Goal: Task Accomplishment & Management: Complete application form

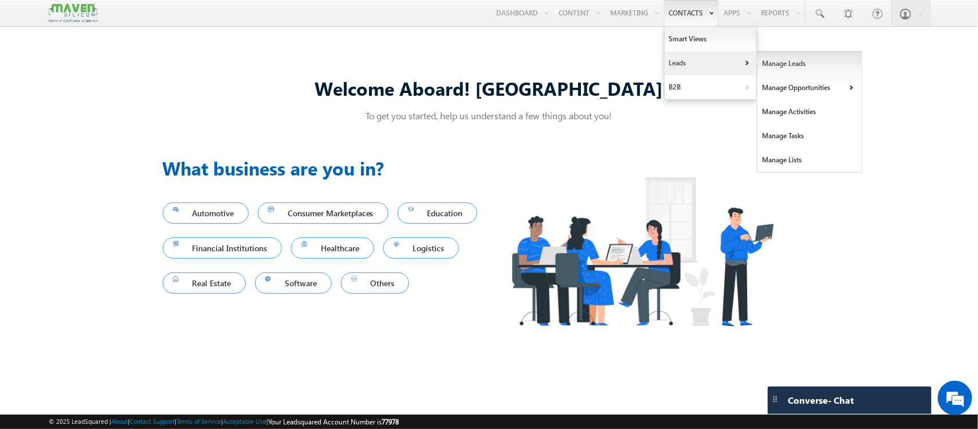
click at [758, 69] on link "Manage Leads" at bounding box center [810, 64] width 105 height 24
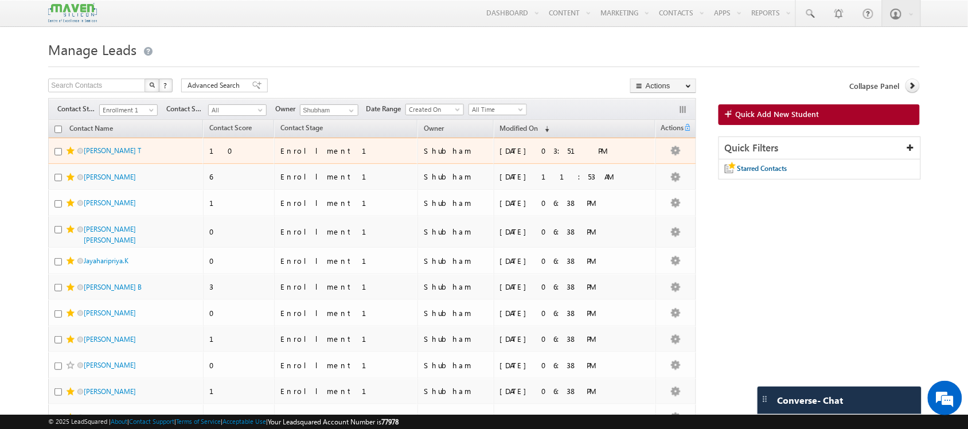
scroll to position [1, 0]
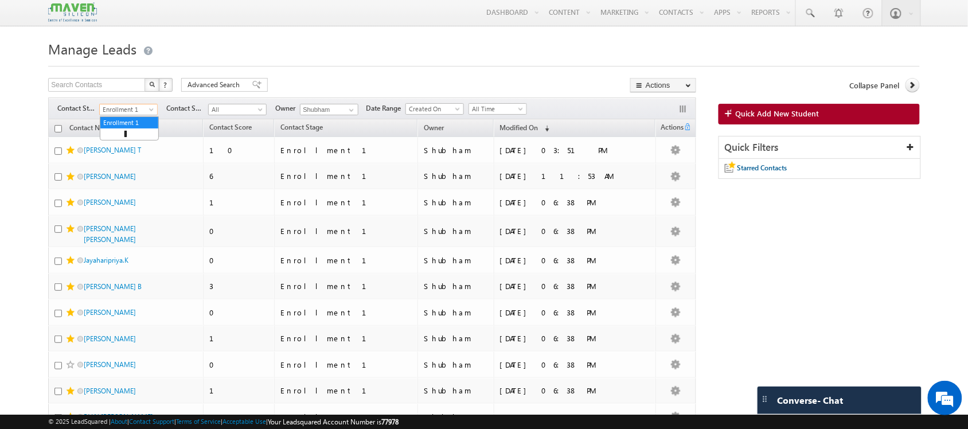
click at [138, 115] on span "Enrollment 1" at bounding box center [127, 109] width 54 height 10
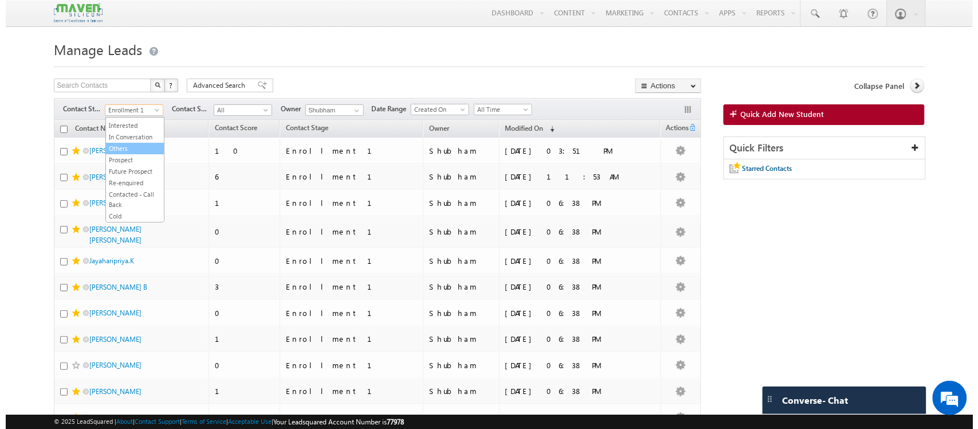
scroll to position [0, 0]
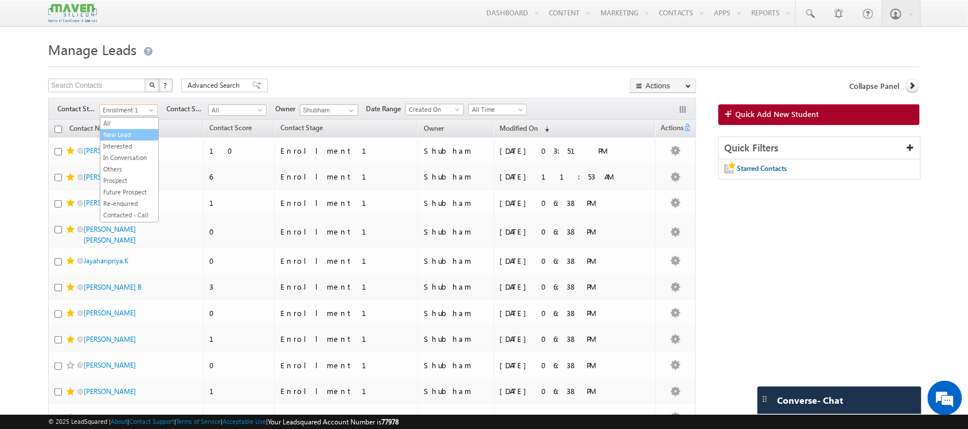
click at [126, 135] on link "New Lead" at bounding box center [129, 135] width 58 height 10
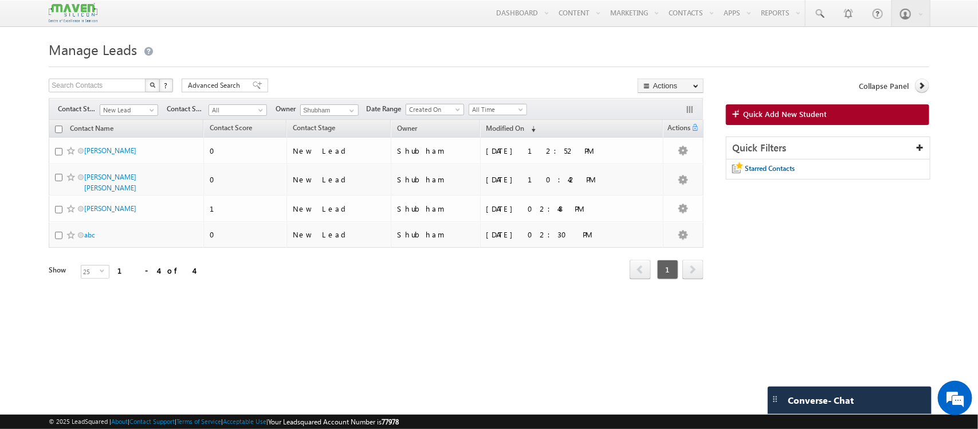
drag, startPoint x: 112, startPoint y: 205, endPoint x: 10, endPoint y: 233, distance: 105.1
click at [10, 233] on body "Menu Shubham lsq6@ maven -sili con.c om" at bounding box center [489, 162] width 978 height 324
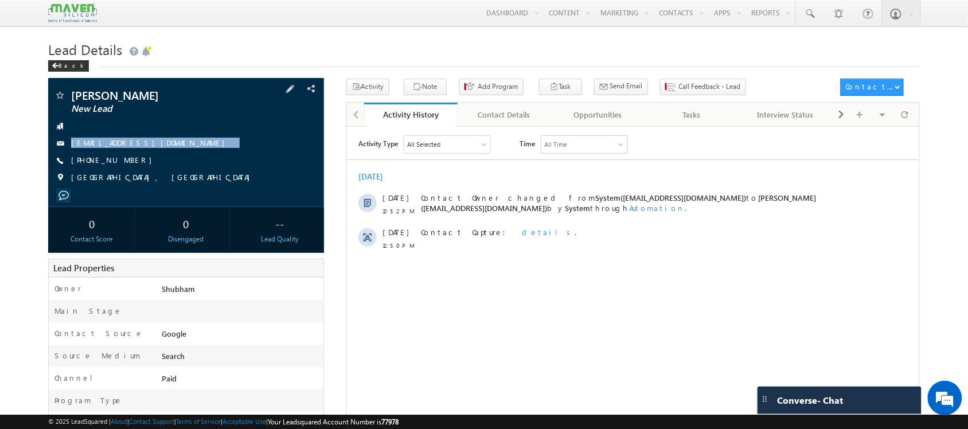
drag, startPoint x: 171, startPoint y: 142, endPoint x: 171, endPoint y: 152, distance: 10.3
click at [171, 152] on div "Kabilan New Lead kabilankarthi27@gmail.com +91-6360786338" at bounding box center [186, 139] width 264 height 100
copy div "kabilankarthi27@gmail.com"
click at [904, 118] on span at bounding box center [904, 114] width 7 height 20
click at [111, 159] on span "+91-6360786338" at bounding box center [114, 160] width 87 height 11
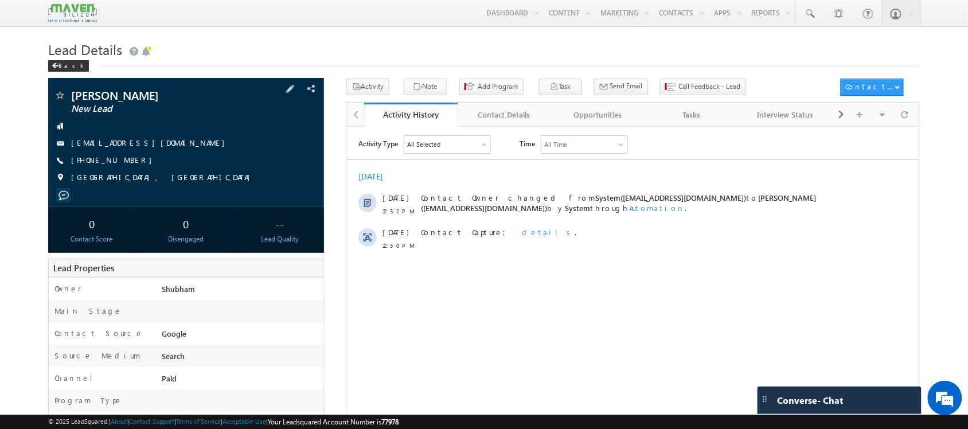
drag, startPoint x: 142, startPoint y: 161, endPoint x: 127, endPoint y: 165, distance: 15.4
click at [127, 165] on div "+91-6360786338" at bounding box center [186, 160] width 264 height 11
copy div "+91-6360786338"
click at [911, 106] on div at bounding box center [904, 114] width 22 height 20
click at [679, 86] on span "Call Feedback - Lead" at bounding box center [710, 86] width 62 height 10
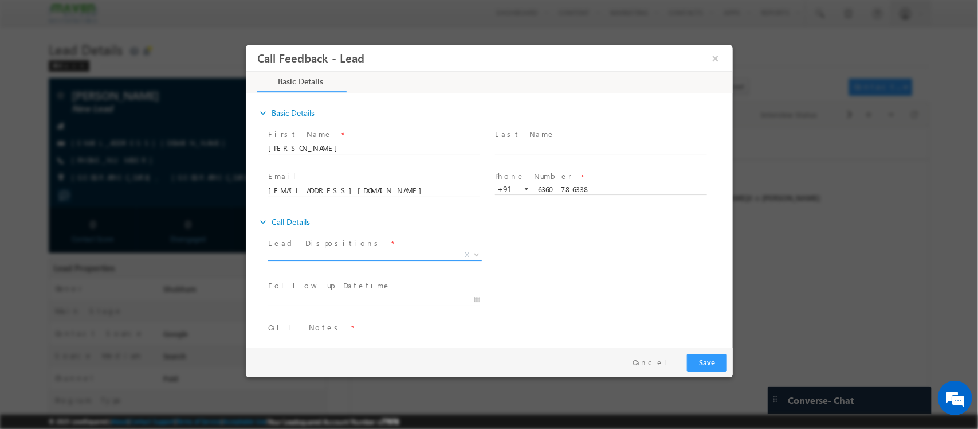
click at [376, 262] on span "X" at bounding box center [375, 257] width 214 height 11
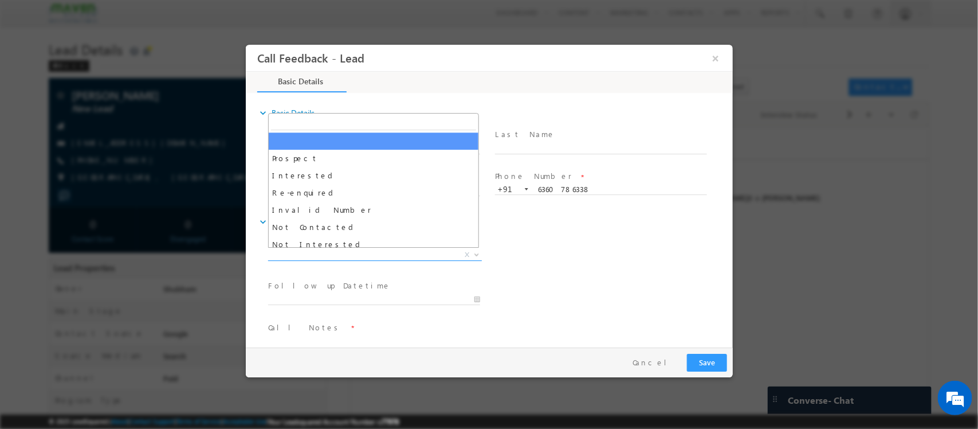
click at [358, 257] on span "X" at bounding box center [375, 254] width 214 height 11
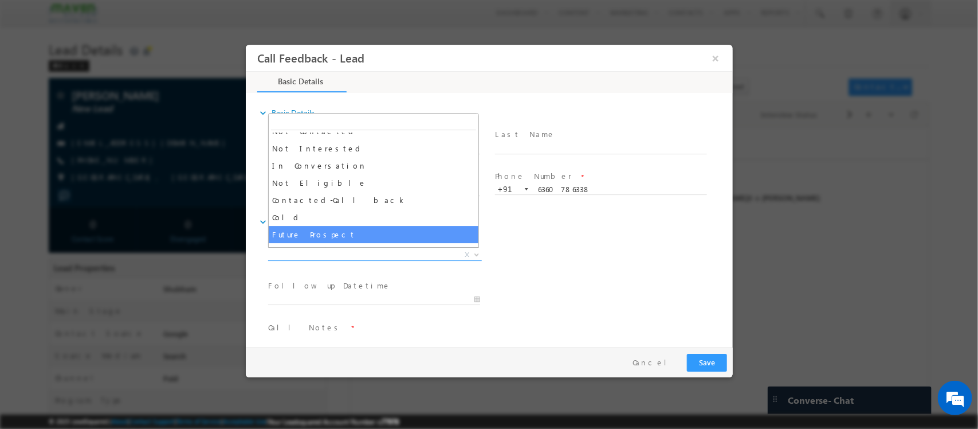
scroll to position [95, 0]
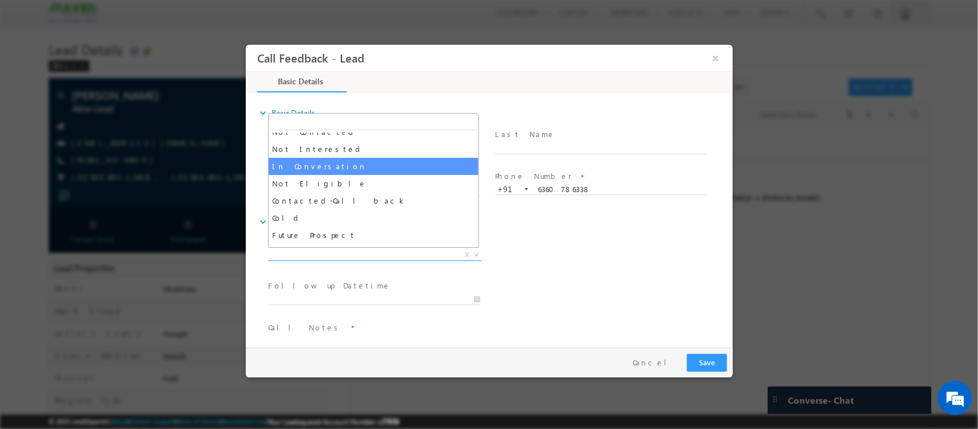
select select "In Conversation"
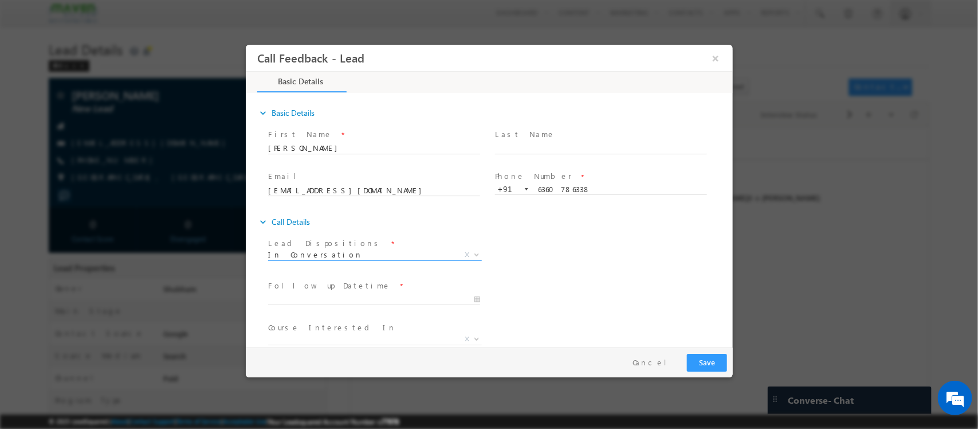
scroll to position [61, 0]
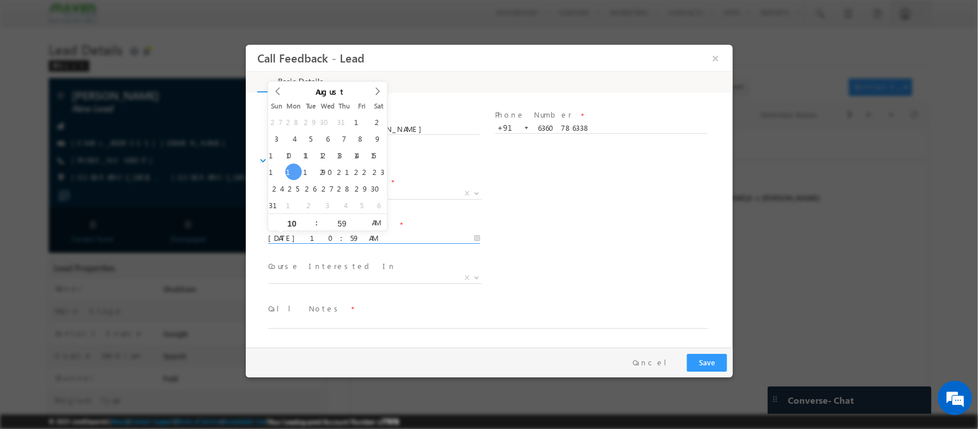
click at [373, 233] on input "18/08/2025 10:59 AM" at bounding box center [374, 238] width 212 height 11
type input "19/08/2025 11:00 AM"
type input "11"
type input "00"
click at [361, 218] on span at bounding box center [361, 218] width 8 height 9
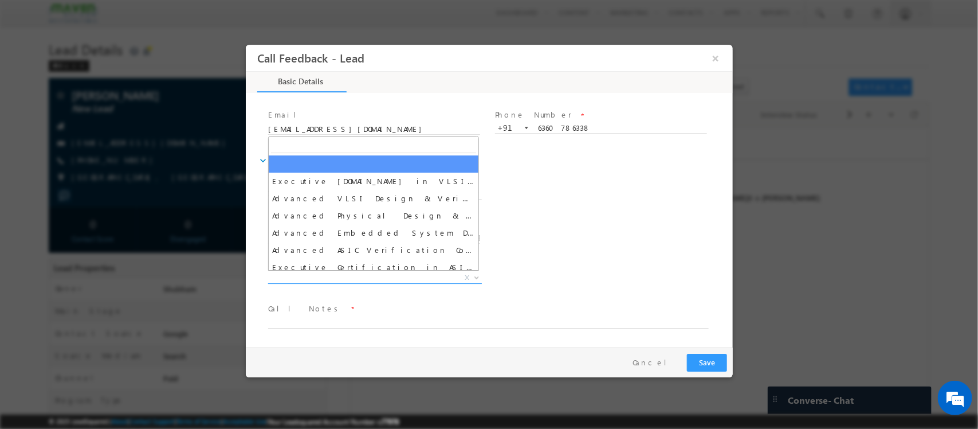
click at [369, 275] on span "X" at bounding box center [375, 277] width 214 height 11
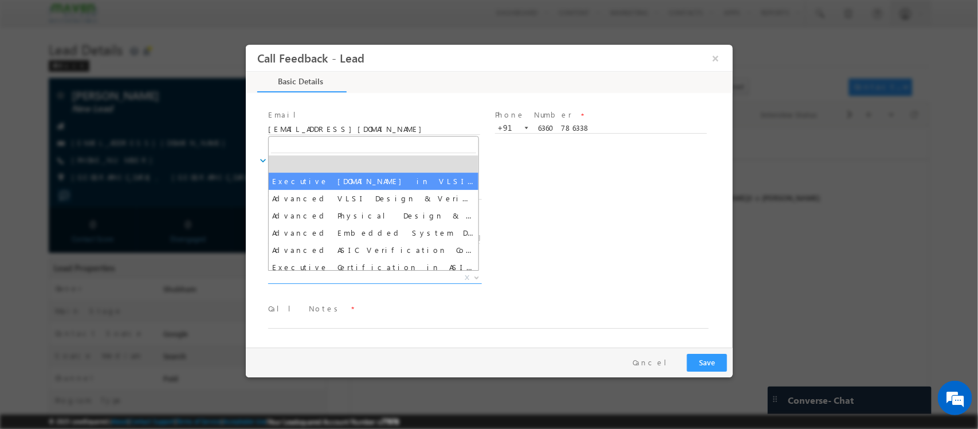
select select "Executive [DOMAIN_NAME] in VLSI Design"
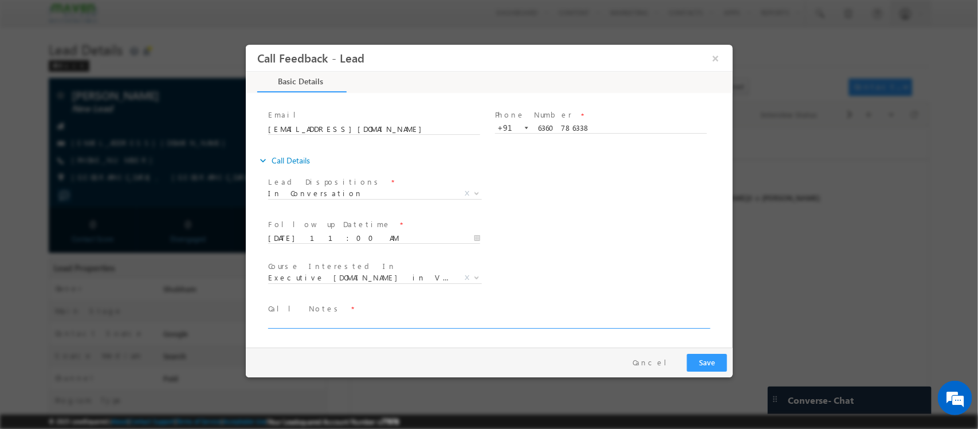
click at [373, 319] on textarea at bounding box center [488, 321] width 441 height 13
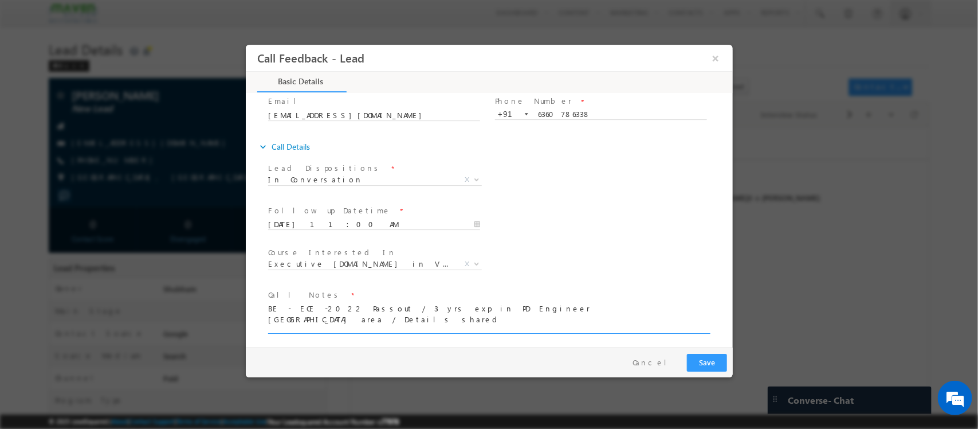
click at [408, 319] on textarea "BE - ECE -2022 Passout / 3 yrs exp in PD Engineer Whitefield area / Details sha…" at bounding box center [488, 317] width 441 height 32
click at [432, 307] on textarea "BE - ECE -2022 Passout / 3 yrs exp in PD Engineer Whitefield area / Details sha…" at bounding box center [488, 317] width 441 height 32
click at [465, 311] on textarea "BE - ECE -2022 Passout / 3 yrs exp in PD Engineer / Eligible / startup Whitefie…" at bounding box center [488, 317] width 441 height 32
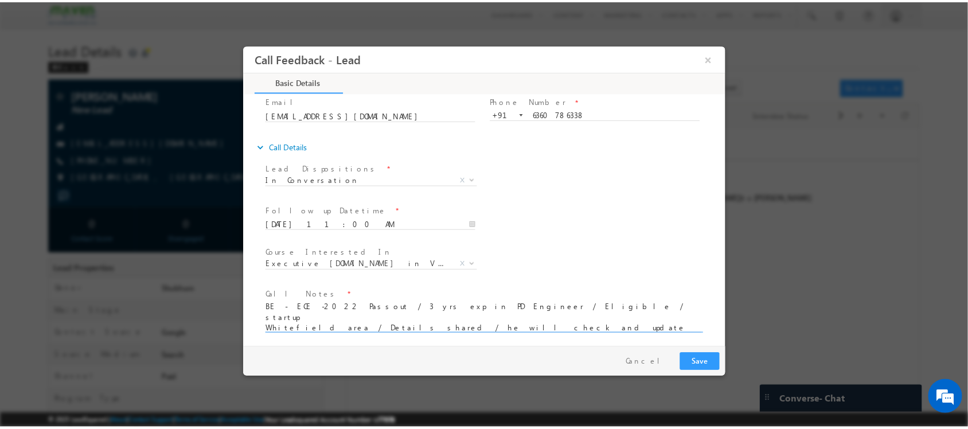
scroll to position [0, 0]
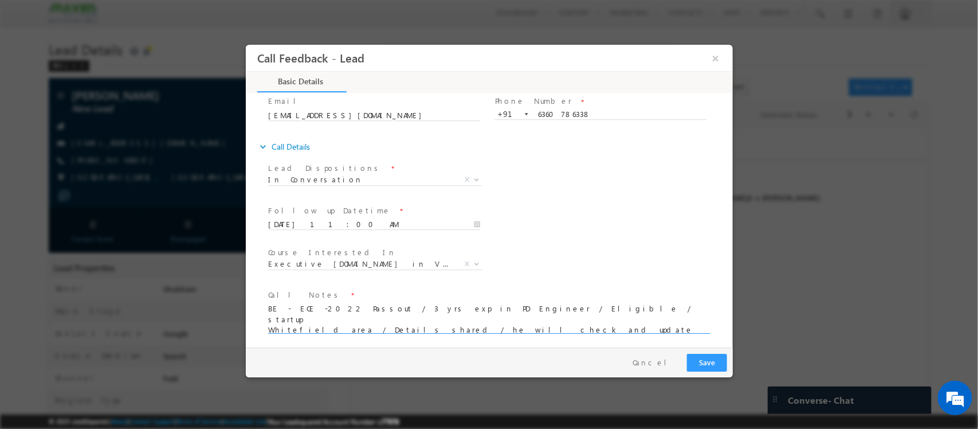
drag, startPoint x: 461, startPoint y: 323, endPoint x: 264, endPoint y: 309, distance: 198.2
click at [264, 309] on div "Lead Dispositions * Prospect Interested Re-enquired Invalid Number Not Contacte…" at bounding box center [495, 254] width 476 height 188
type textarea "BE - ECE -2022 Passout / 3 yrs exp in PD Engineer / Eligible / startup Whitefie…"
click at [719, 366] on button "Save" at bounding box center [707, 363] width 40 height 18
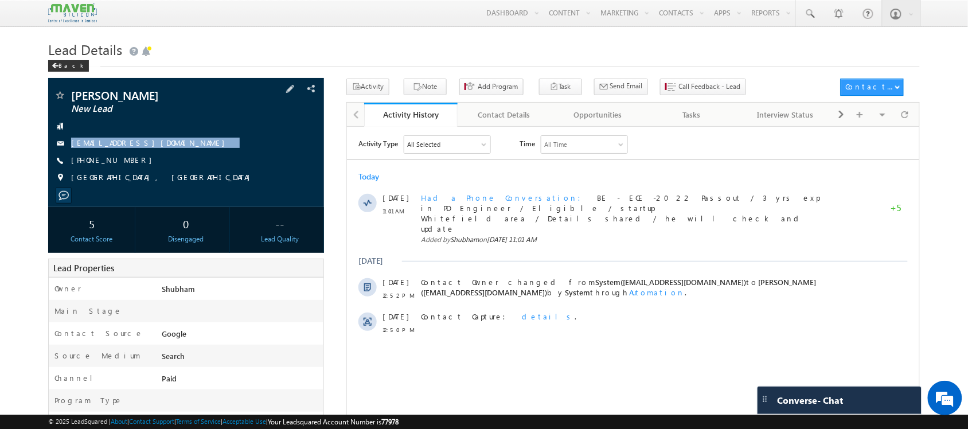
drag, startPoint x: 168, startPoint y: 138, endPoint x: 168, endPoint y: 164, distance: 26.4
click at [168, 164] on div "Kabilan New Lead kabilankarthi27@gmail.com +91-6360786338" at bounding box center [186, 139] width 264 height 100
copy div "kabilankarthi27@gmail.com"
click at [103, 161] on span "+91-6360786338" at bounding box center [114, 160] width 87 height 11
click at [113, 163] on span "+91-6360786338" at bounding box center [114, 160] width 87 height 11
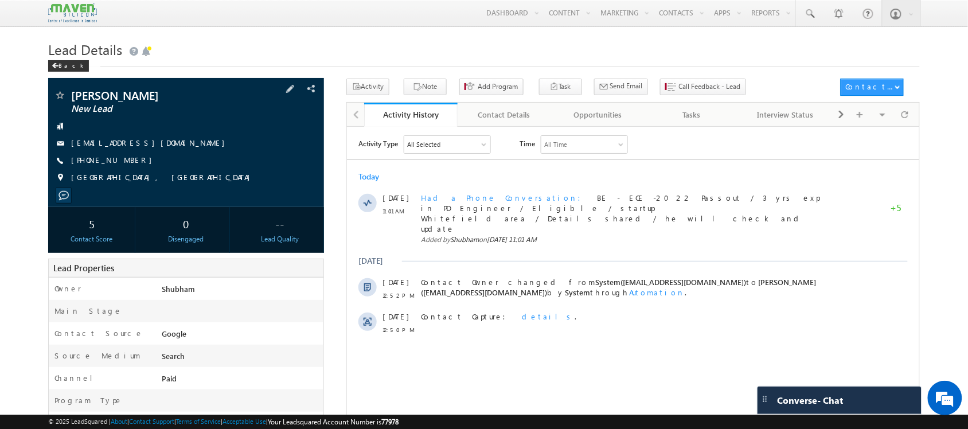
click at [119, 161] on span "+91-6360786338" at bounding box center [114, 160] width 87 height 11
copy span "6360786338"
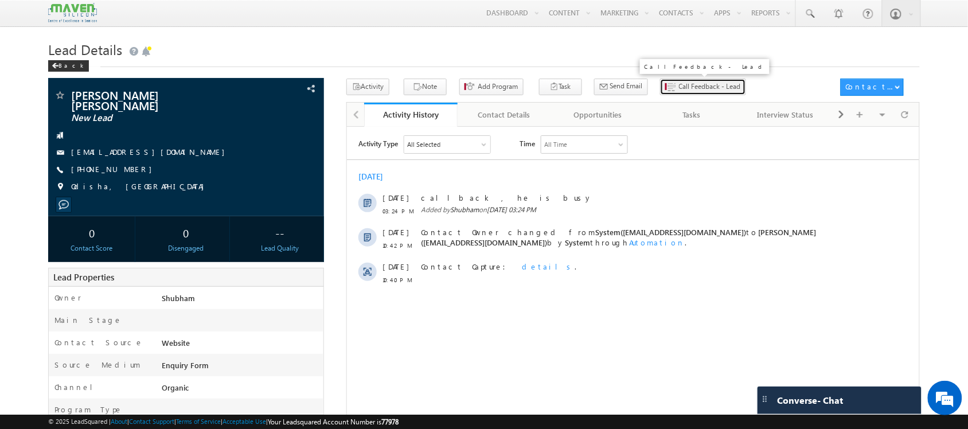
click at [679, 90] on span "Call Feedback - Lead" at bounding box center [710, 86] width 62 height 10
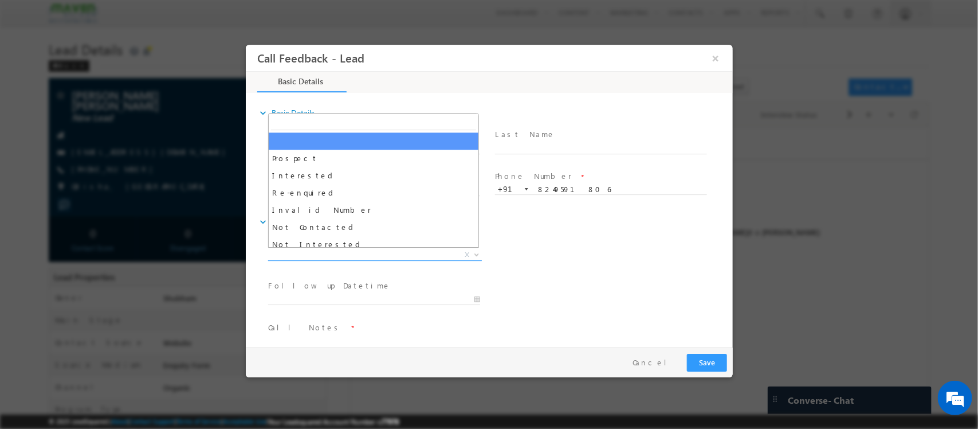
click at [392, 253] on span "X" at bounding box center [375, 254] width 214 height 11
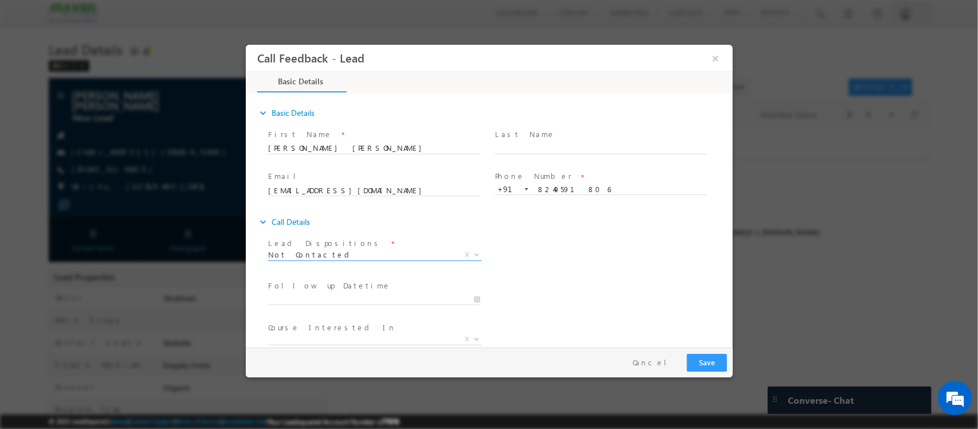
scroll to position [61, 0]
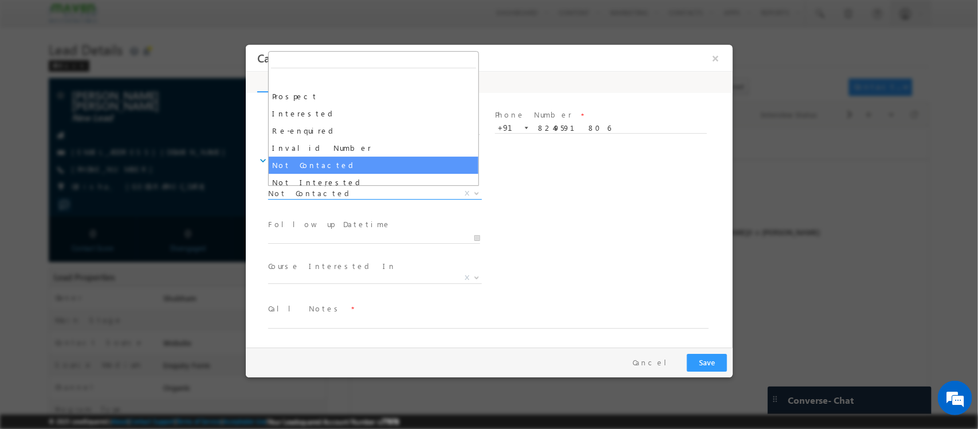
click at [343, 189] on span "Not Contacted" at bounding box center [361, 193] width 186 height 10
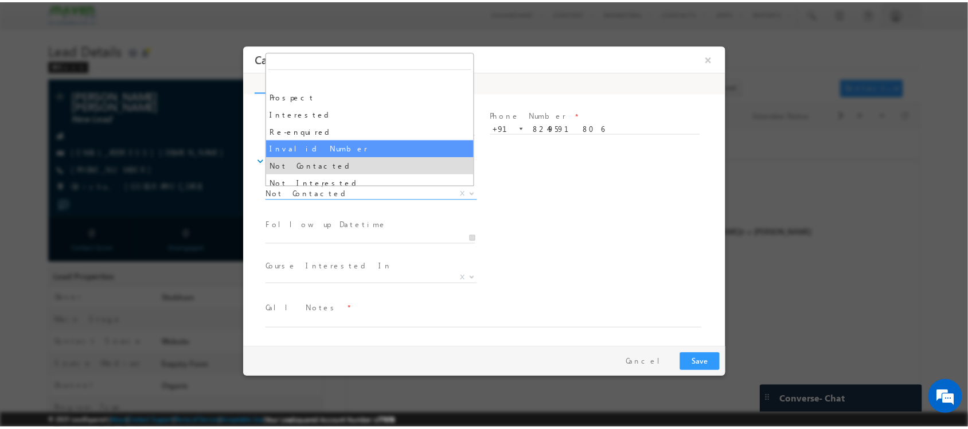
scroll to position [109, 0]
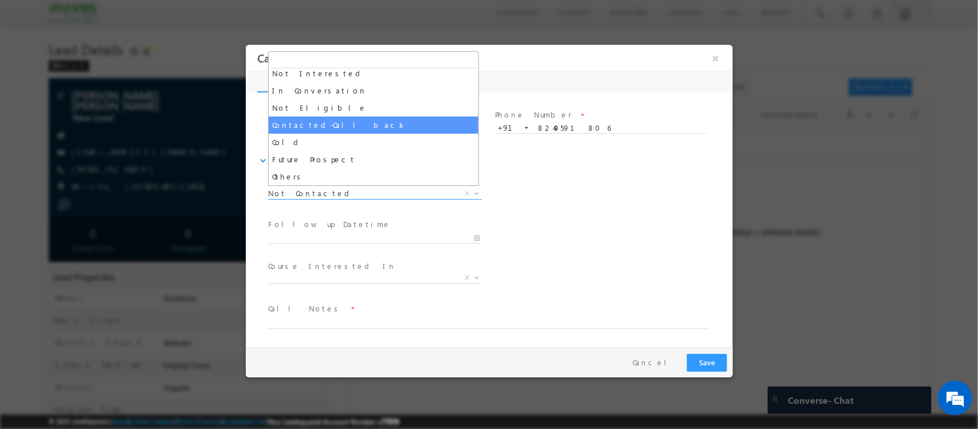
select select "Contacted-Call back"
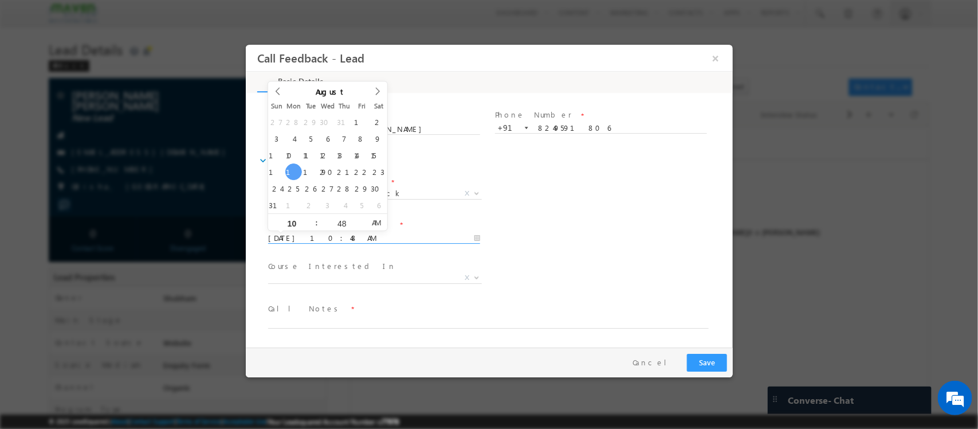
click at [360, 234] on input "18/08/2025 10:48 AM" at bounding box center [374, 238] width 212 height 11
type input "19/08/2025 10:47 AM"
type input "47"
click at [358, 225] on span at bounding box center [361, 226] width 8 height 9
type input "19/08/2025 10:46 AM"
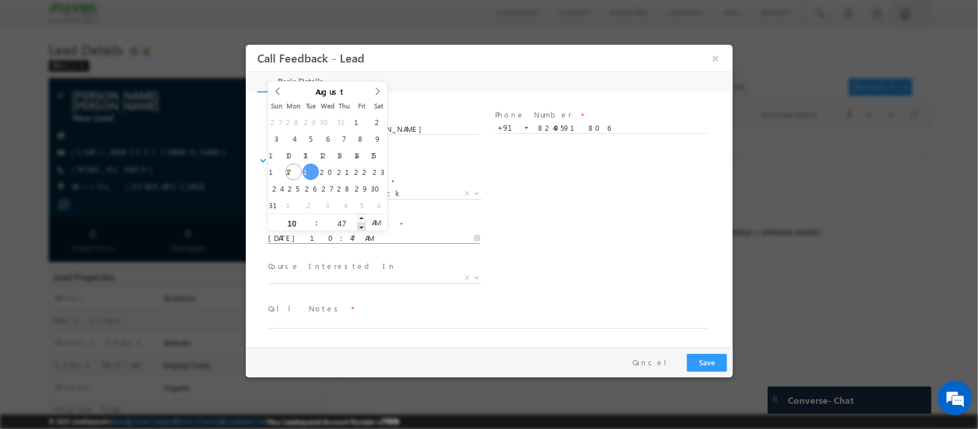
type input "46"
click at [358, 225] on span at bounding box center [361, 226] width 8 height 9
type input "19/08/2025 10:45 AM"
type input "45"
click at [358, 225] on span at bounding box center [361, 226] width 8 height 9
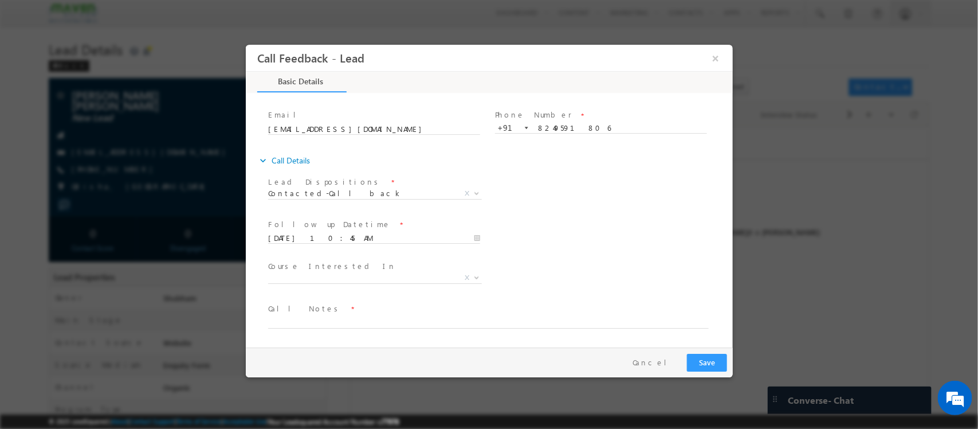
click at [389, 297] on div "Course Interested In * Executive M.Tech in VLSI Design Advanced VLSI Design & V…" at bounding box center [378, 279] width 227 height 42
click at [430, 320] on textarea at bounding box center [488, 321] width 441 height 13
type textarea "cbl"
click at [702, 356] on button "Save" at bounding box center [707, 363] width 40 height 18
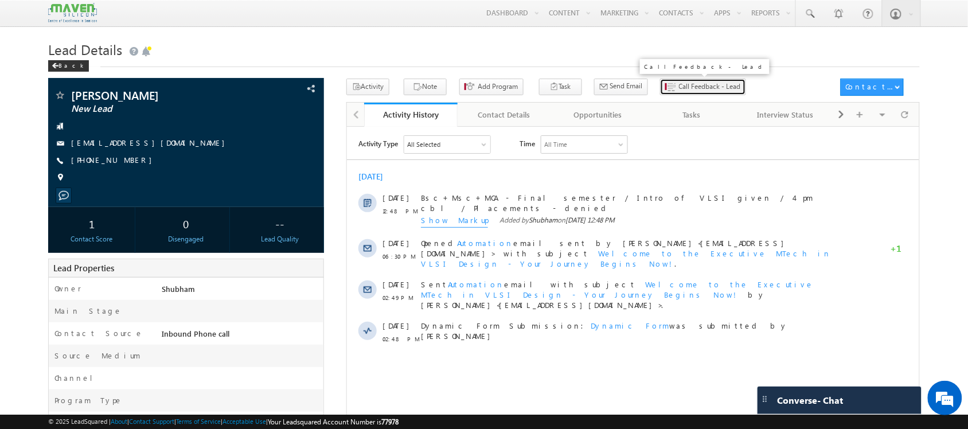
click at [679, 84] on span "Call Feedback - Lead" at bounding box center [710, 86] width 62 height 10
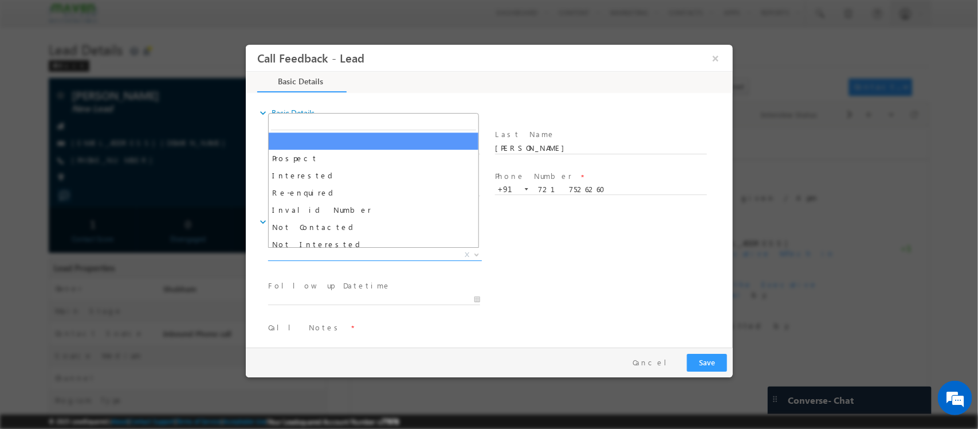
click at [367, 254] on span "X" at bounding box center [375, 254] width 214 height 11
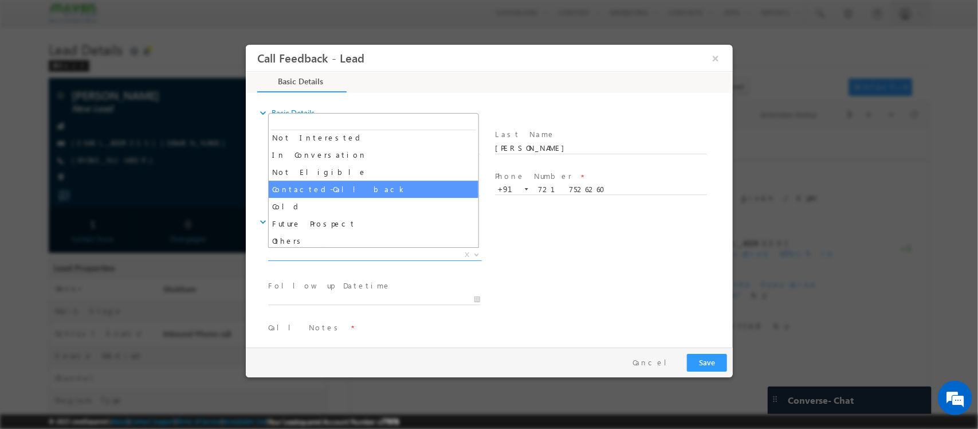
scroll to position [109, 0]
select select "Contacted-Call back"
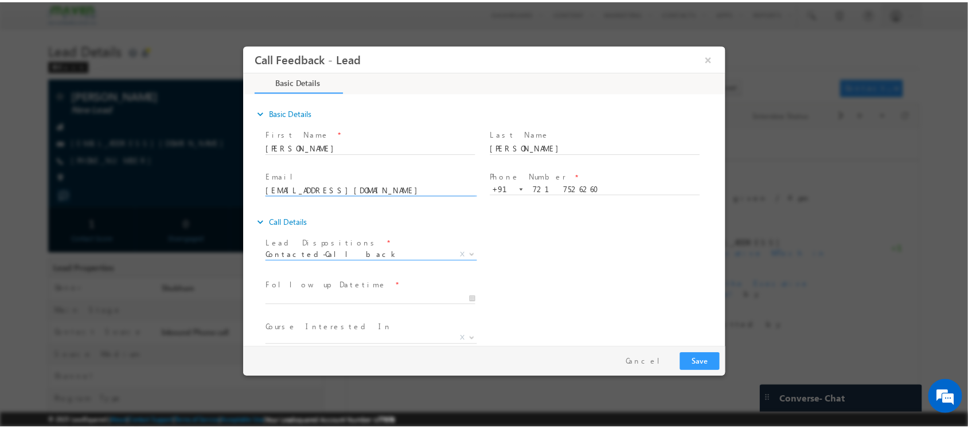
scroll to position [61, 0]
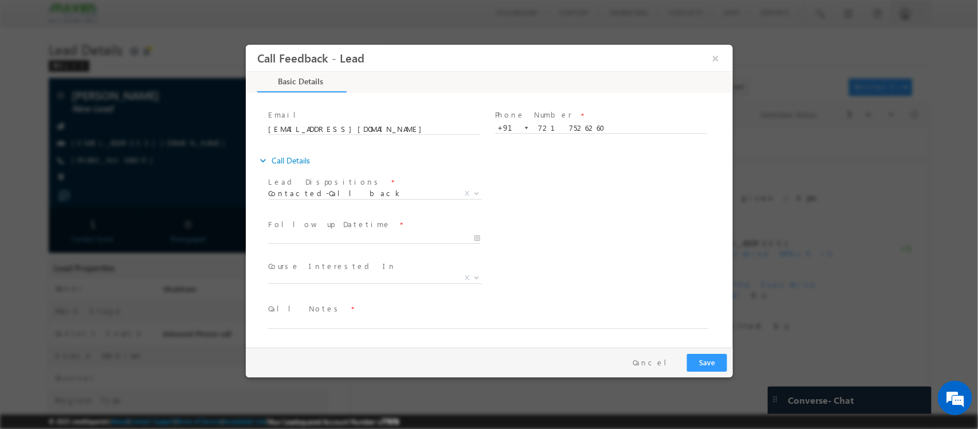
click at [377, 229] on span "Follow up Datetime *" at bounding box center [374, 224] width 212 height 13
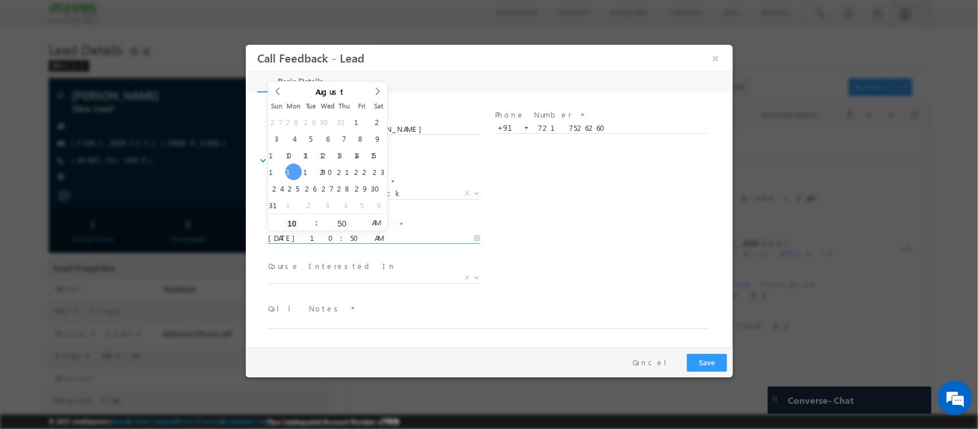
click at [347, 238] on input "[DATE] 10:50 AM" at bounding box center [374, 238] width 212 height 11
type input "[DATE] 10:50 AM"
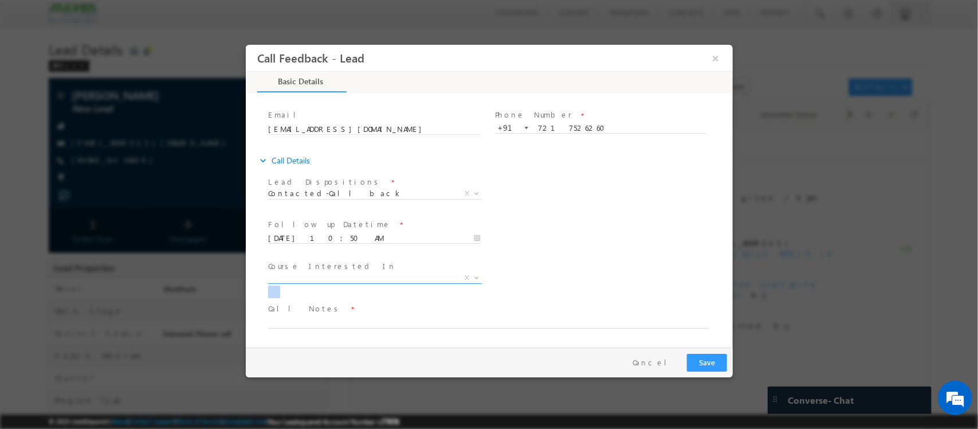
drag, startPoint x: 389, startPoint y: 265, endPoint x: 369, endPoint y: 300, distance: 40.3
click at [369, 300] on div "Lead Dispositions * Prospect Interested Re-enquired Invalid Number Not Contacte…" at bounding box center [495, 258] width 476 height 169
click at [360, 314] on span "Call Notes *" at bounding box center [482, 309] width 428 height 13
click at [340, 325] on textarea at bounding box center [488, 321] width 441 height 13
type textarea "cbl"
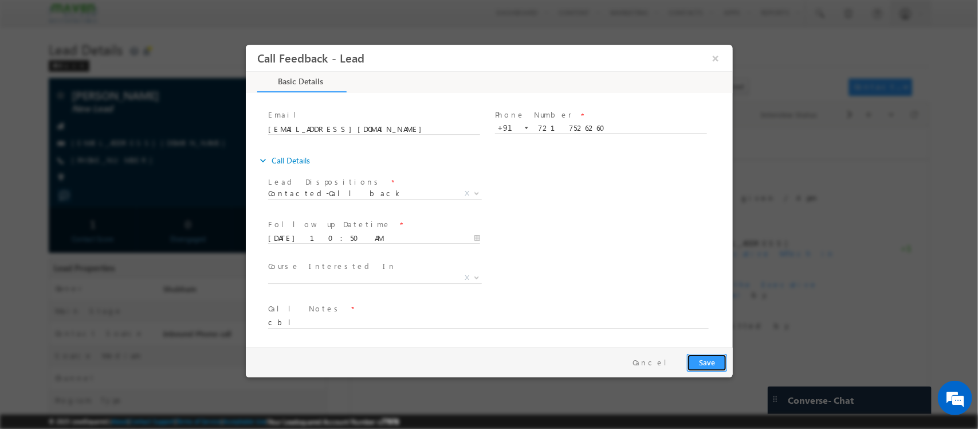
drag, startPoint x: 693, startPoint y: 357, endPoint x: 734, endPoint y: 49, distance: 310.6
click at [693, 357] on button "Save" at bounding box center [707, 363] width 40 height 18
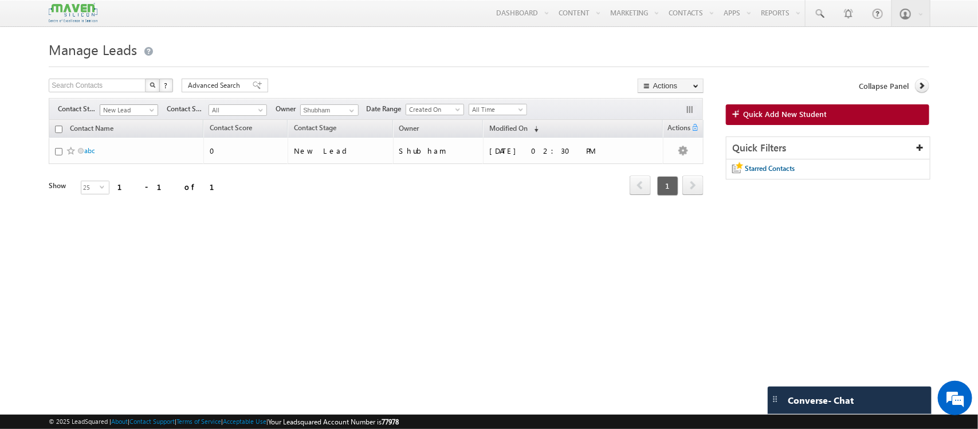
click at [153, 109] on span at bounding box center [152, 112] width 9 height 9
click at [127, 144] on link "Interested" at bounding box center [130, 146] width 58 height 10
click at [149, 109] on span at bounding box center [152, 112] width 9 height 9
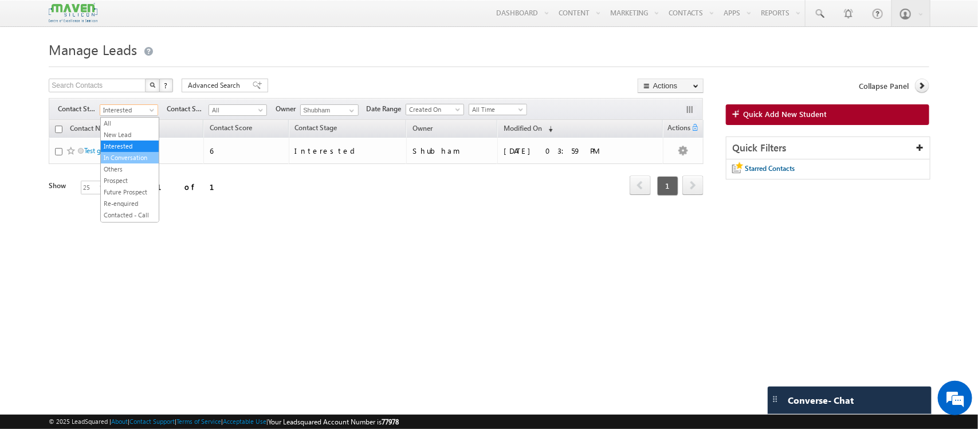
click at [130, 163] on link "In Conversation" at bounding box center [130, 157] width 58 height 10
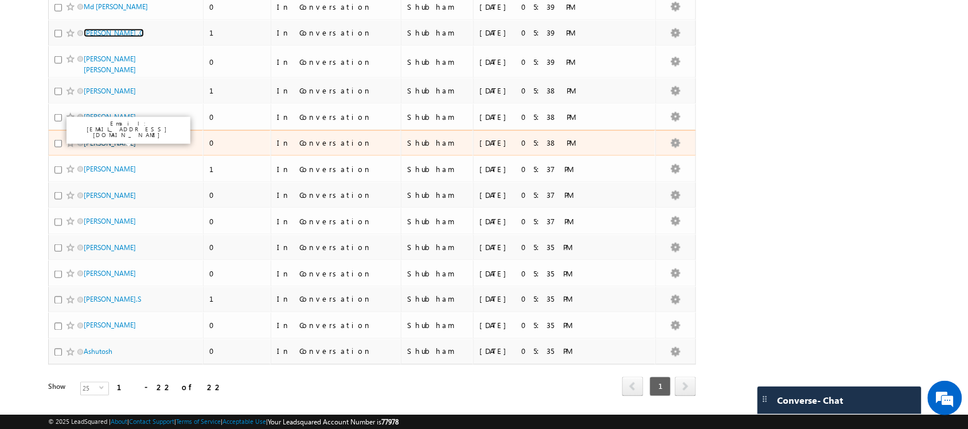
scroll to position [316, 0]
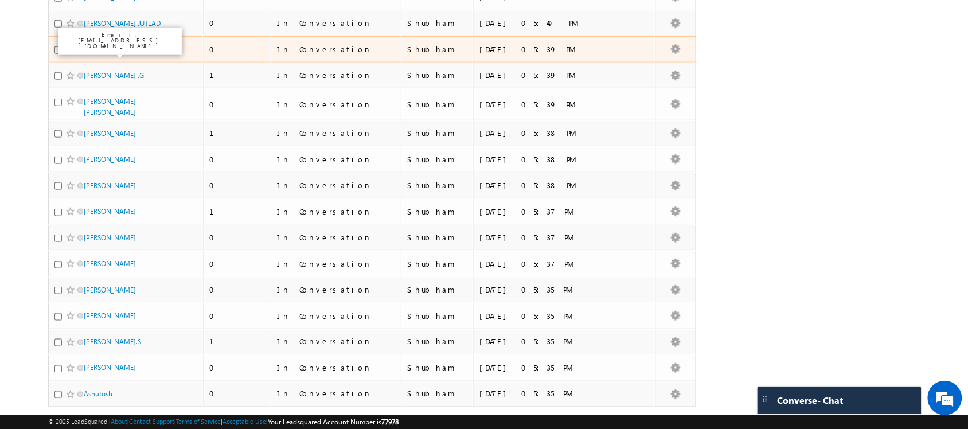
click at [130, 46] on link "Md [PERSON_NAME]" at bounding box center [116, 49] width 64 height 9
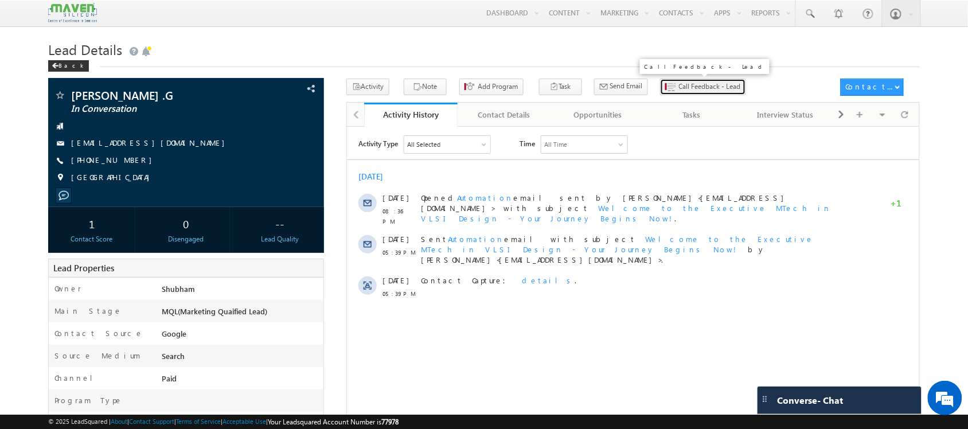
click at [679, 86] on span "Call Feedback - Lead" at bounding box center [710, 86] width 62 height 10
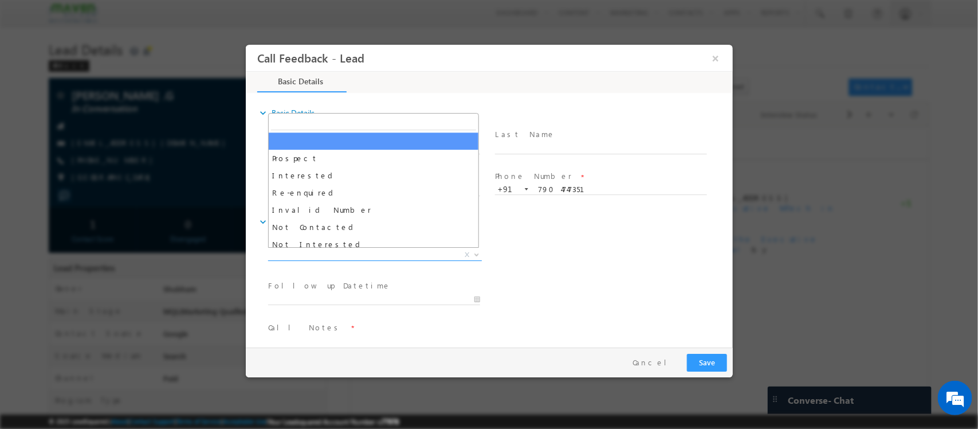
click at [361, 256] on span "X" at bounding box center [375, 254] width 214 height 11
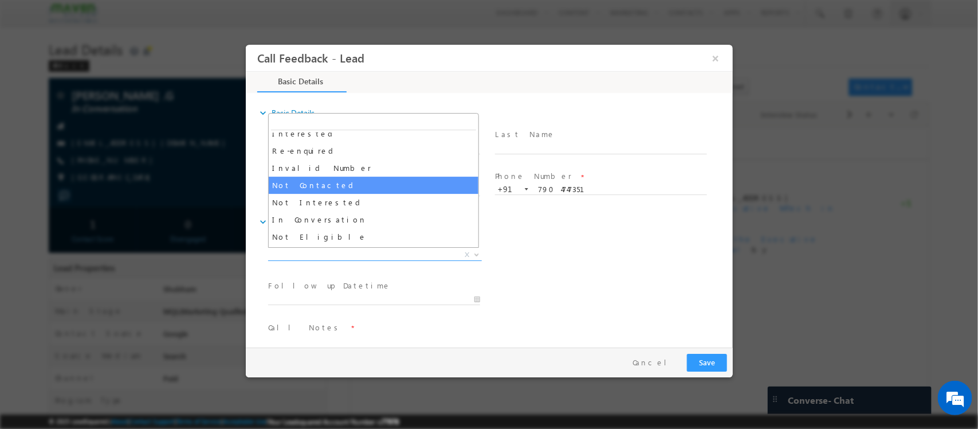
select select "Not Contacted"
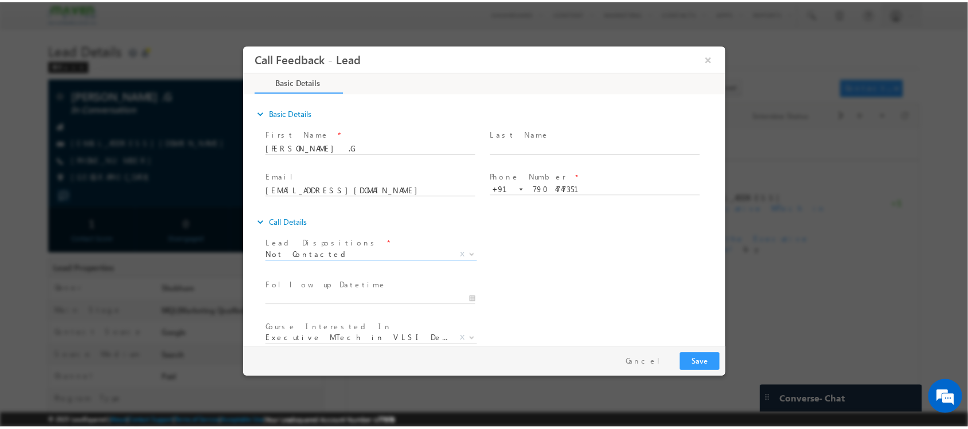
scroll to position [61, 0]
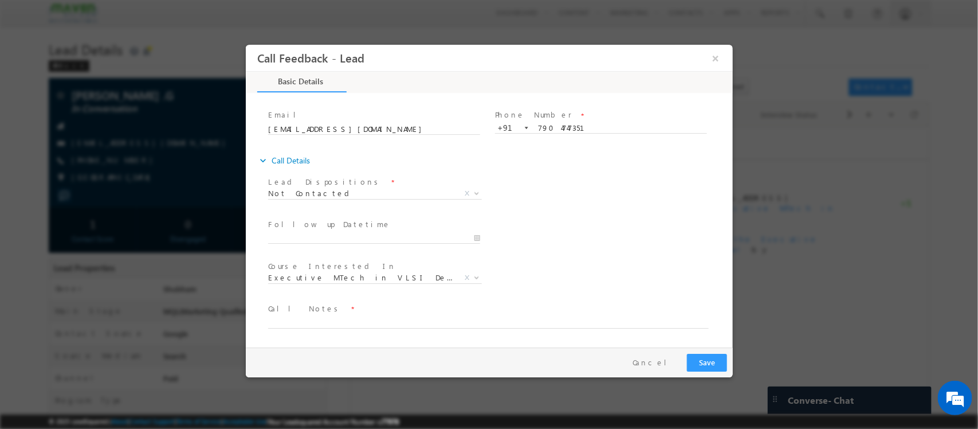
click at [343, 312] on span "Call Notes *" at bounding box center [482, 309] width 428 height 13
click at [328, 323] on textarea at bounding box center [488, 321] width 441 height 13
type textarea "dnp"
click at [704, 362] on button "Save" at bounding box center [707, 363] width 40 height 18
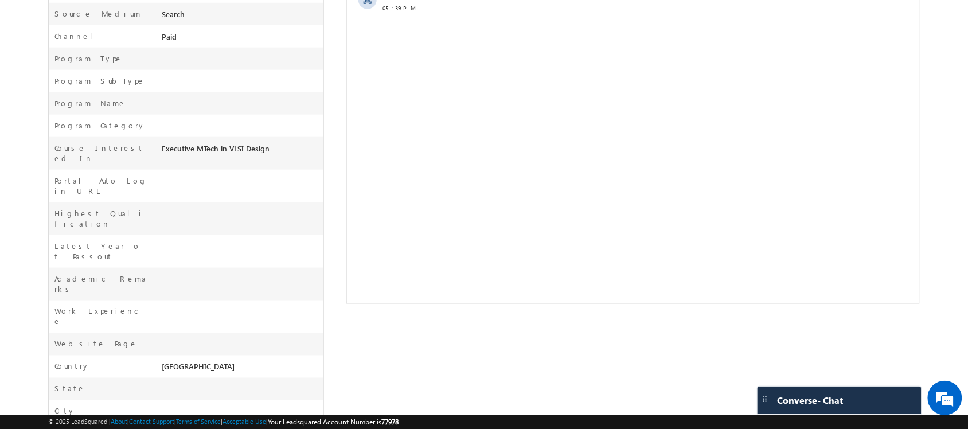
scroll to position [0, 0]
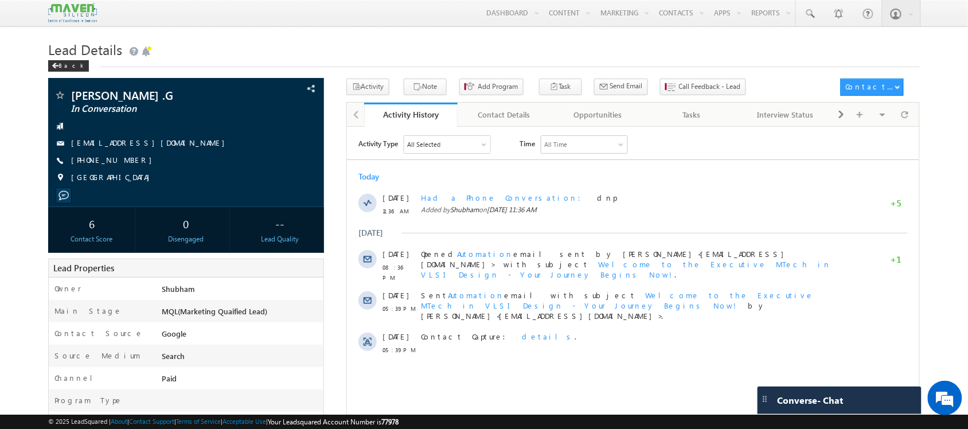
click at [414, 96] on div "Activity Note Add Program Task Send Email Send Email" at bounding box center [549, 89] width 406 height 21
click at [413, 90] on icon "button" at bounding box center [417, 87] width 9 height 11
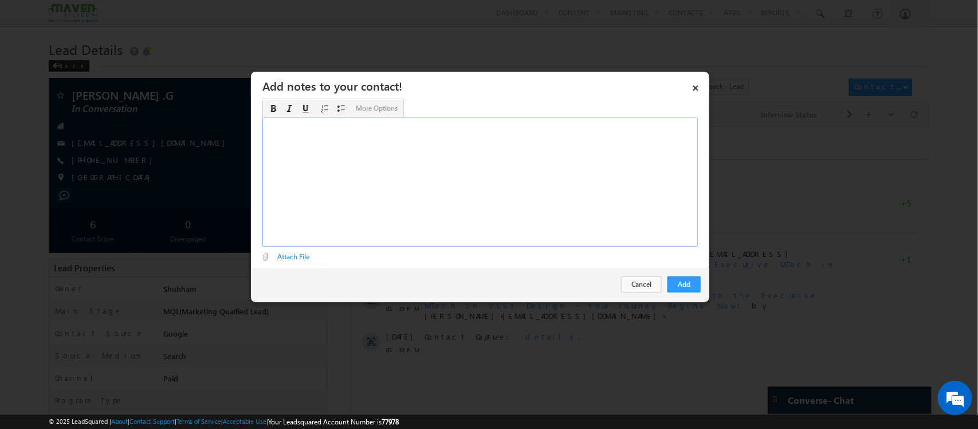
click at [455, 178] on div "Rich Text Editor, Description-inline-editor-div" at bounding box center [481, 182] width 436 height 129
drag, startPoint x: 455, startPoint y: 178, endPoint x: 436, endPoint y: 142, distance: 40.5
click at [436, 142] on div "2010- Diploma 2023- Btech - BE ECE - Backlog - 1" at bounding box center [481, 182] width 436 height 129
click at [351, 132] on div "2010- Diploma 2023- Btech - BE ECE - Backlog - 1 - Not yet cleared Pitched Want…" at bounding box center [481, 182] width 436 height 129
click at [341, 124] on div "2010- Diploma 2023- Btech - BE ECE - Backlog - 1 - Not yet cleared Pitched Want…" at bounding box center [481, 182] width 436 height 129
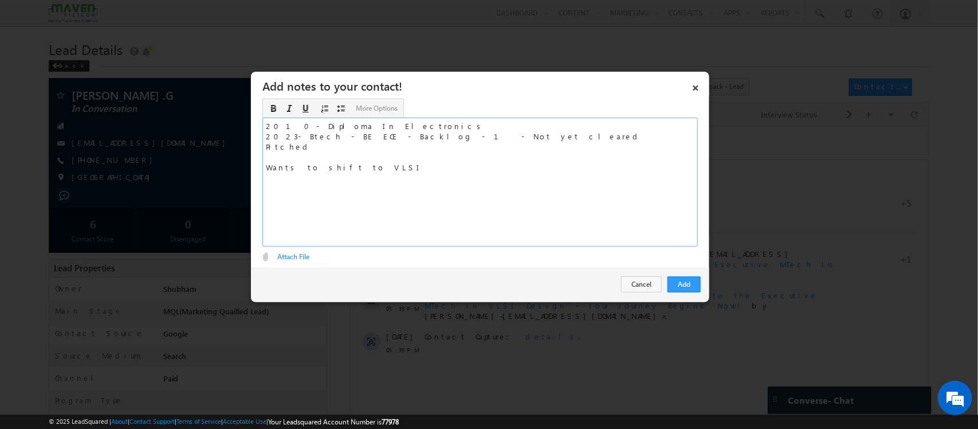
click at [477, 147] on div "2010- Diploma In Electronics 2023- Btech - BE ECE - Backlog - 1 - Not yet clear…" at bounding box center [481, 182] width 436 height 129
click at [358, 175] on div "2010- Diploma In Electronics 2023- Btech - BE ECE - Backlog - 1 - Not yet clear…" at bounding box center [481, 182] width 436 height 129
click at [695, 287] on button "Add" at bounding box center [684, 284] width 33 height 16
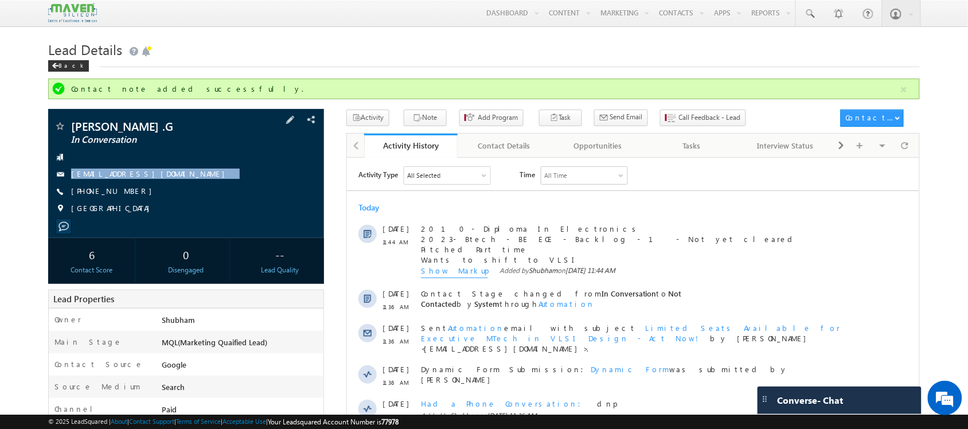
drag, startPoint x: 147, startPoint y: 172, endPoint x: 158, endPoint y: 187, distance: 18.8
click at [158, 187] on div "Sabari Nath .G In Conversation snath745@gmail.com +91-7904747351" at bounding box center [186, 170] width 264 height 100
copy div "snath745@gmail.com"
click at [190, 208] on div "[GEOGRAPHIC_DATA]" at bounding box center [186, 208] width 264 height 11
click at [104, 190] on span "+91-7904747351" at bounding box center [114, 191] width 87 height 11
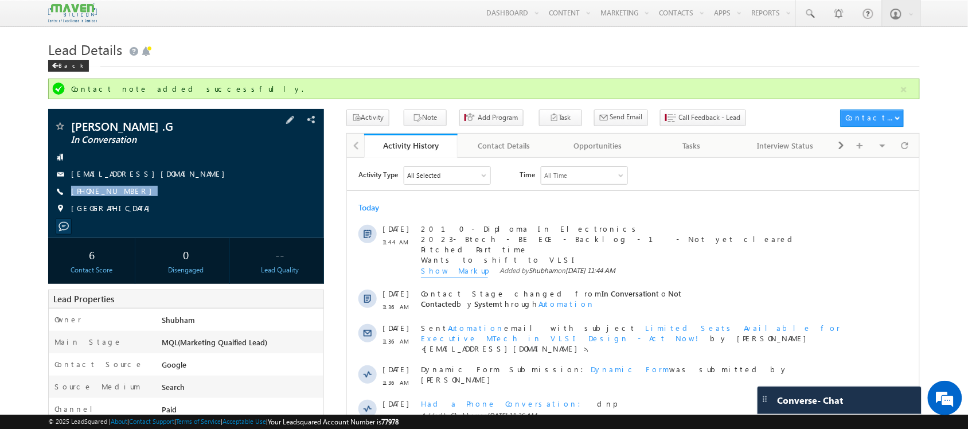
drag, startPoint x: 139, startPoint y: 189, endPoint x: 136, endPoint y: 203, distance: 14.6
click at [136, 203] on div "Sabari Nath .G In Conversation snath745@gmail.com +91-7904747351" at bounding box center [186, 170] width 264 height 100
copy div "+91-7904747351"
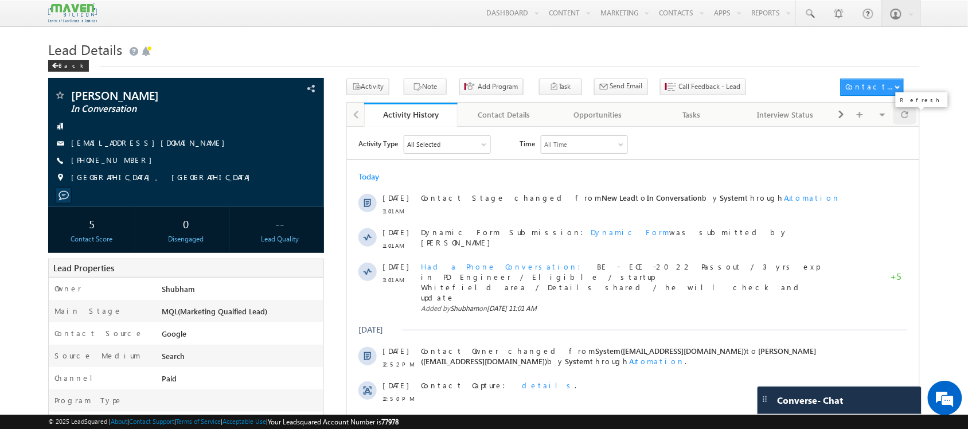
click at [910, 116] on div at bounding box center [904, 114] width 22 height 20
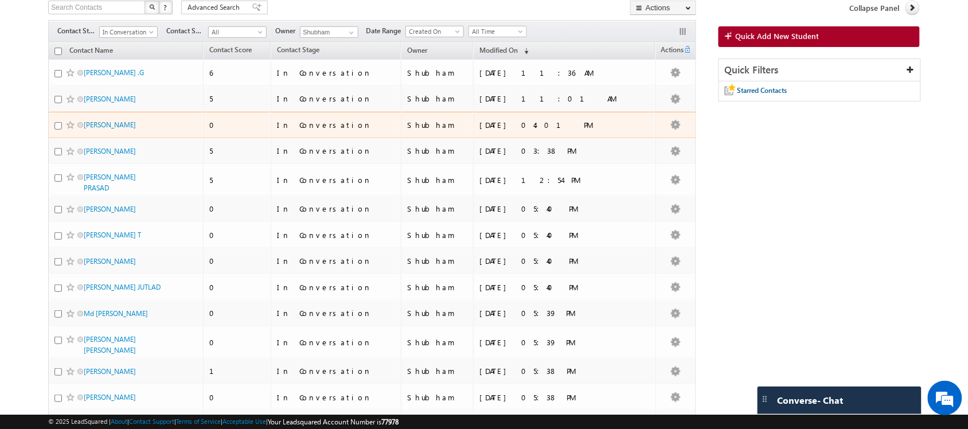
scroll to position [79, 0]
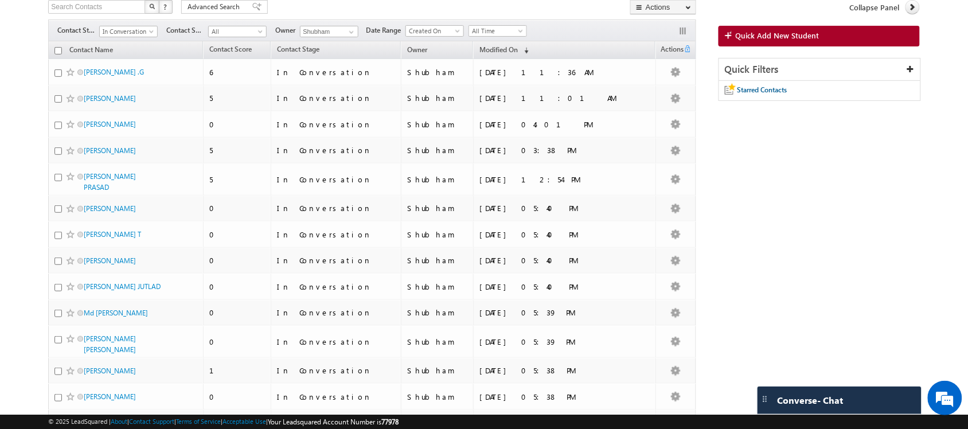
drag, startPoint x: 127, startPoint y: 182, endPoint x: 21, endPoint y: 195, distance: 106.8
click at [21, 195] on body "Menu [GEOGRAPHIC_DATA] lsq6@ maven -sili con.c om" at bounding box center [484, 314] width 968 height 786
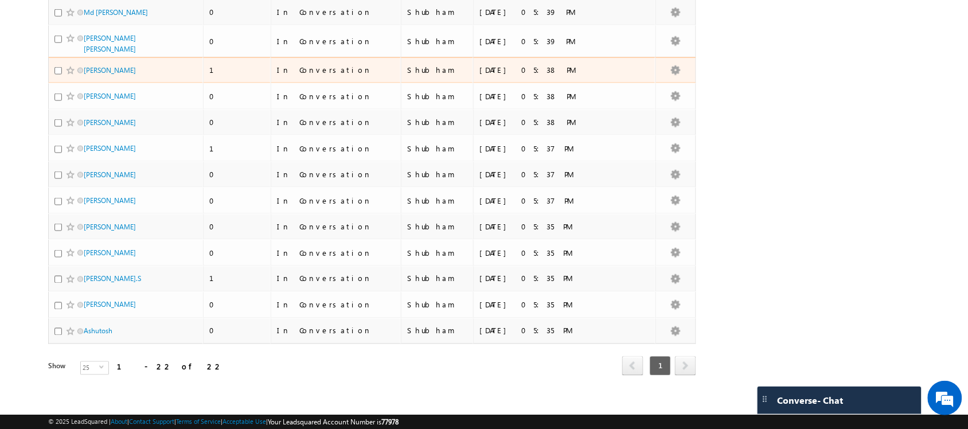
scroll to position [382, 0]
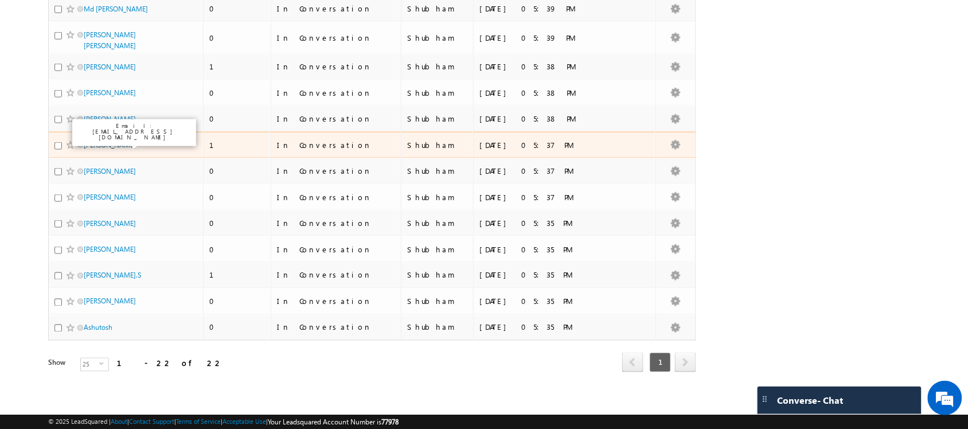
click at [136, 144] on link "Swathi Manamohan" at bounding box center [110, 144] width 52 height 9
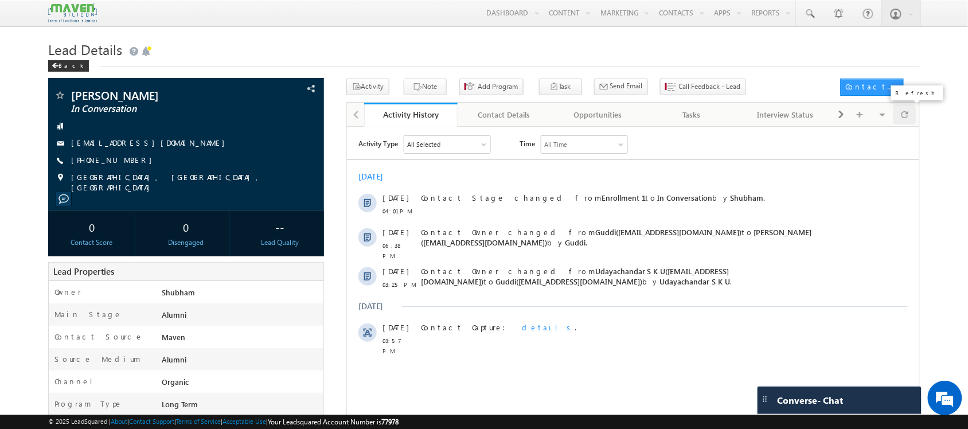
click at [898, 113] on div at bounding box center [904, 114] width 22 height 20
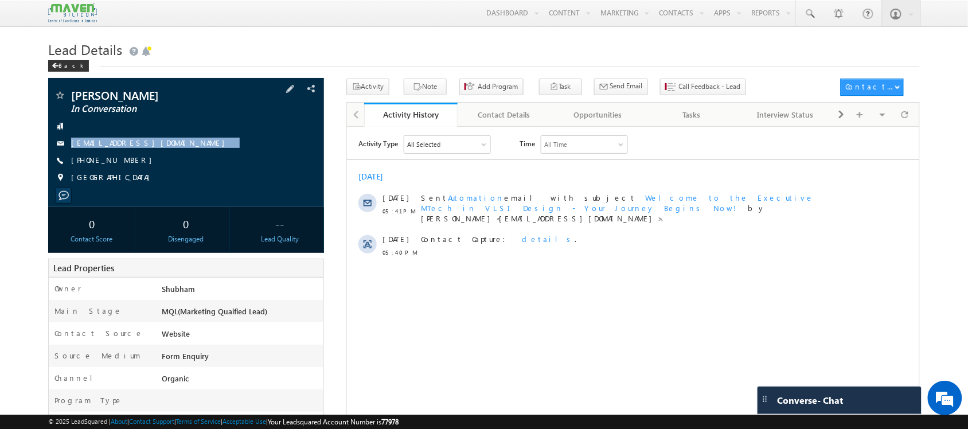
drag, startPoint x: 149, startPoint y: 149, endPoint x: 150, endPoint y: 158, distance: 9.2
click at [150, 158] on div "Neha yadav In Conversation niya70685@gmail.com +91-9027170760 India" at bounding box center [186, 139] width 264 height 100
copy div "niya70685@gmail.com"
click at [253, 160] on div "+91-9027170760" at bounding box center [186, 160] width 264 height 11
click at [895, 116] on div at bounding box center [904, 114] width 22 height 20
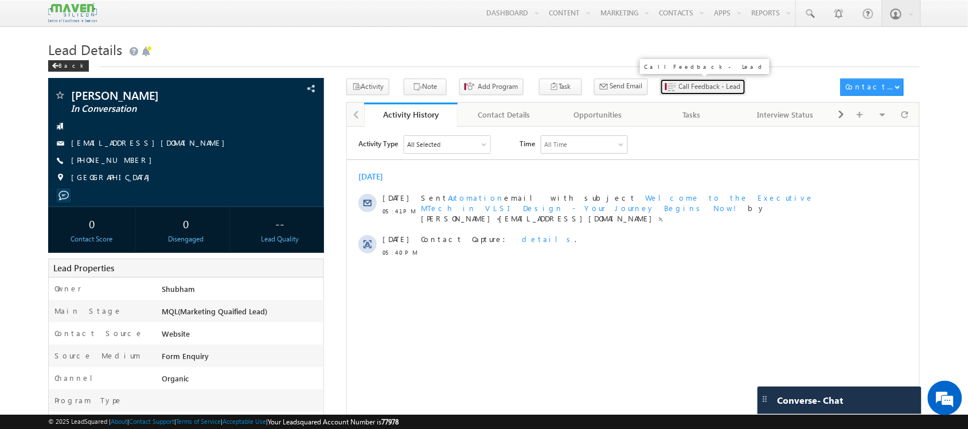
click at [679, 91] on span "Call Feedback - Lead" at bounding box center [710, 86] width 62 height 10
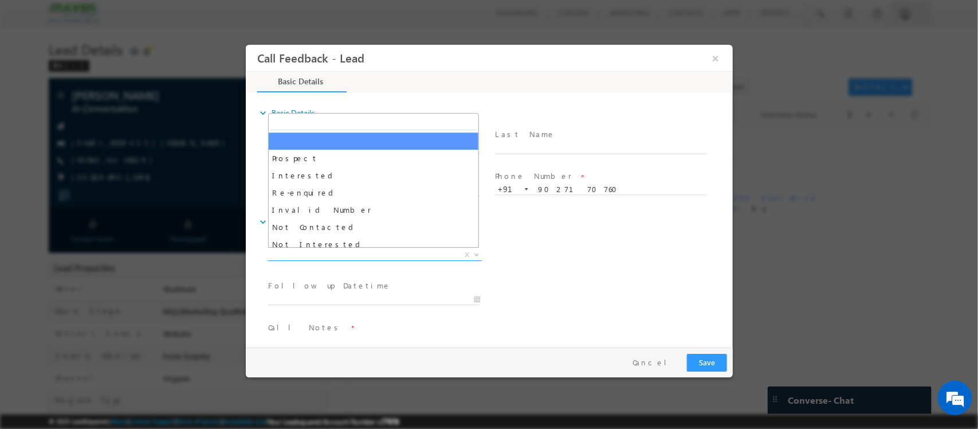
click at [355, 254] on span "X" at bounding box center [375, 254] width 214 height 11
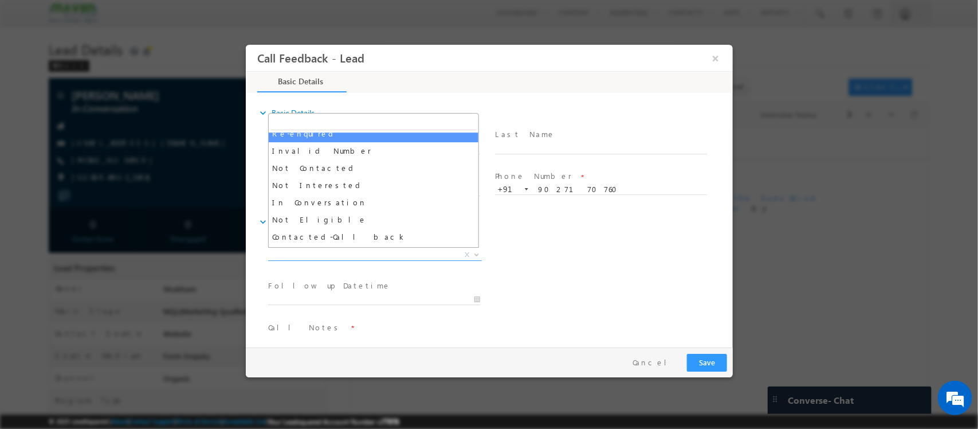
scroll to position [62, 0]
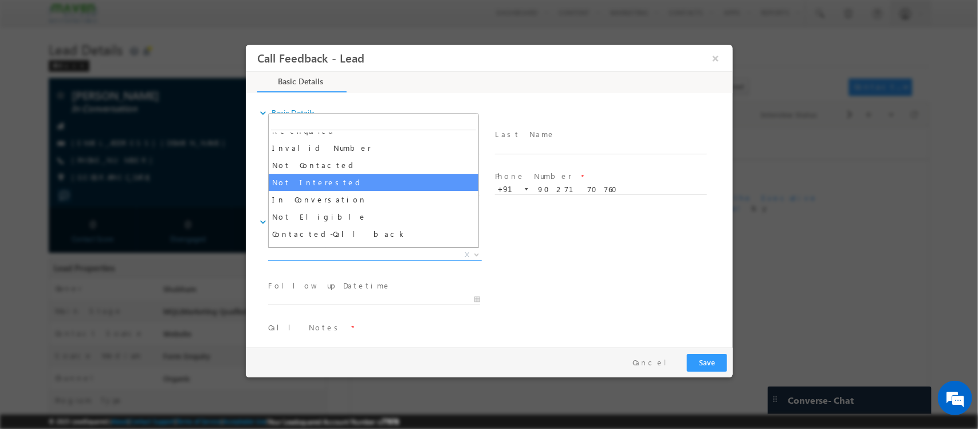
select select "Not Interested"
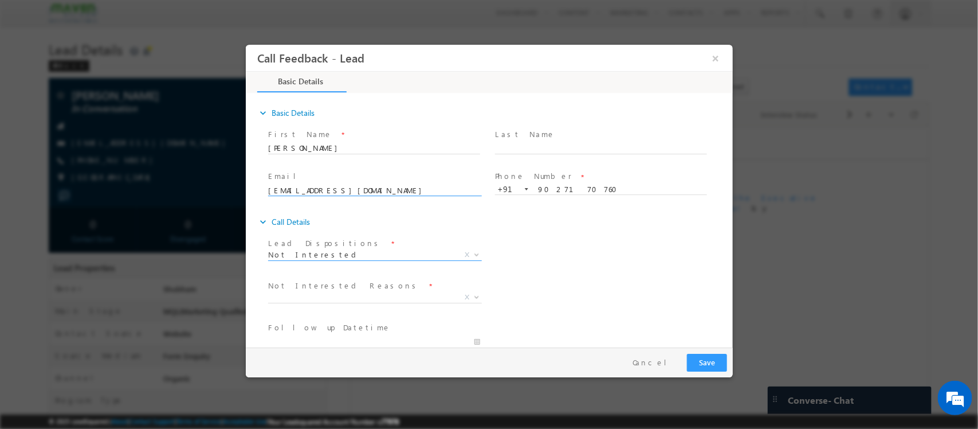
scroll to position [104, 0]
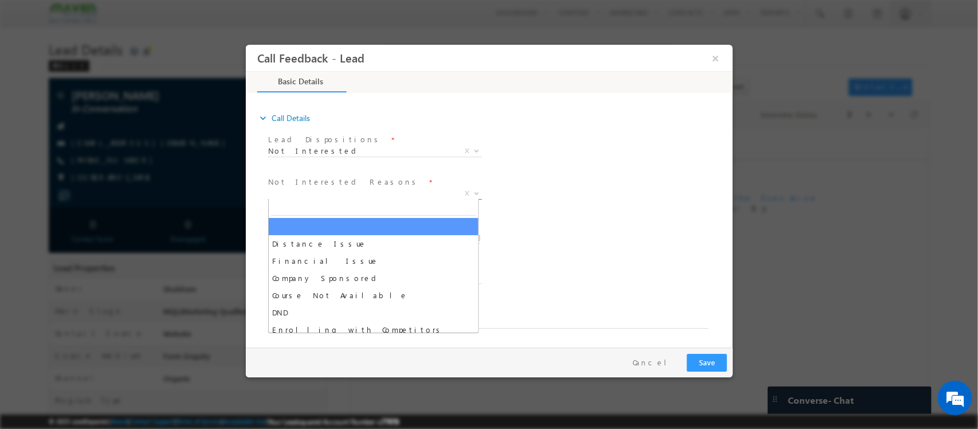
click at [363, 188] on span "X" at bounding box center [375, 193] width 214 height 11
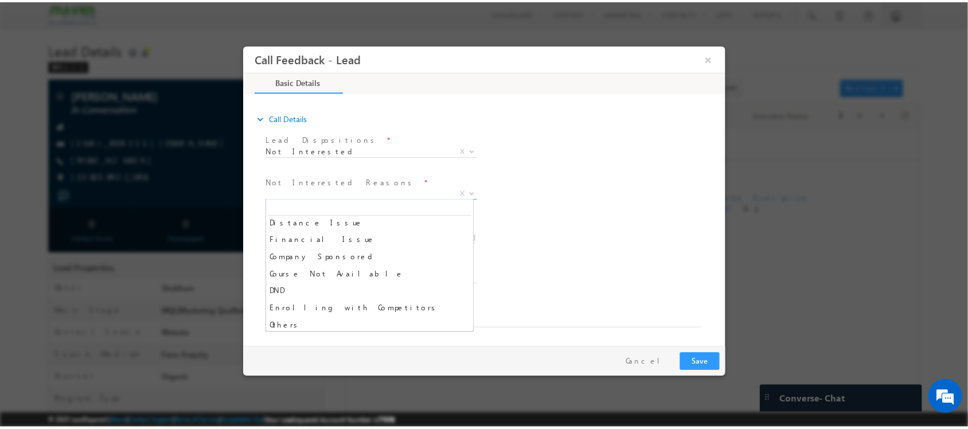
scroll to position [23, 0]
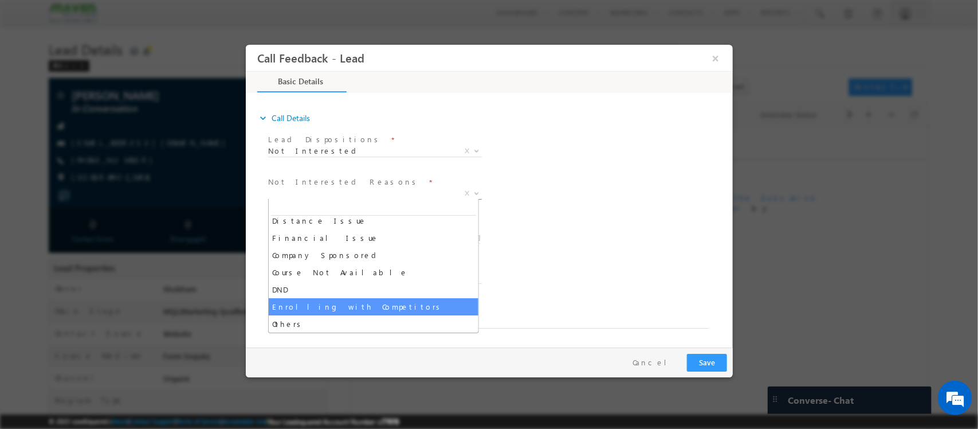
select select "Enrolling with Competitors"
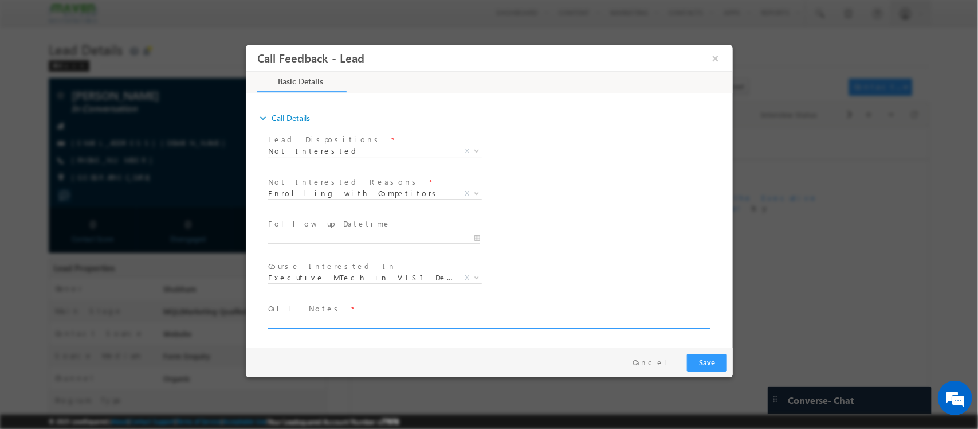
click at [366, 317] on textarea at bounding box center [488, 321] width 441 height 13
type textarea "enrolled in NIT Uttarakhand"
click at [695, 371] on button "Save" at bounding box center [707, 363] width 40 height 18
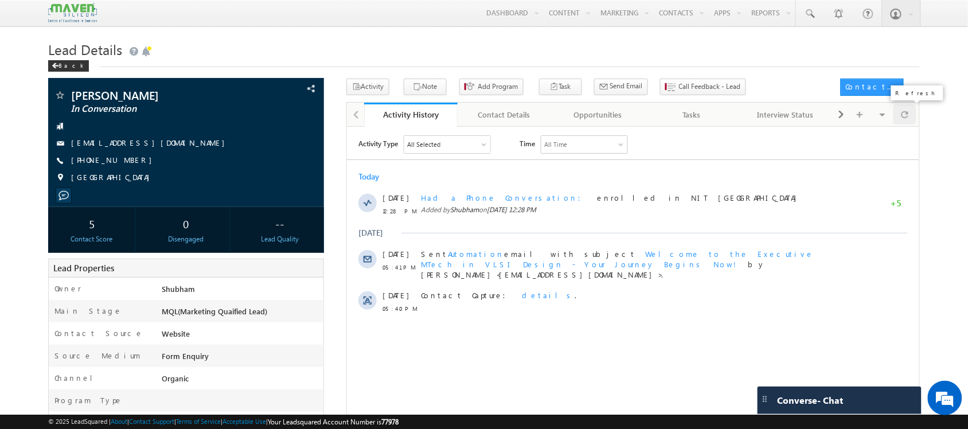
click at [899, 112] on div at bounding box center [904, 114] width 22 height 20
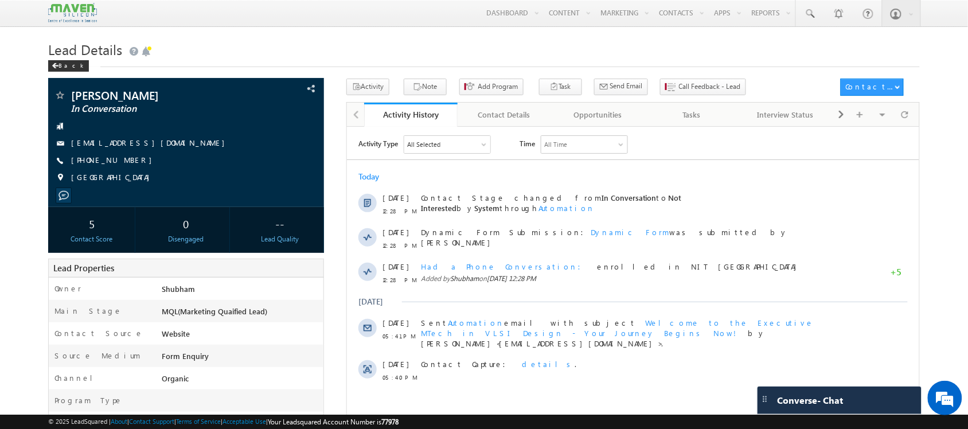
scroll to position [0, 0]
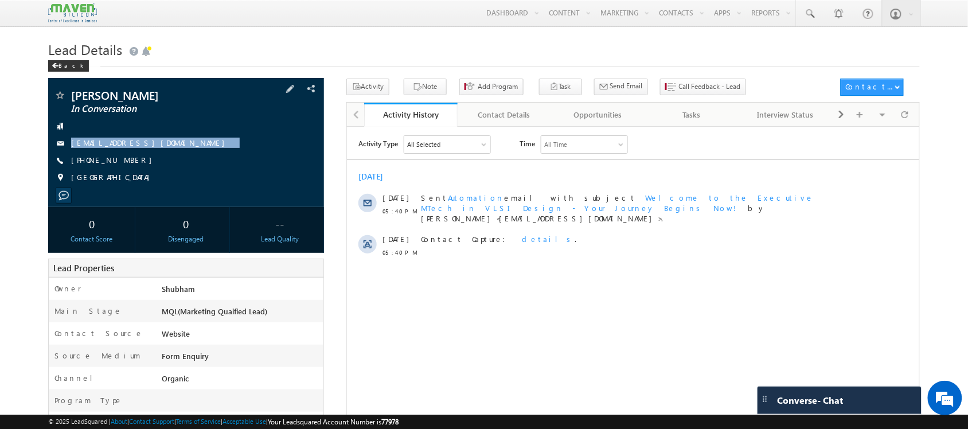
drag, startPoint x: 185, startPoint y: 147, endPoint x: 183, endPoint y: 158, distance: 11.0
click at [183, 158] on div "[PERSON_NAME] In Conversation [EMAIL_ADDRESS][DOMAIN_NAME] [PHONE_NUMBER] [GEOG…" at bounding box center [186, 139] width 264 height 100
copy div "[EMAIL_ADDRESS][DOMAIN_NAME]"
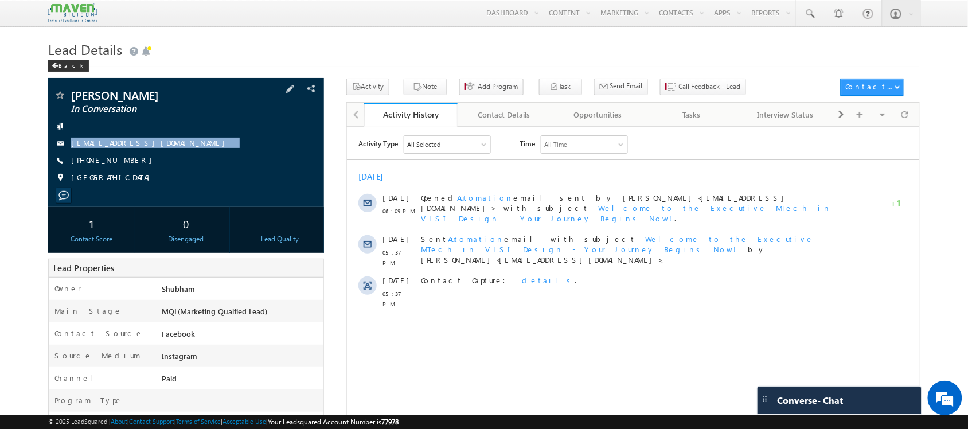
drag, startPoint x: 164, startPoint y: 145, endPoint x: 150, endPoint y: 160, distance: 20.7
click at [150, 160] on div "[PERSON_NAME] In Conversation [EMAIL_ADDRESS][DOMAIN_NAME] [PHONE_NUMBER]" at bounding box center [186, 139] width 264 height 100
copy div "[EMAIL_ADDRESS][DOMAIN_NAME]"
click at [909, 118] on div at bounding box center [904, 114] width 22 height 20
click at [895, 121] on div at bounding box center [904, 114] width 22 height 20
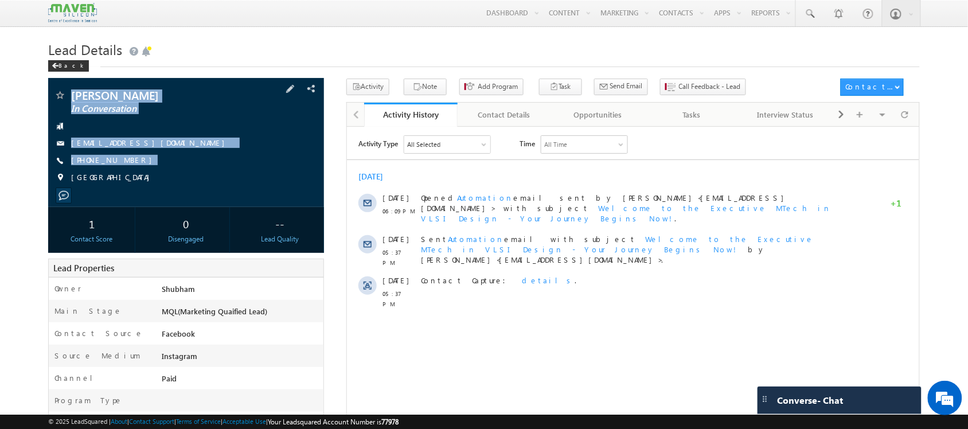
drag, startPoint x: 138, startPoint y: 172, endPoint x: 68, endPoint y: 92, distance: 106.4
click at [68, 92] on div "Swathi Manamohan In Conversation Swats.m17@gmail.com +91-7338175847" at bounding box center [186, 139] width 264 height 100
copy div "Swathi Manamohan In Conversation Swats.m17@gmail.com +91-7338175847"
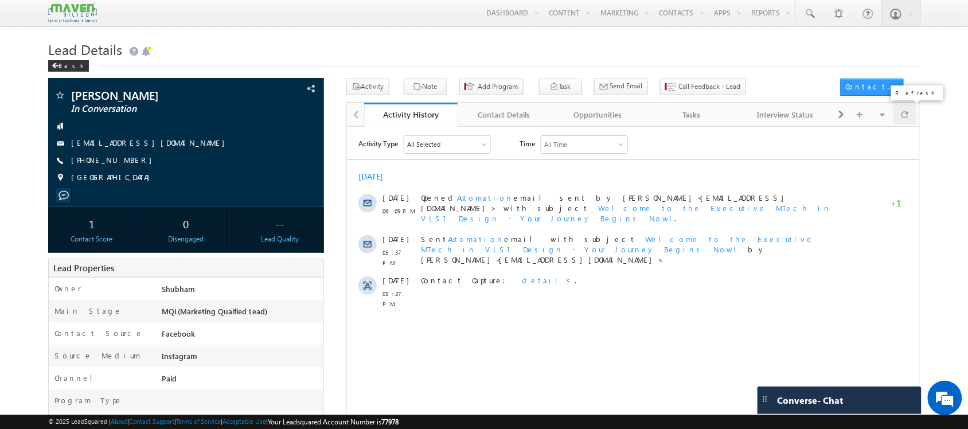
click at [909, 113] on div at bounding box center [904, 114] width 22 height 20
click at [908, 113] on div at bounding box center [904, 114] width 22 height 20
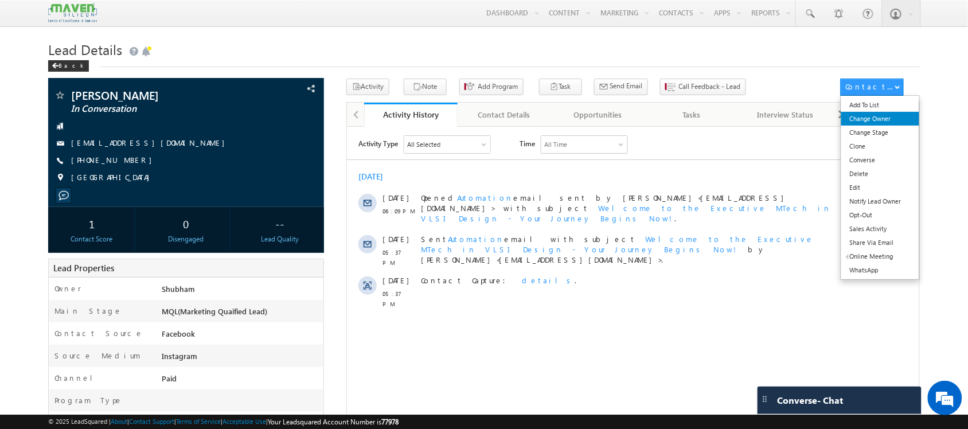
click at [898, 115] on link "Change Owner" at bounding box center [880, 119] width 79 height 14
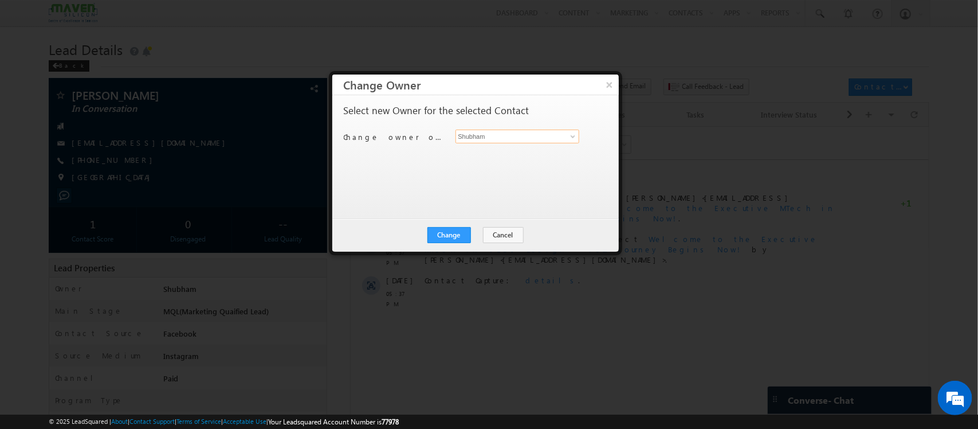
click at [482, 138] on input "Shubham" at bounding box center [518, 137] width 124 height 14
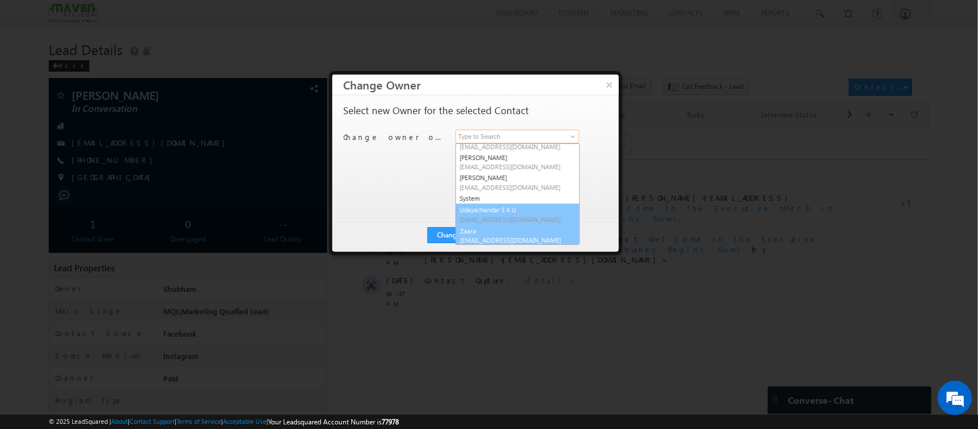
scroll to position [176, 0]
click at [489, 228] on link "Zaara lsq2@maven-silicon.com" at bounding box center [518, 235] width 124 height 22
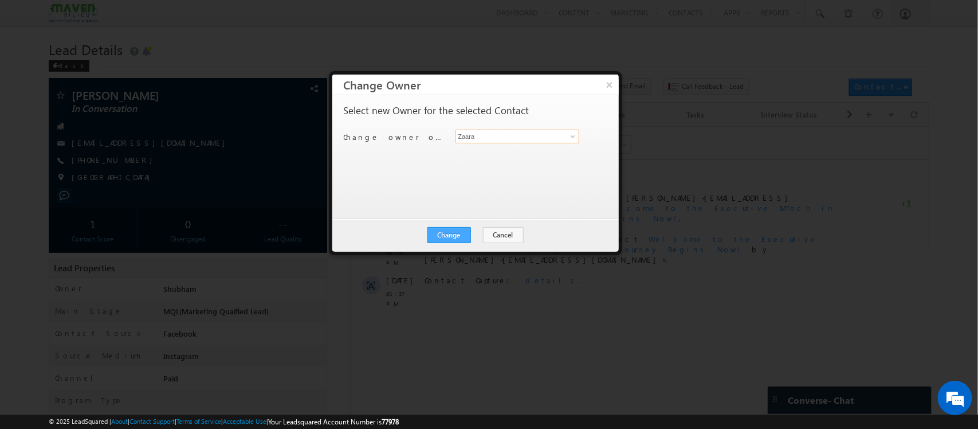
type input "Zaara"
click at [459, 230] on button "Change" at bounding box center [450, 235] width 44 height 16
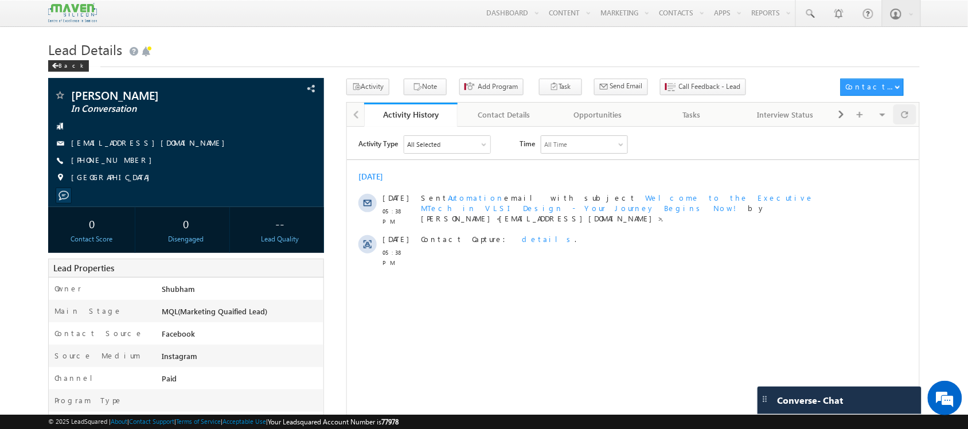
click at [903, 118] on span at bounding box center [904, 114] width 7 height 20
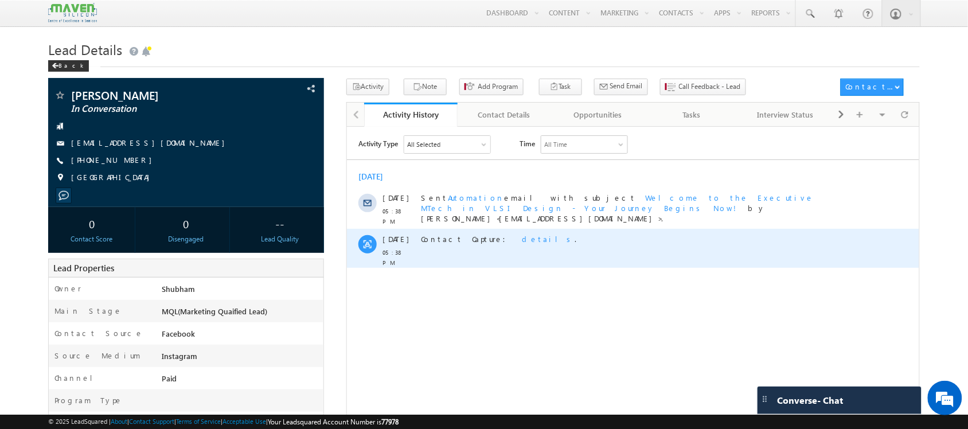
click at [481, 252] on div "Contact Capture: details ." at bounding box center [630, 247] width 421 height 39
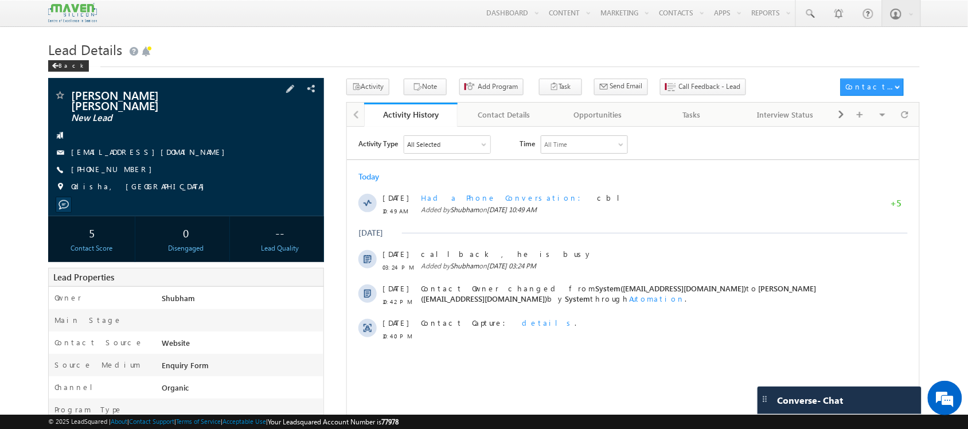
click at [113, 164] on span "+91-8249591806" at bounding box center [114, 169] width 87 height 11
click at [116, 164] on span "+91-8249591806" at bounding box center [114, 169] width 87 height 11
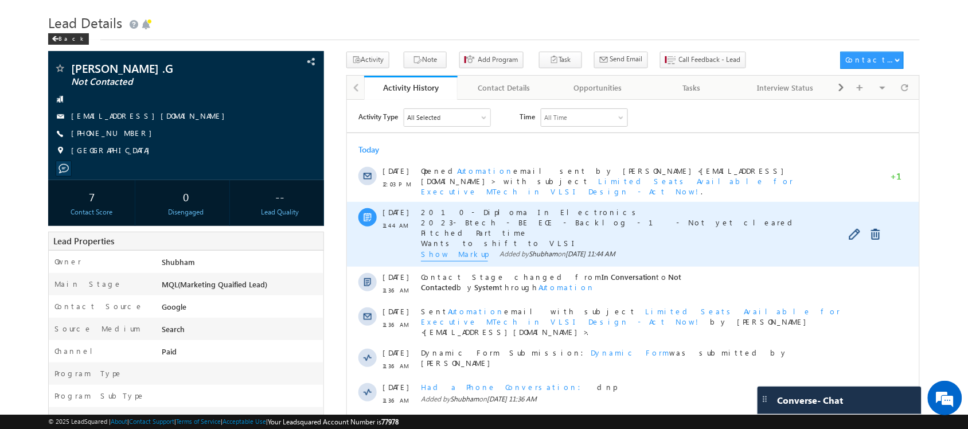
scroll to position [28, 0]
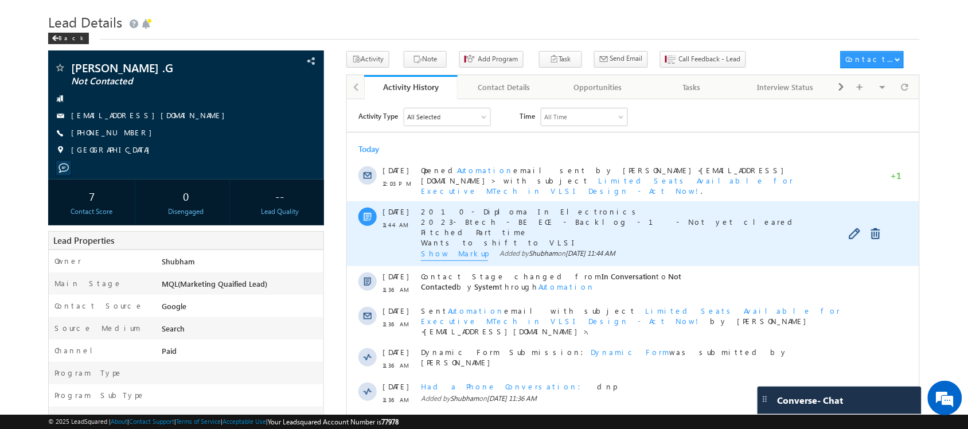
click at [446, 248] on span "Show Markup" at bounding box center [453, 254] width 67 height 13
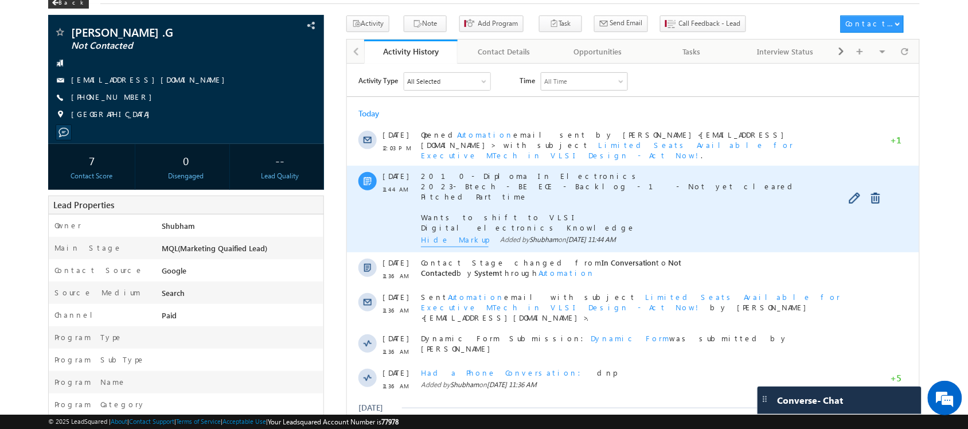
scroll to position [64, 0]
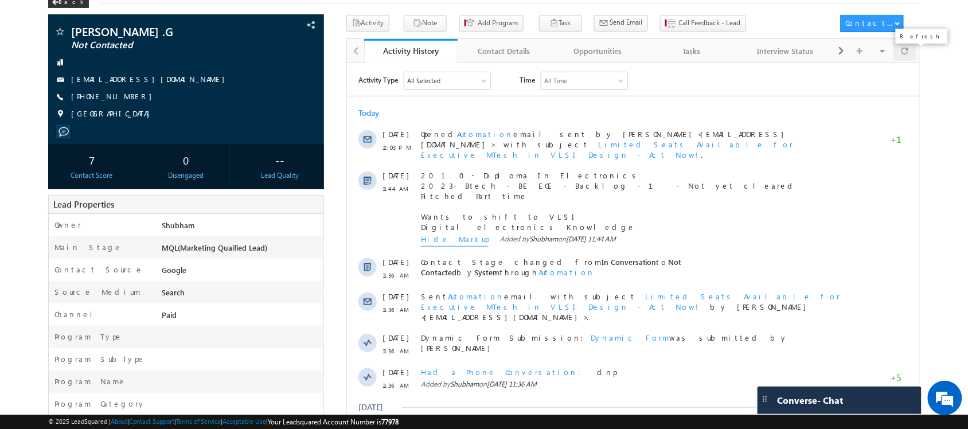
click at [900, 59] on div at bounding box center [904, 51] width 22 height 20
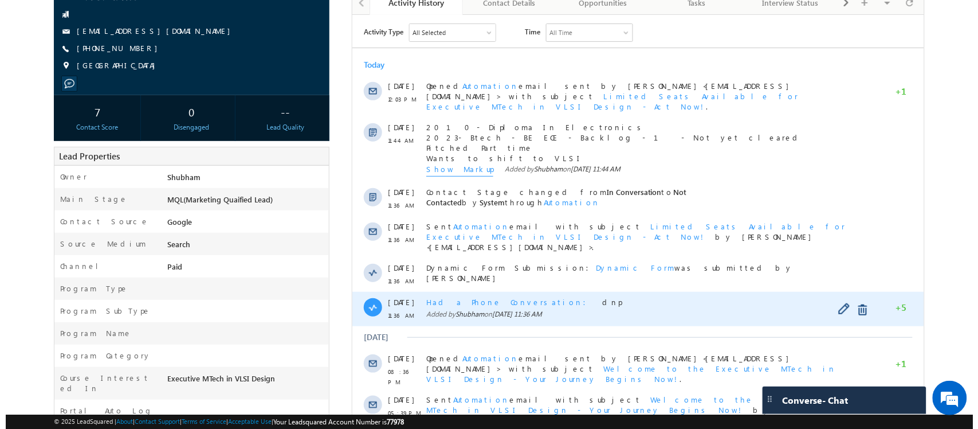
scroll to position [0, 0]
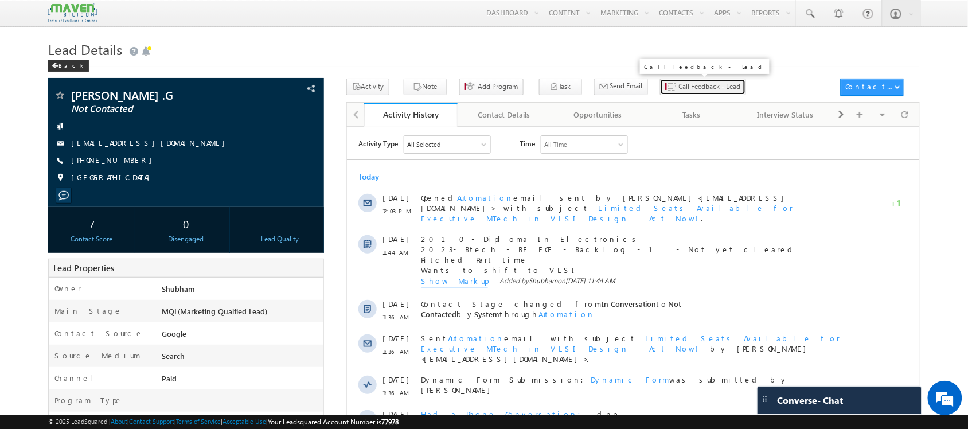
click at [667, 86] on icon "button" at bounding box center [671, 87] width 9 height 11
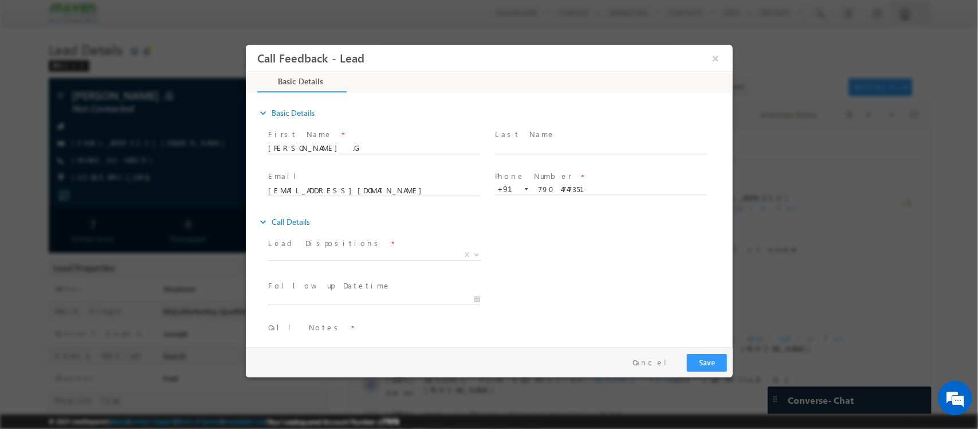
click at [359, 248] on span "Lead Dispositions *" at bounding box center [374, 243] width 212 height 13
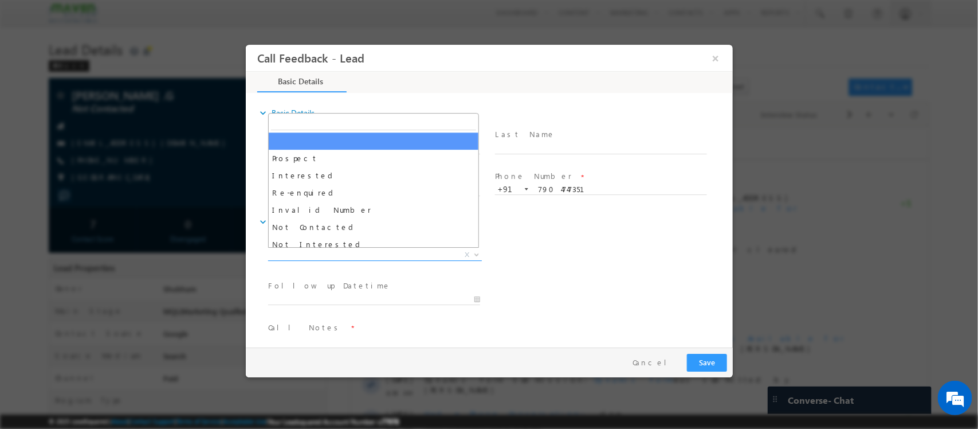
click at [362, 249] on span "X" at bounding box center [375, 254] width 214 height 11
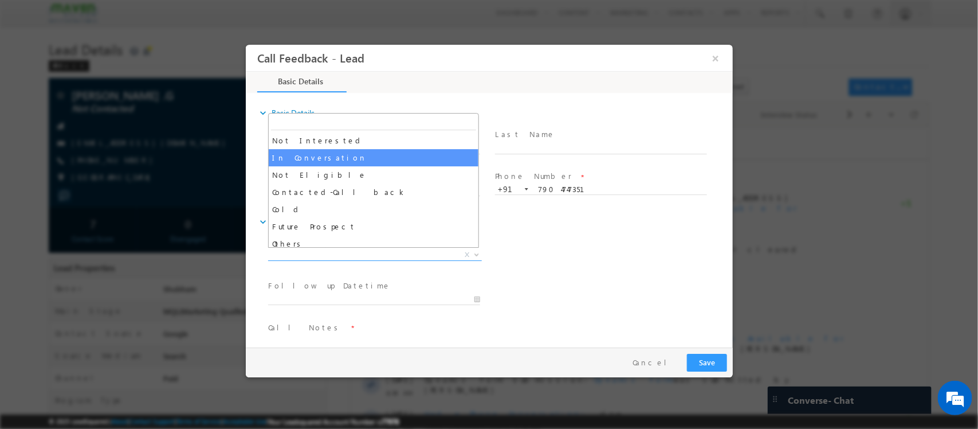
scroll to position [109, 0]
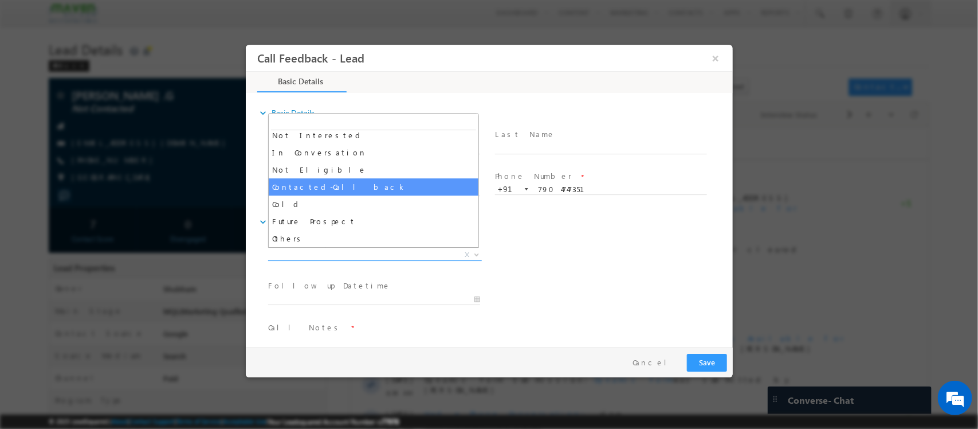
select select "Contacted-Call back"
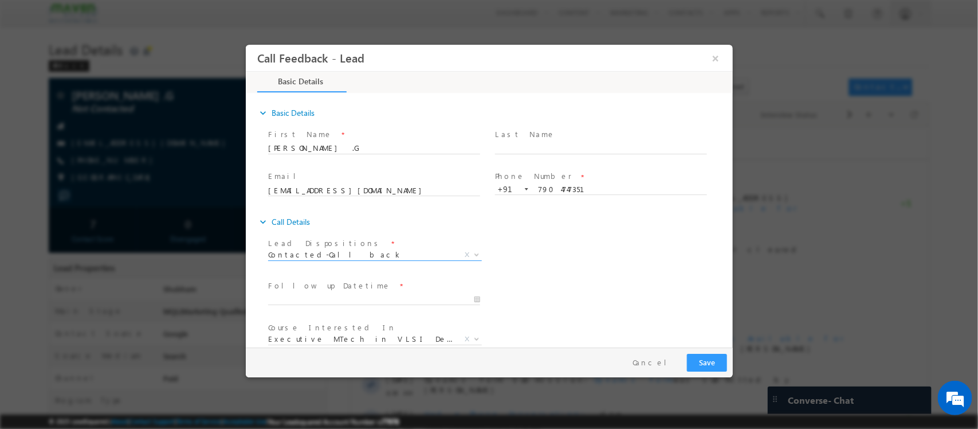
scroll to position [61, 0]
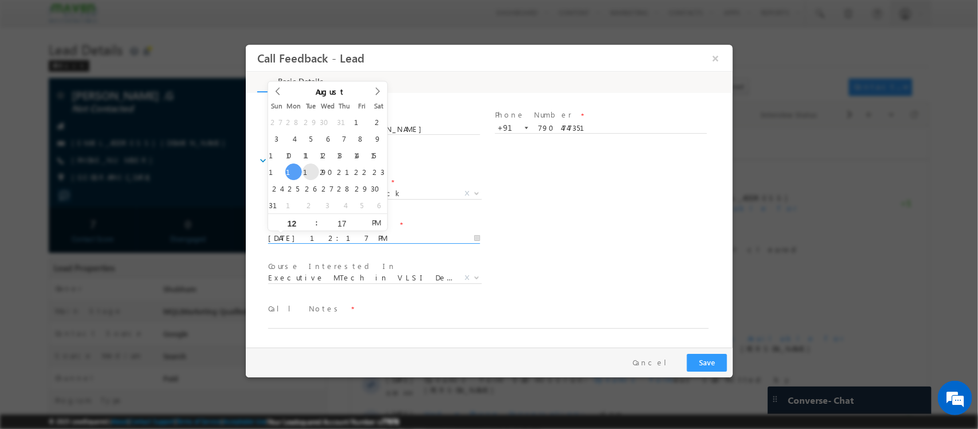
drag, startPoint x: 410, startPoint y: 236, endPoint x: 309, endPoint y: 168, distance: 121.5
click at [309, 168] on body "Call Feedback - Lead × Basic Details" at bounding box center [488, 195] width 487 height 301
type input "19/08/2025 12:16 PM"
type input "16"
click at [359, 225] on span at bounding box center [361, 226] width 8 height 9
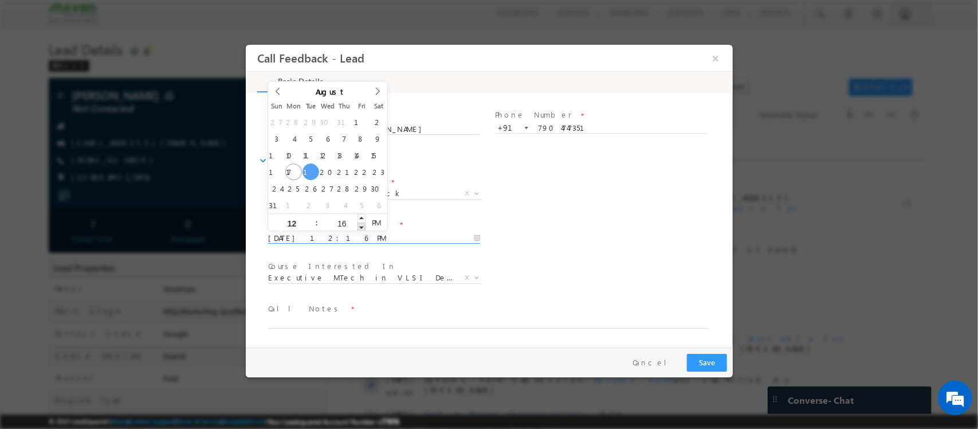
type input "19/08/2025 12:15 PM"
type input "15"
click at [359, 225] on span at bounding box center [361, 226] width 8 height 9
click at [409, 313] on span "Call Notes *" at bounding box center [482, 309] width 428 height 13
click at [393, 282] on span "Executive M.Tech in VLSI Design Advanced VLSI Design & Verification Course Adva…" at bounding box center [379, 280] width 222 height 14
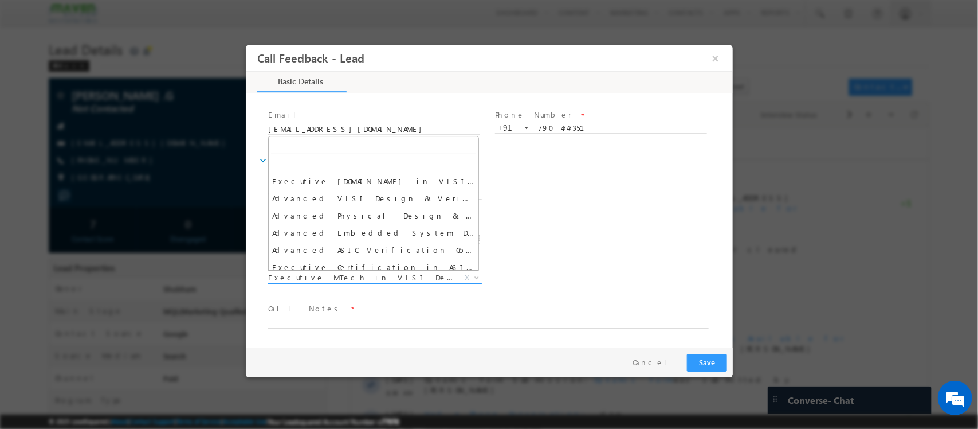
scroll to position [866, 0]
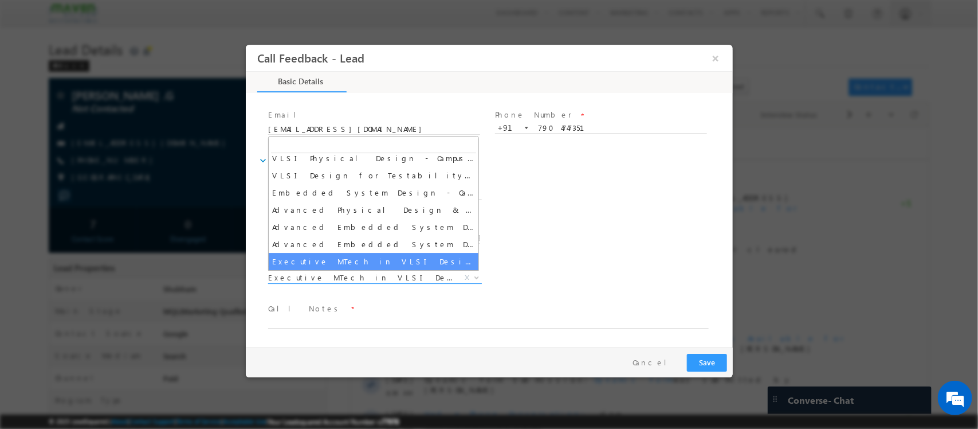
click at [395, 279] on span "Executive MTech in VLSI Design" at bounding box center [361, 277] width 186 height 10
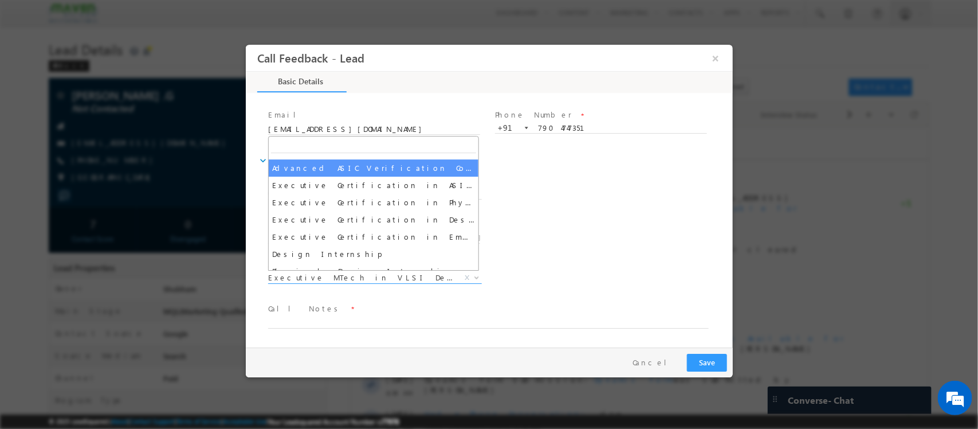
scroll to position [83, 0]
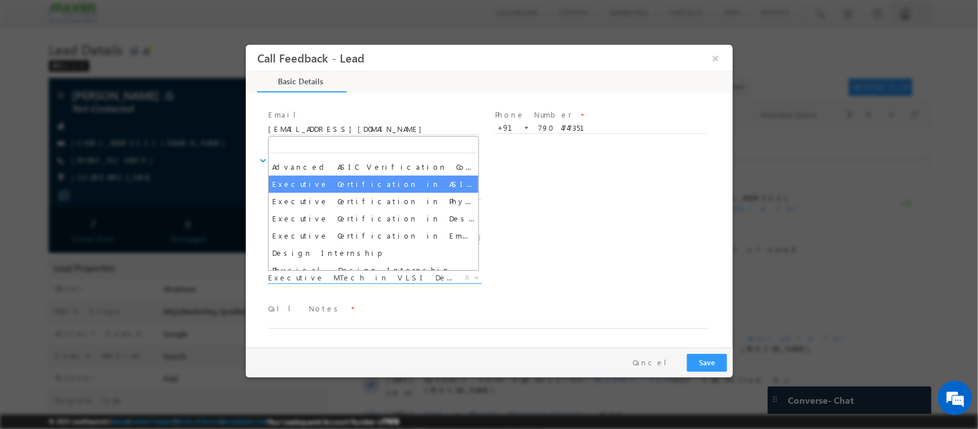
select select "Executive Certification in ASIC Verification"
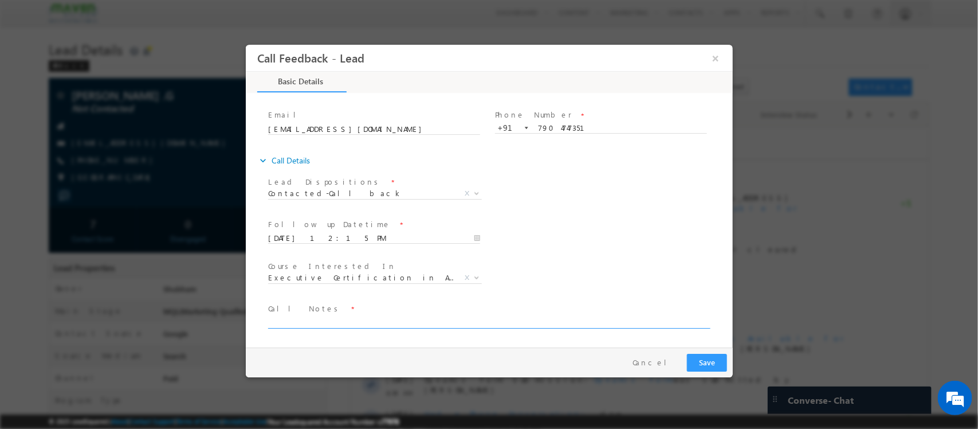
click at [324, 320] on textarea at bounding box center [488, 321] width 441 height 13
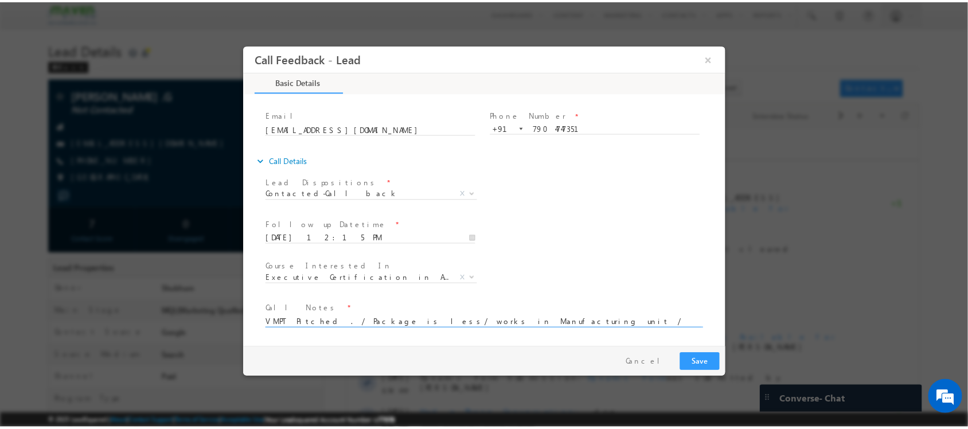
scroll to position [2, 0]
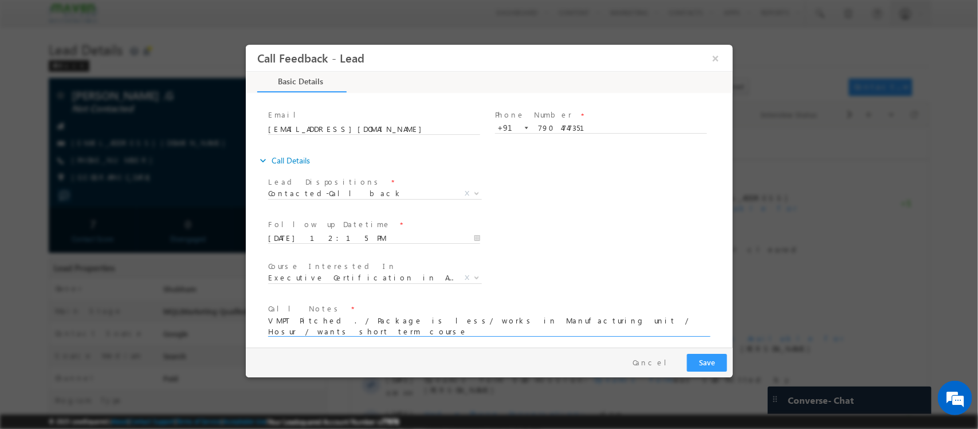
type textarea "VMPT Pitched . / Package is less/ works in Manufacturing unit / Hosur / wants s…"
click at [711, 365] on button "Save" at bounding box center [707, 363] width 40 height 18
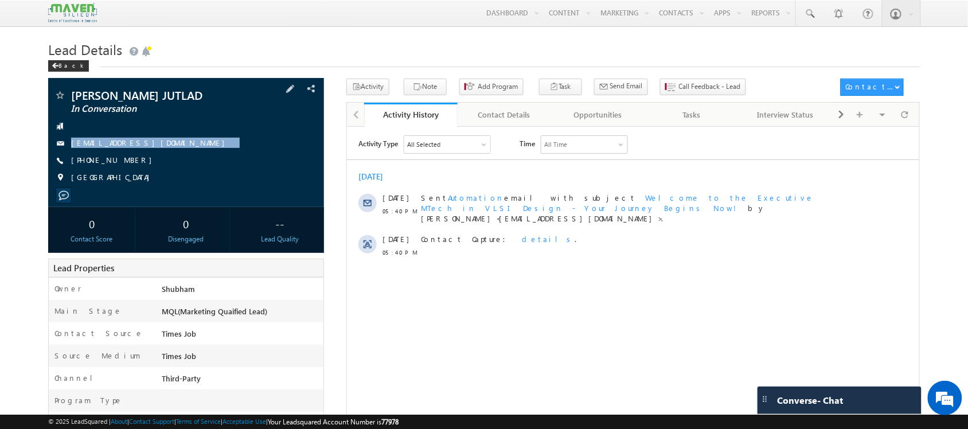
drag, startPoint x: 173, startPoint y: 146, endPoint x: 178, endPoint y: 156, distance: 11.5
click at [178, 156] on div "[PERSON_NAME] JUTLAD In Conversation [EMAIL_ADDRESS][DOMAIN_NAME] [PHONE_NUMBER…" at bounding box center [186, 139] width 264 height 100
copy div "[EMAIL_ADDRESS][DOMAIN_NAME]"
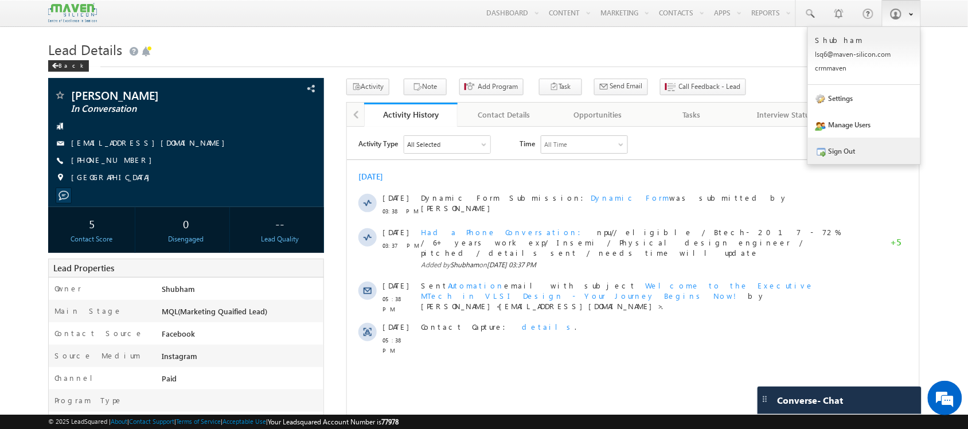
click at [863, 153] on link "Sign Out" at bounding box center [864, 151] width 112 height 26
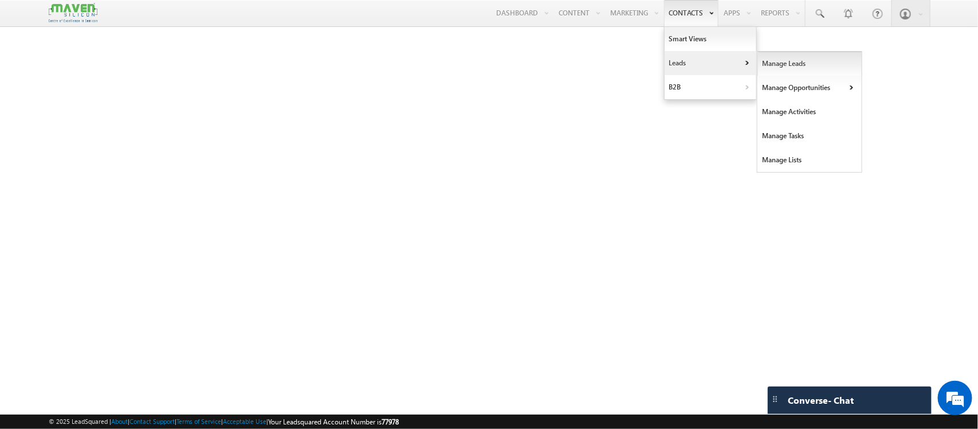
click at [761, 72] on link "Manage Leads" at bounding box center [810, 64] width 105 height 24
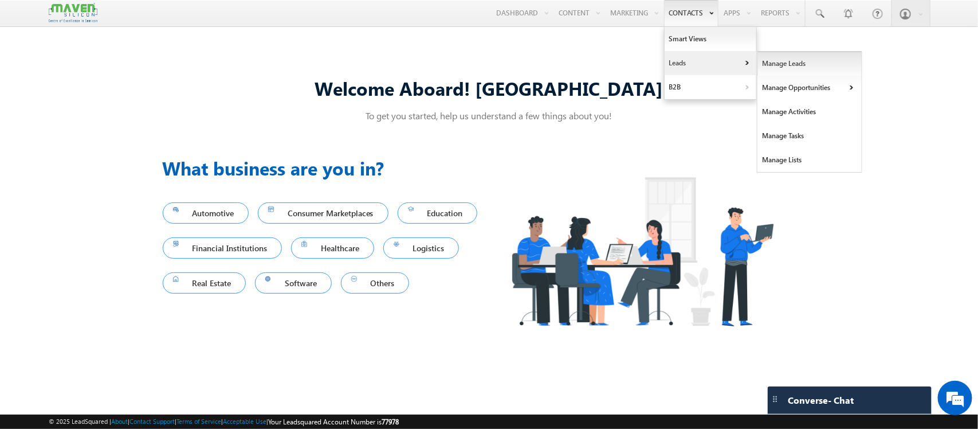
click at [778, 66] on link "Manage Leads" at bounding box center [810, 64] width 105 height 24
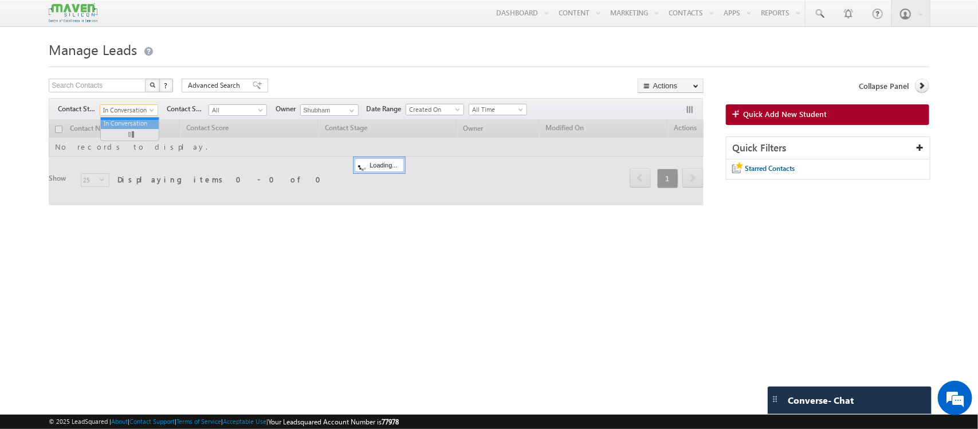
click at [147, 111] on span "In Conversation" at bounding box center [127, 110] width 54 height 10
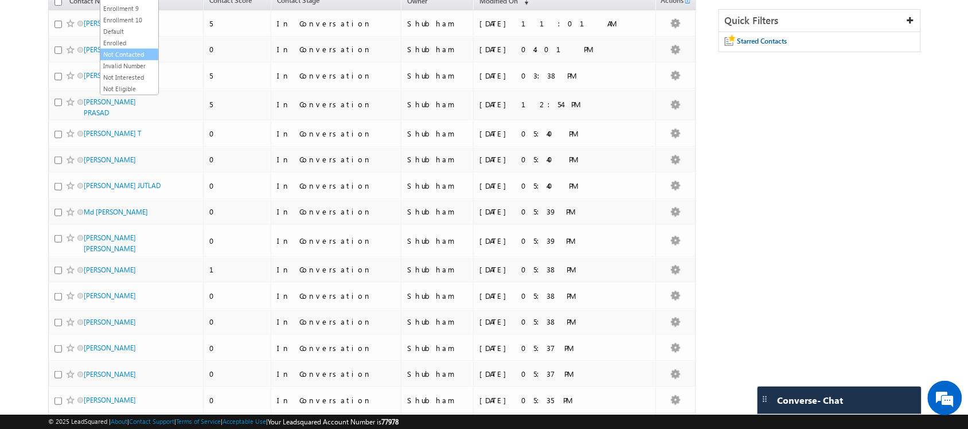
scroll to position [127, 0]
click at [129, 77] on link "Not Interested" at bounding box center [129, 78] width 58 height 10
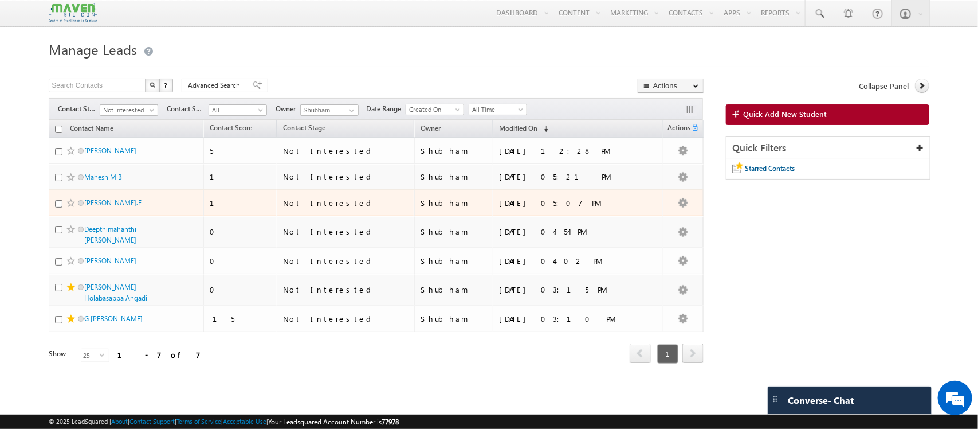
scroll to position [0, 0]
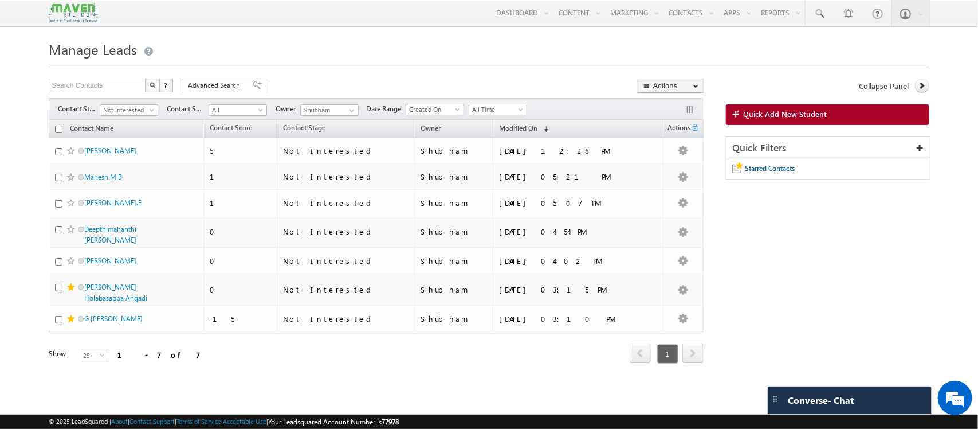
click at [147, 104] on div "Filters Contact Stage All New Lead Interested In Conversation Others Prospect F…" at bounding box center [376, 109] width 655 height 22
click at [146, 112] on span "Not Interested" at bounding box center [127, 110] width 54 height 10
click at [124, 124] on link "All" at bounding box center [130, 123] width 58 height 10
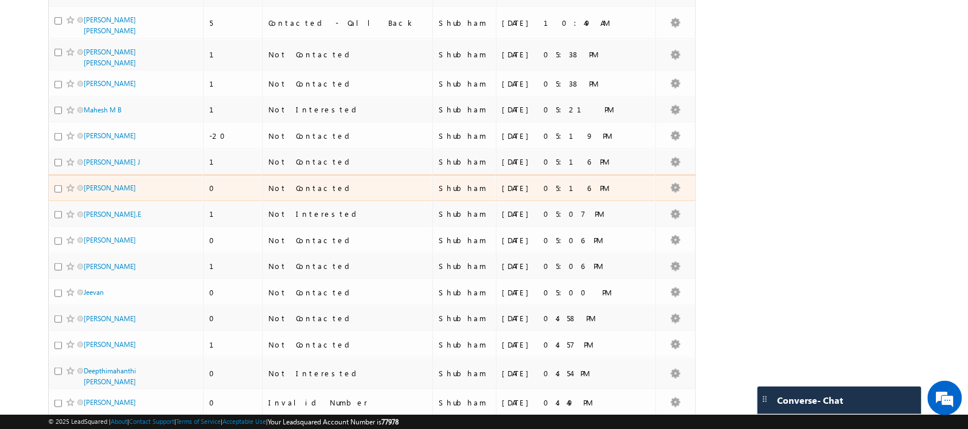
scroll to position [471, 0]
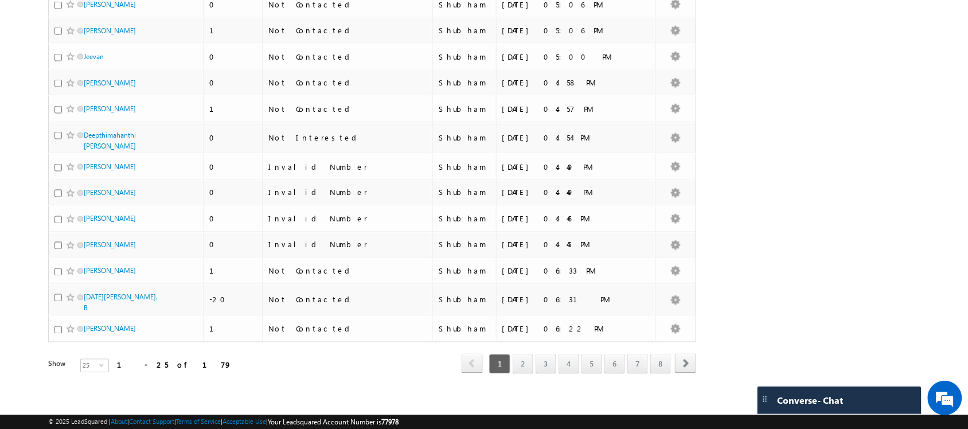
click at [532, 360] on div "1 2 3 4 5 6 7 8" at bounding box center [579, 363] width 184 height 19
click at [559, 354] on link "4" at bounding box center [568, 363] width 21 height 19
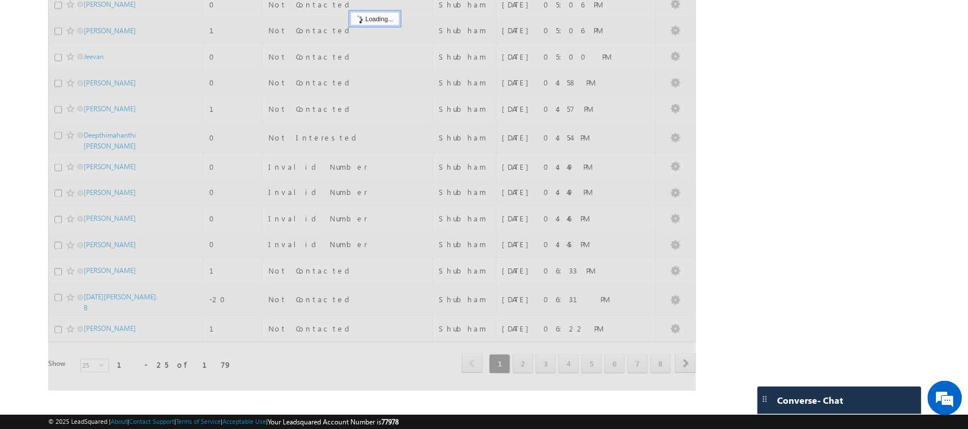
scroll to position [466, 0]
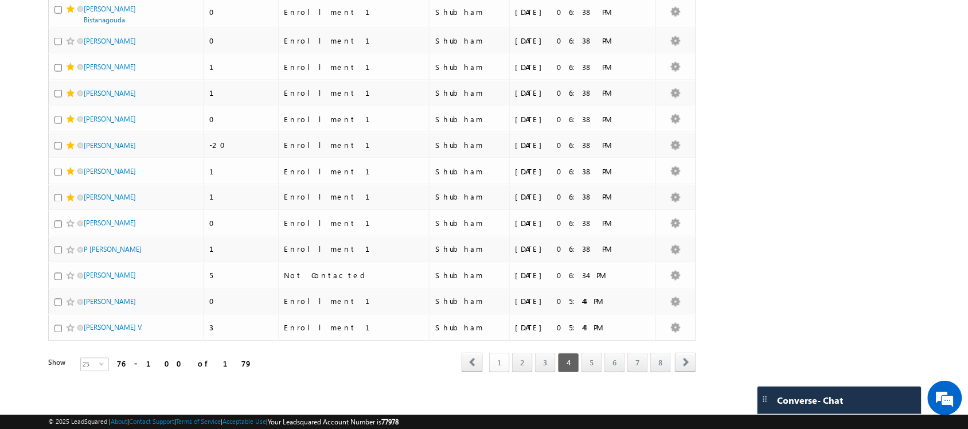
click at [494, 353] on link "1" at bounding box center [499, 362] width 21 height 19
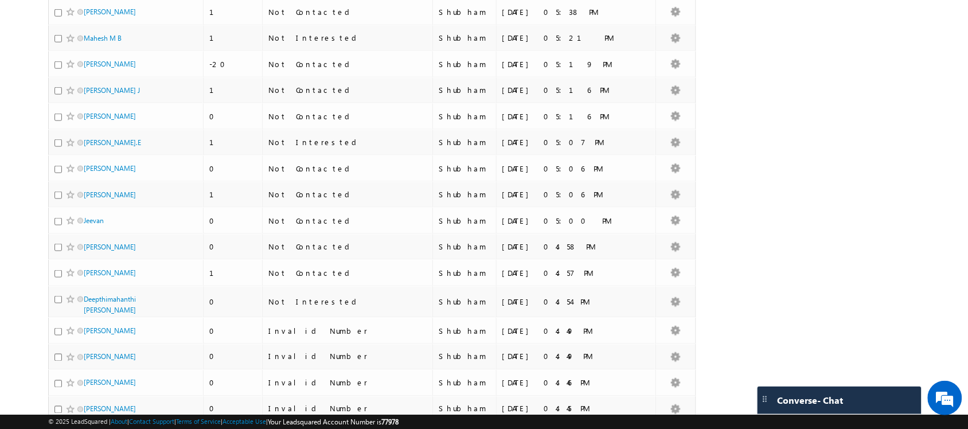
scroll to position [471, 0]
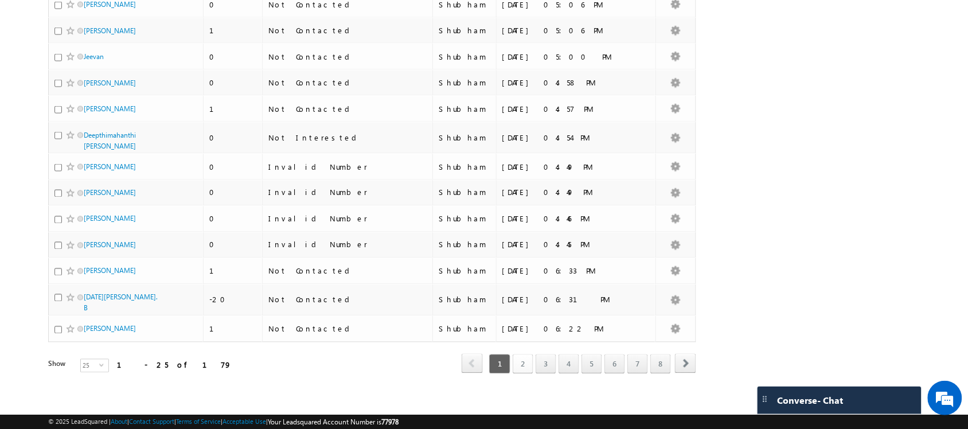
click at [528, 360] on link "2" at bounding box center [522, 363] width 21 height 19
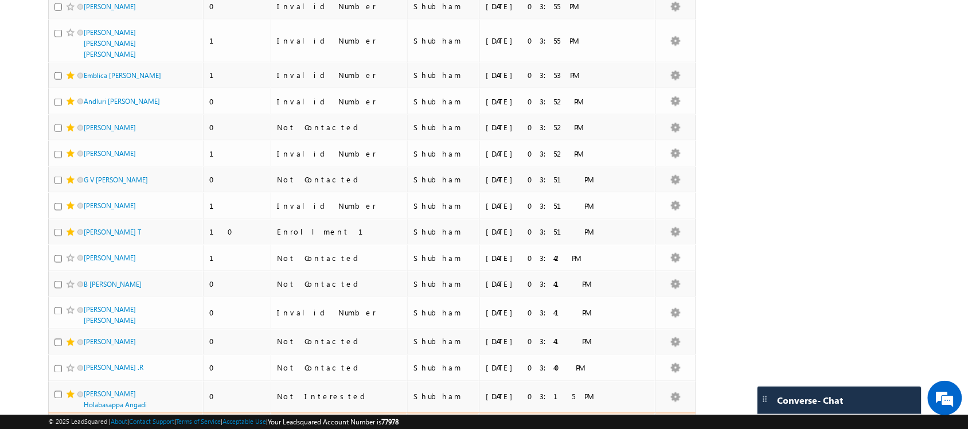
scroll to position [0, 0]
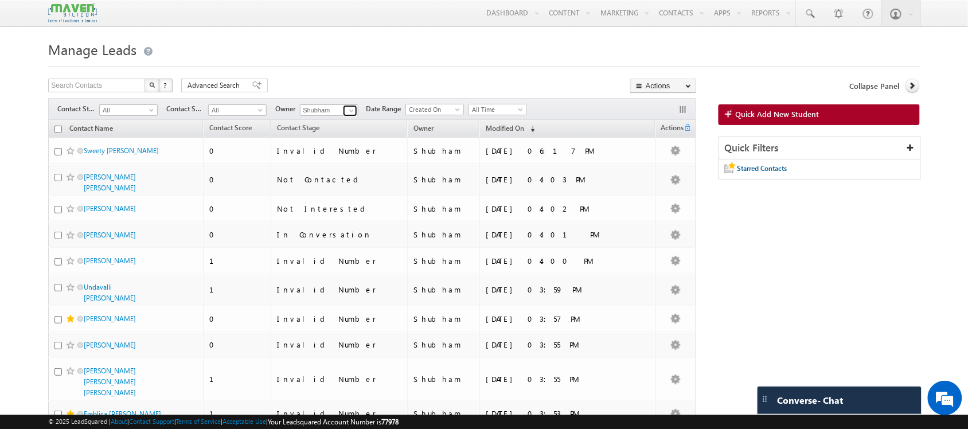
click at [351, 112] on span at bounding box center [351, 110] width 9 height 9
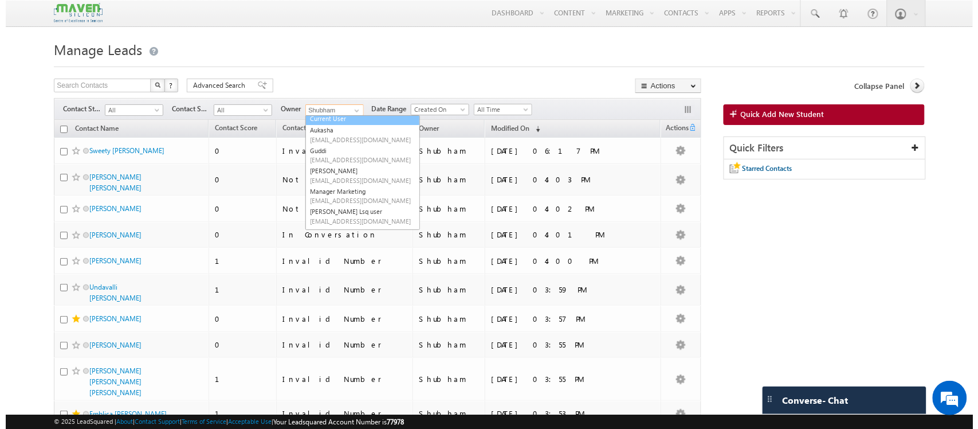
scroll to position [15, 0]
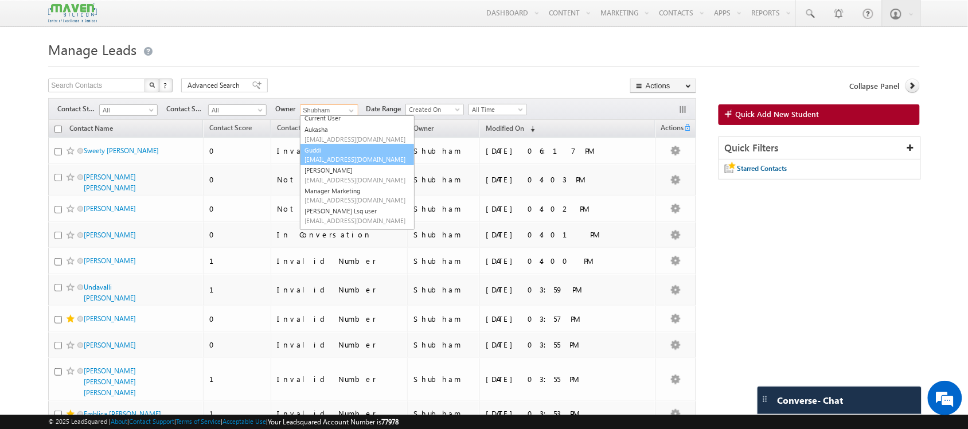
click at [336, 159] on span "lsq8@maven-silicon.com" at bounding box center [355, 159] width 103 height 9
type input "Guddi"
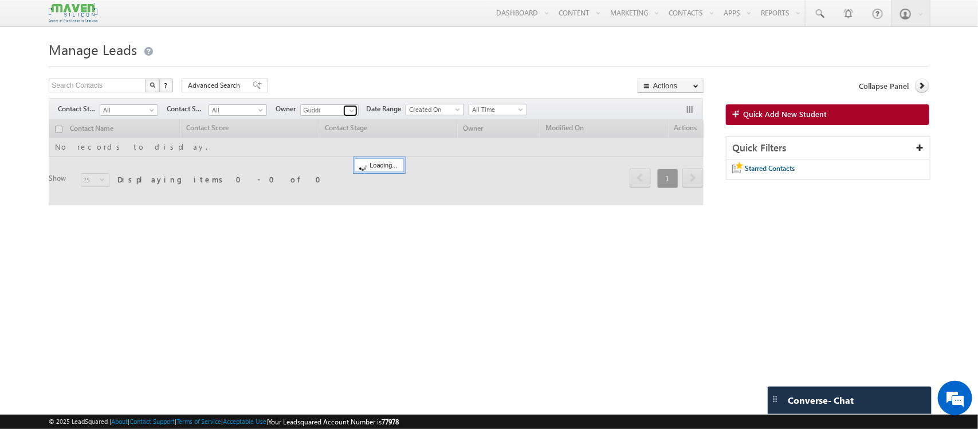
click at [351, 112] on span at bounding box center [351, 110] width 9 height 9
click at [324, 122] on div at bounding box center [376, 162] width 655 height 85
click at [350, 106] on link at bounding box center [350, 110] width 14 height 11
click at [314, 124] on div at bounding box center [376, 162] width 655 height 85
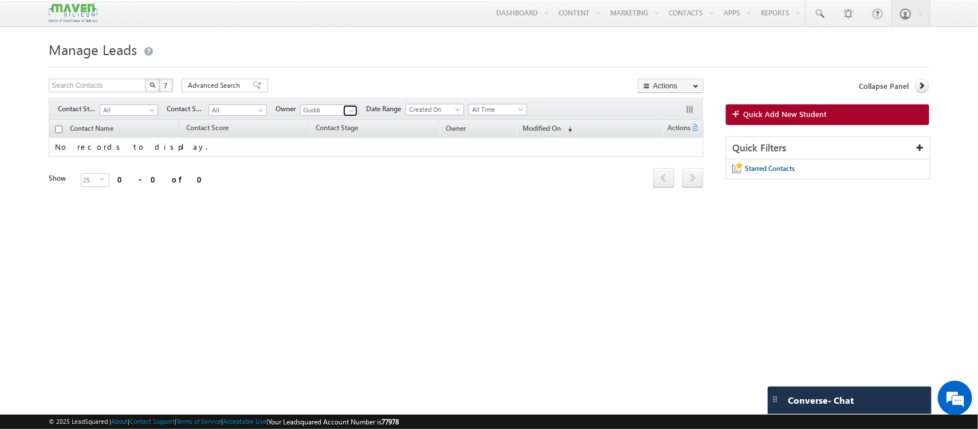
click at [354, 109] on span at bounding box center [351, 110] width 9 height 9
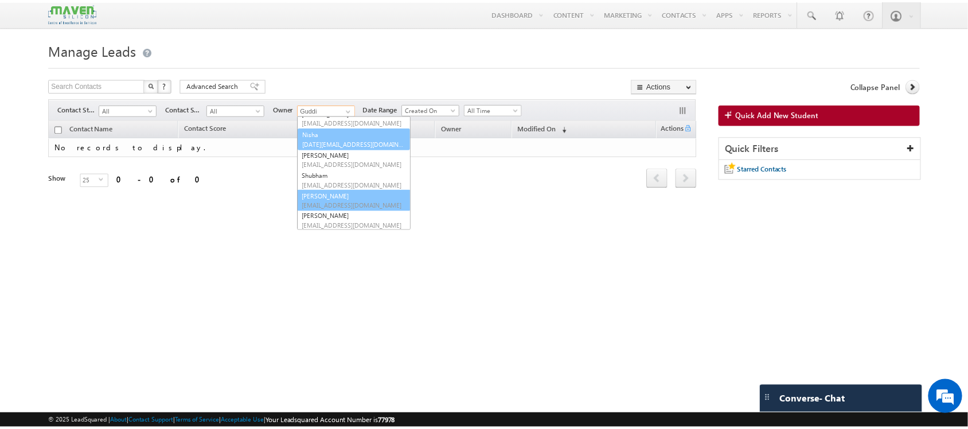
scroll to position [135, 0]
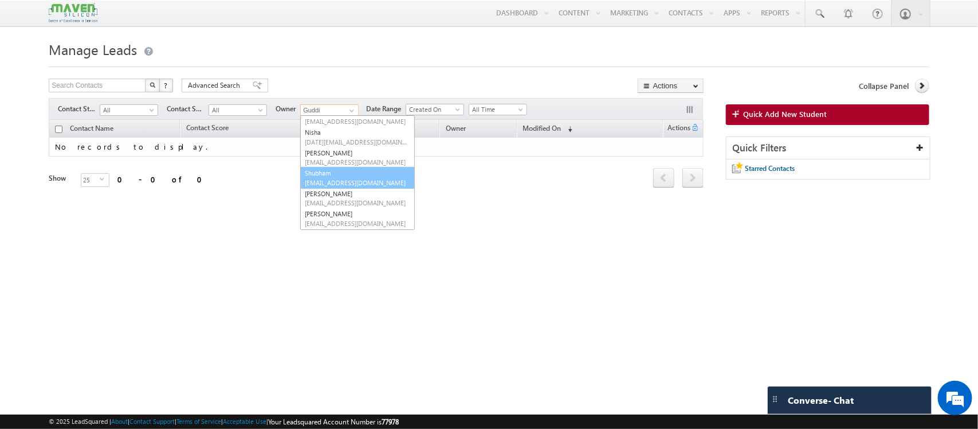
click at [331, 176] on link "Shubham lsq6@maven-silicon.com" at bounding box center [357, 178] width 115 height 22
type input "Shubham"
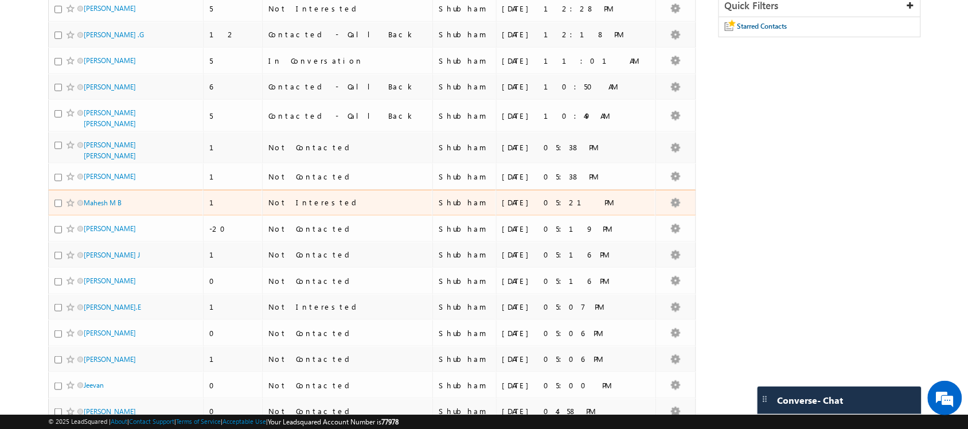
scroll to position [471, 0]
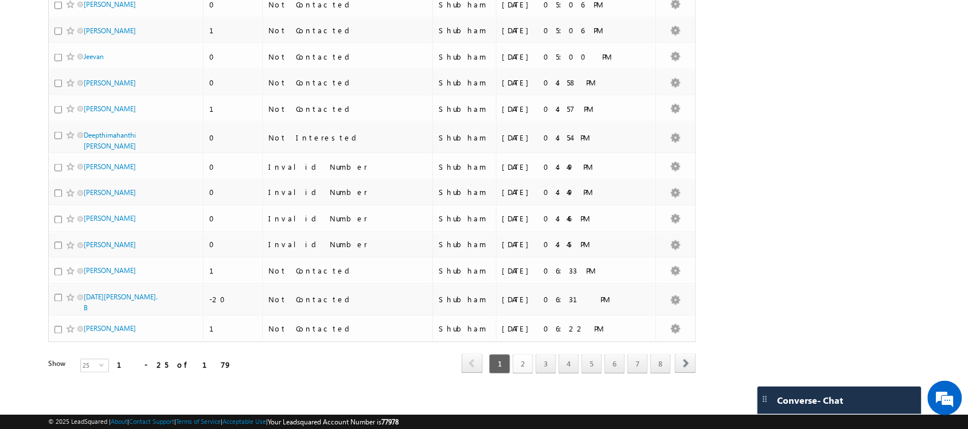
click at [519, 363] on link "2" at bounding box center [522, 363] width 21 height 19
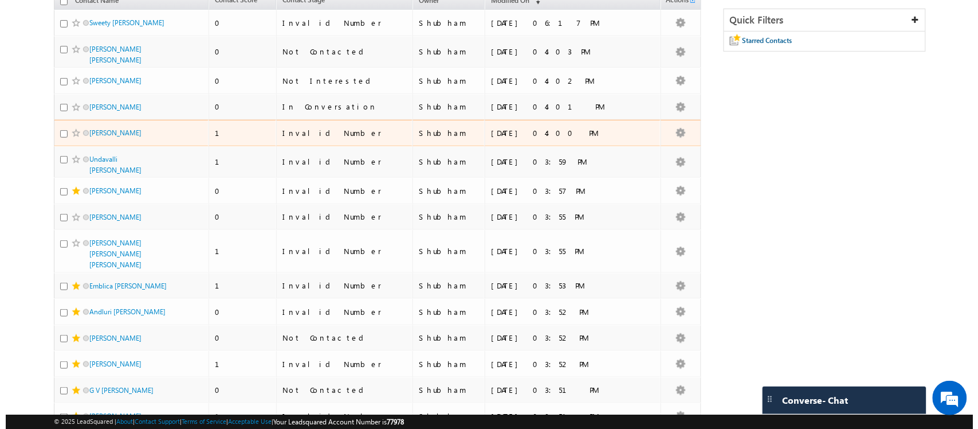
scroll to position [0, 0]
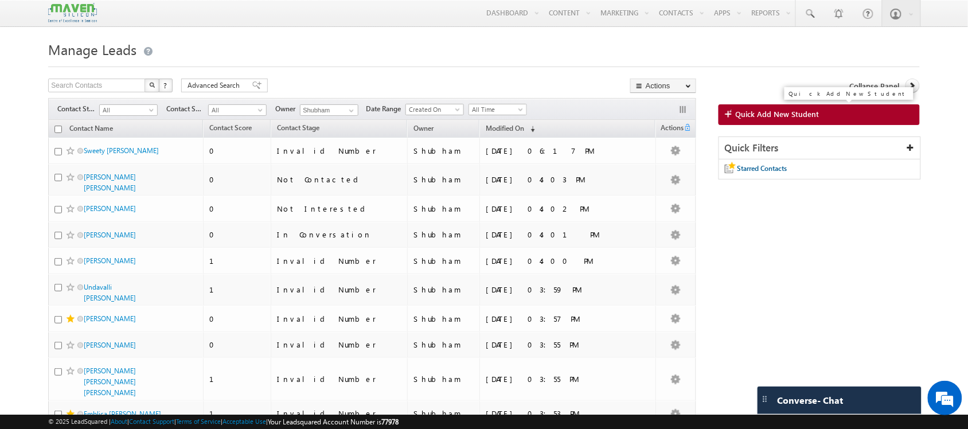
click at [778, 116] on span "Quick Add New Student" at bounding box center [777, 114] width 84 height 10
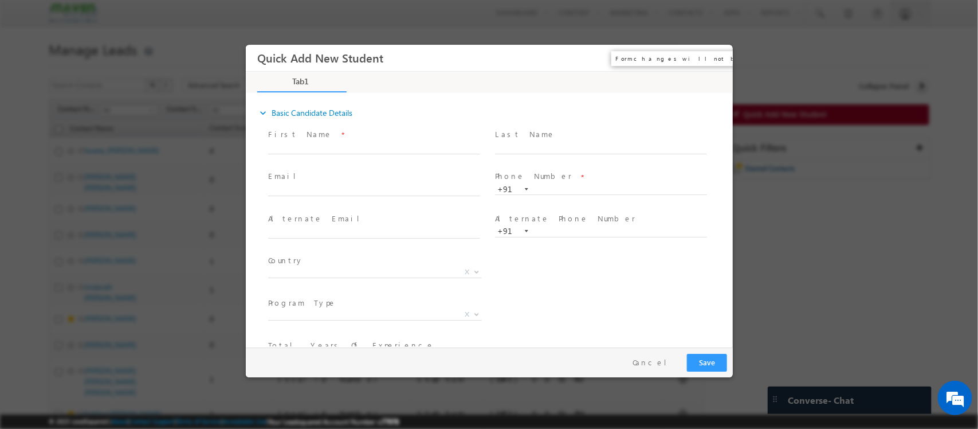
click at [710, 49] on button "×" at bounding box center [715, 58] width 19 height 21
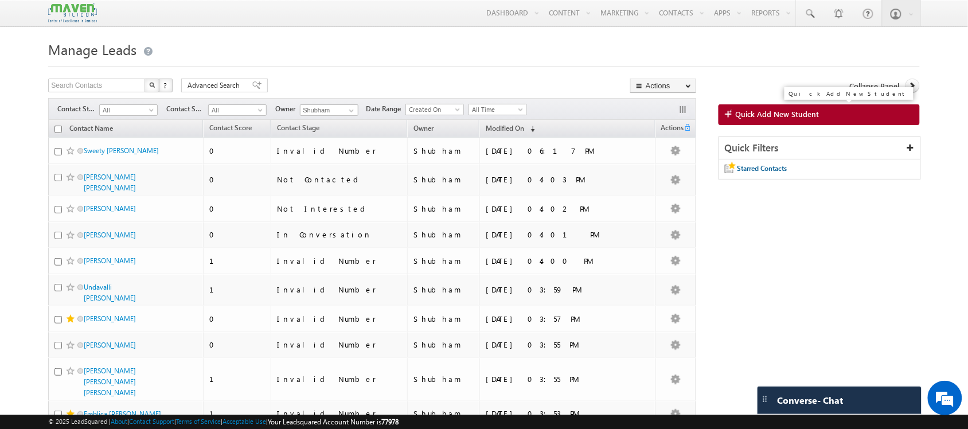
click at [761, 113] on span "Quick Add New Student" at bounding box center [777, 114] width 84 height 10
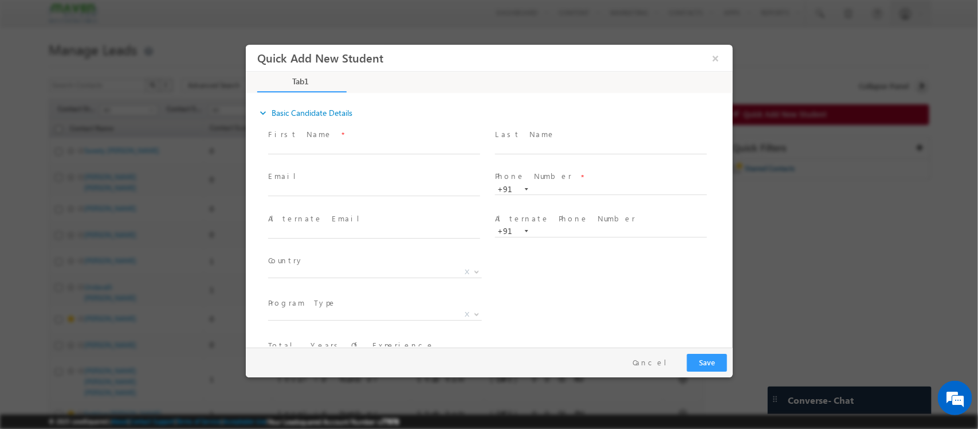
drag, startPoint x: 635, startPoint y: 33, endPoint x: 402, endPoint y: 0, distance: 235.1
click at [635, 33] on div at bounding box center [489, 214] width 978 height 429
drag, startPoint x: 818, startPoint y: 104, endPoint x: 734, endPoint y: 123, distance: 86.4
click at [818, 104] on div at bounding box center [489, 214] width 978 height 429
click at [367, 143] on input "text" at bounding box center [374, 148] width 212 height 11
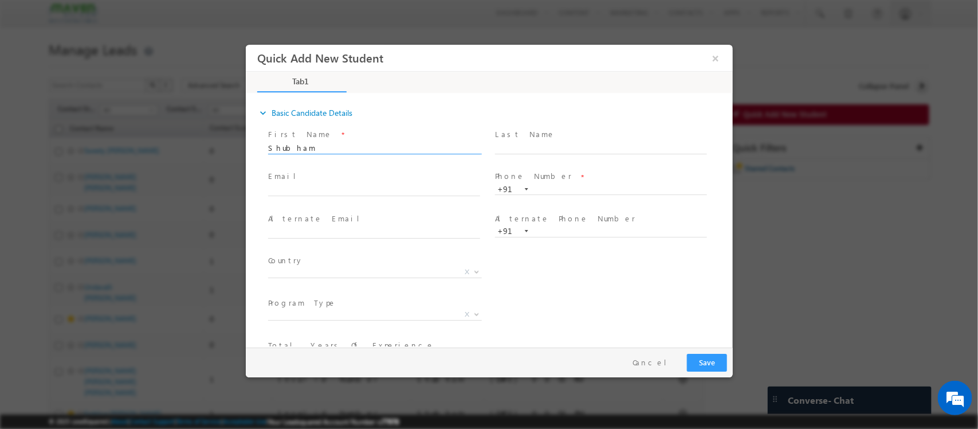
type input "Shubham"
click at [532, 142] on span at bounding box center [606, 148] width 222 height 13
click input "text"
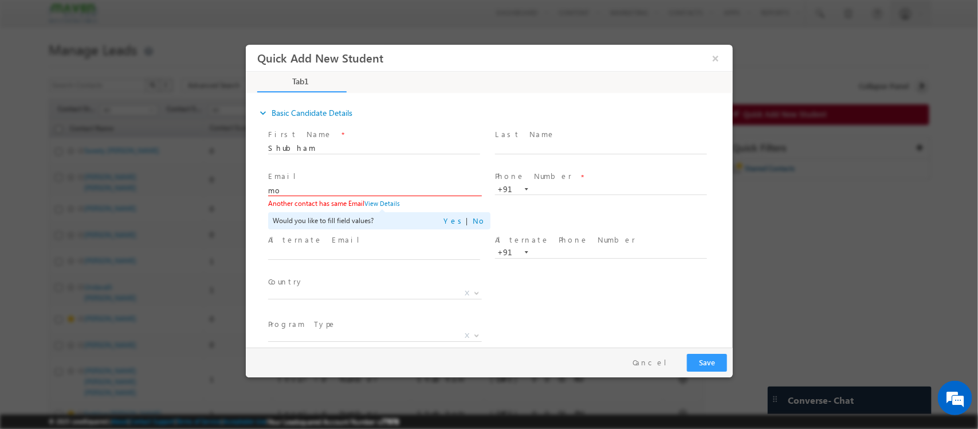
type input "m"
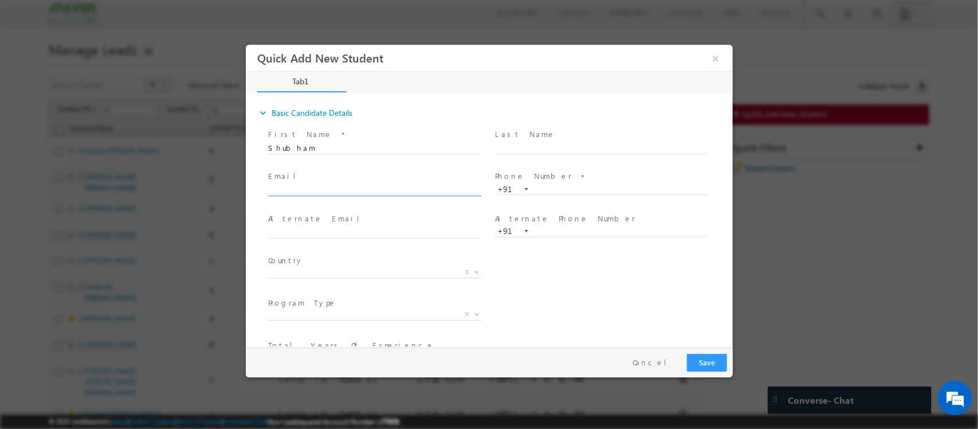
paste input "rathish5238@gmail.com"
type input "rathish5238@gmail.com"
drag, startPoint x: 575, startPoint y: 180, endPoint x: 553, endPoint y: 196, distance: 27.5
click at [553, 195] on div "Phone Number * +91" at bounding box center [606, 183] width 222 height 25
click at [553, 196] on span at bounding box center [601, 200] width 212 height 13
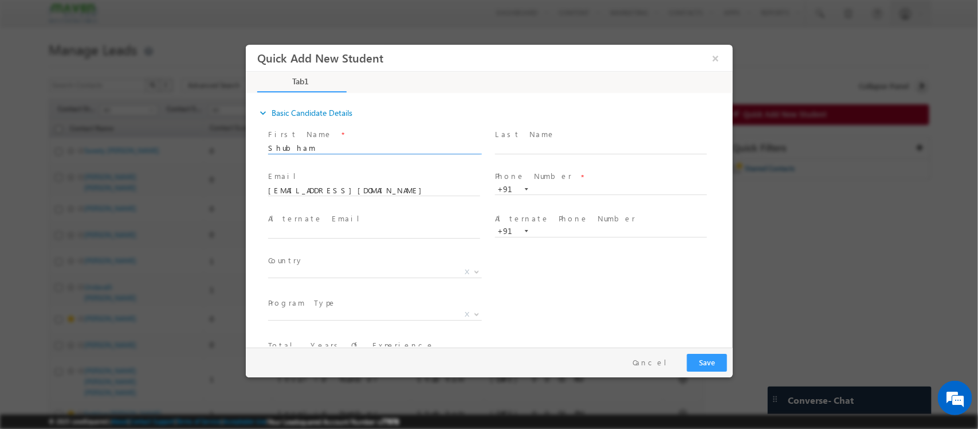
click at [320, 148] on input "Shubham" at bounding box center [374, 148] width 212 height 11
type input "S"
type input "Rathish"
click at [566, 185] on input "text" at bounding box center [601, 189] width 212 height 11
paste input "8300763274"
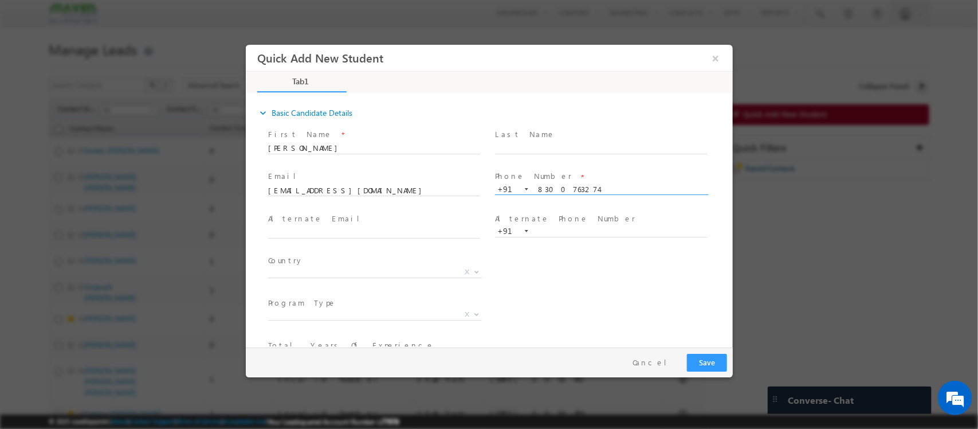
scroll to position [57, 0]
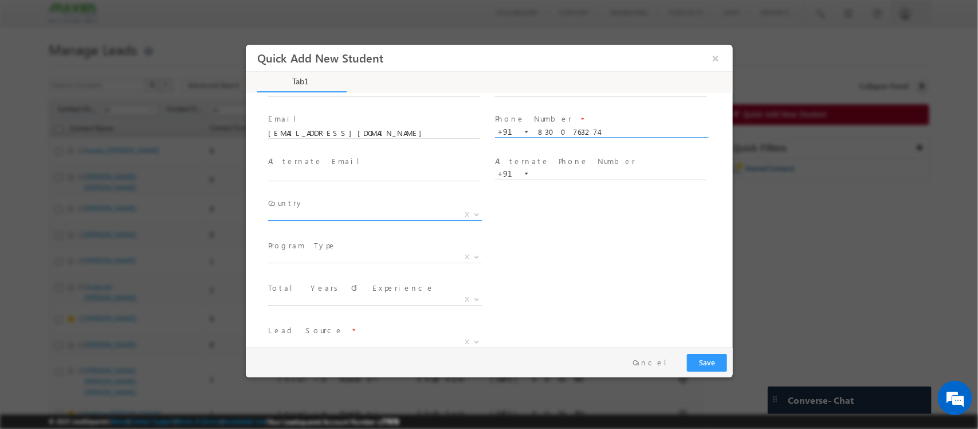
type input "8300763274"
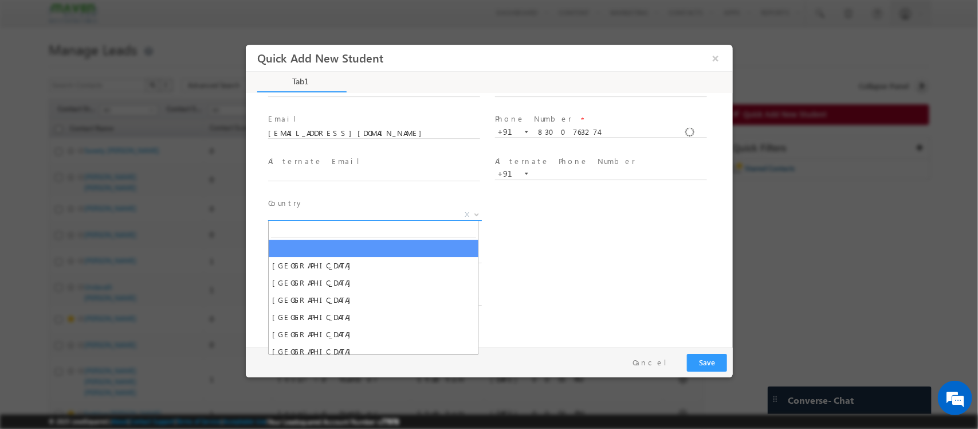
click at [370, 216] on span "X" at bounding box center [375, 214] width 214 height 11
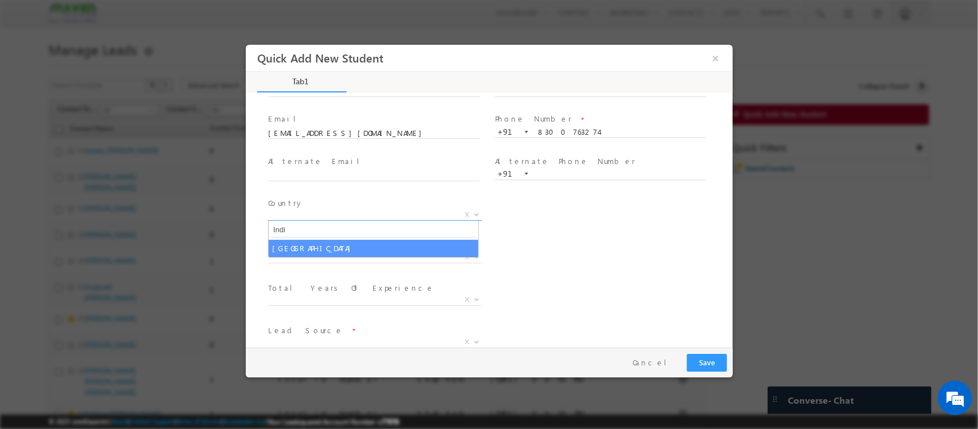
type input "Indi"
select select "India"
select select
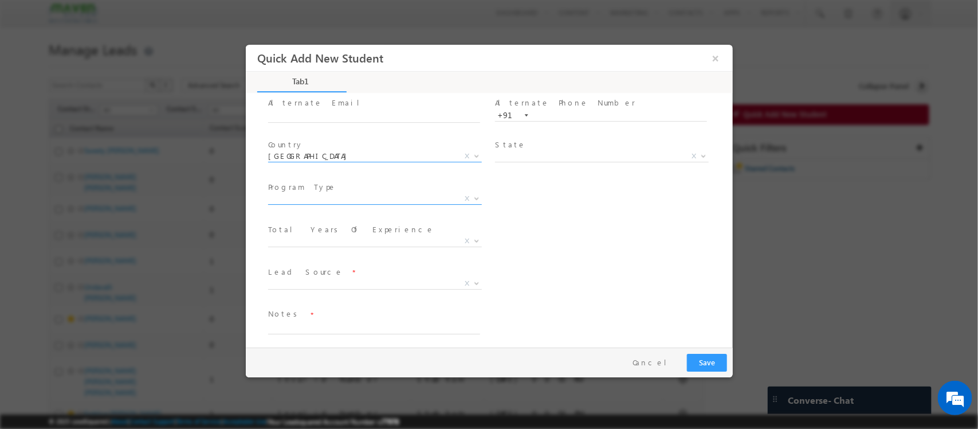
scroll to position [116, 0]
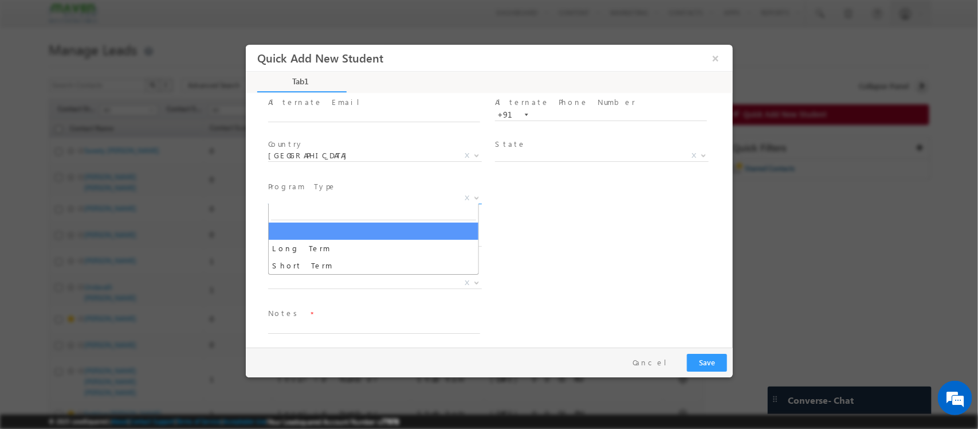
click at [384, 199] on span "X" at bounding box center [375, 198] width 214 height 11
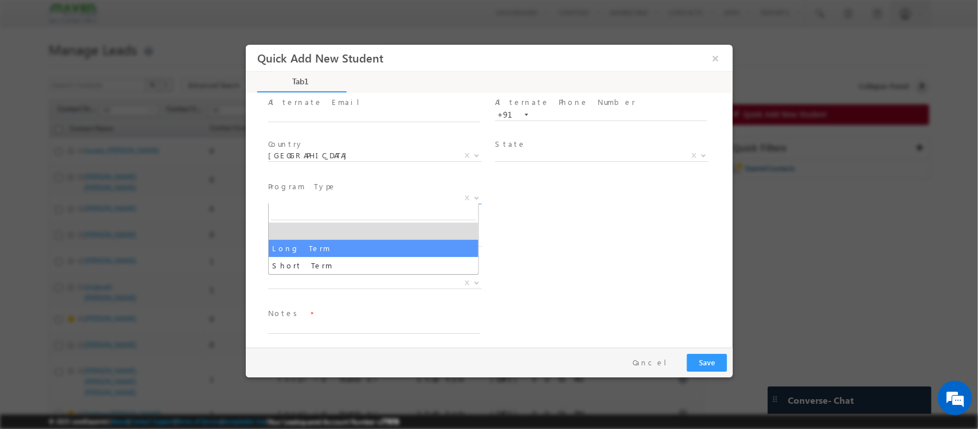
select select "Long Term"
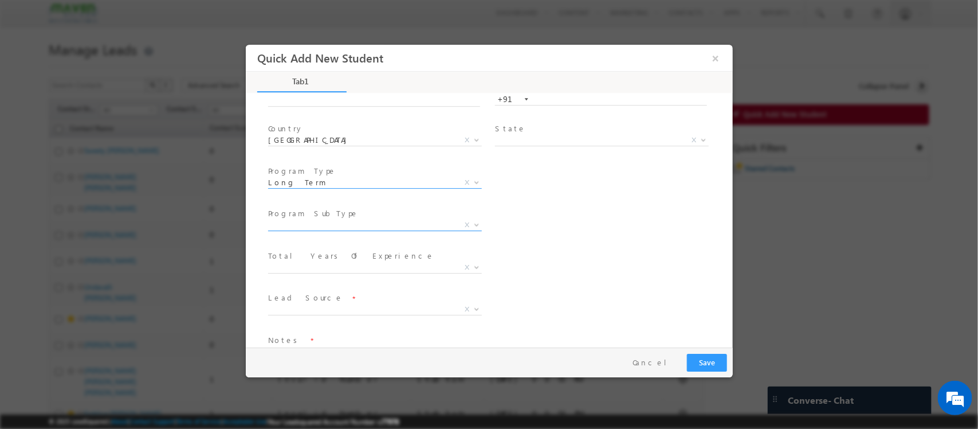
scroll to position [132, 0]
click at [530, 142] on span "X" at bounding box center [602, 139] width 214 height 11
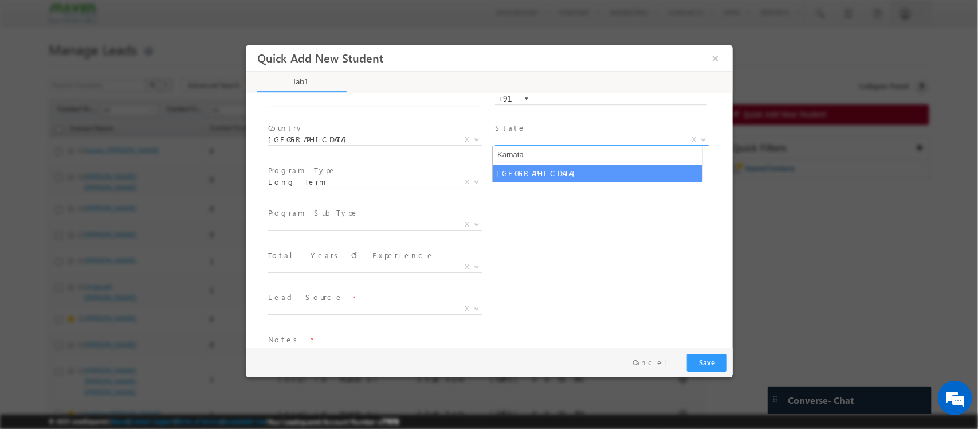
type input "Karnata"
select select "Karnataka"
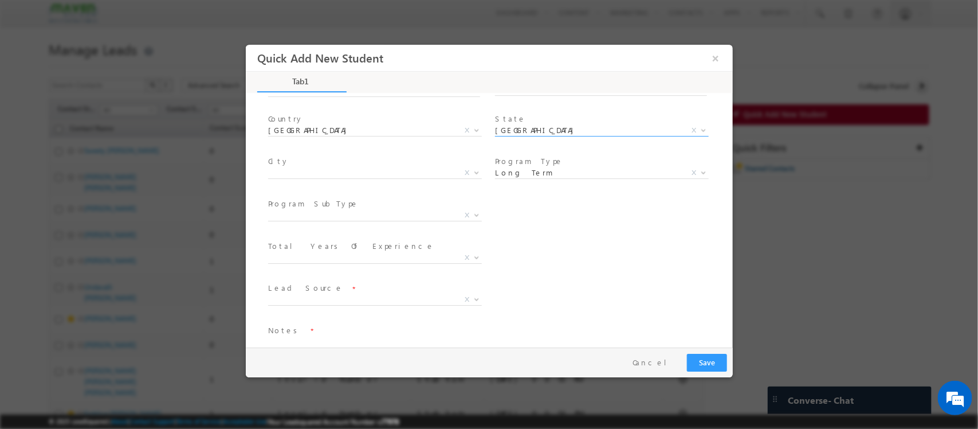
scroll to position [152, 0]
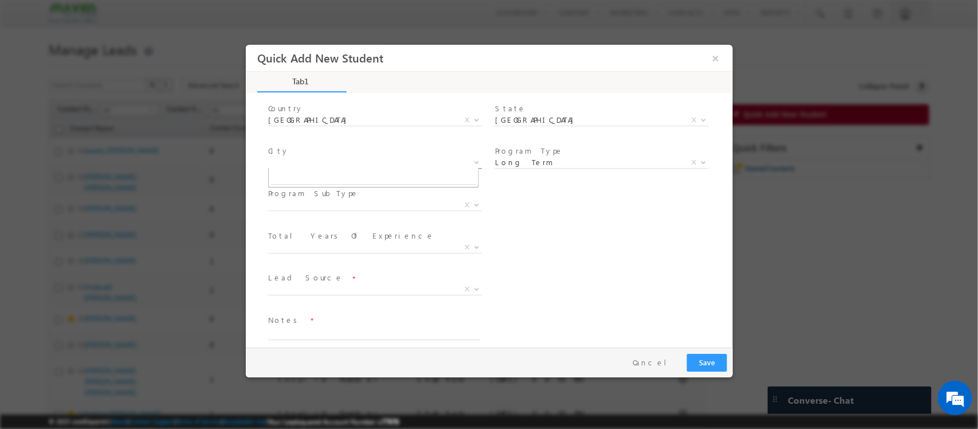
click at [386, 161] on span "X" at bounding box center [375, 162] width 214 height 11
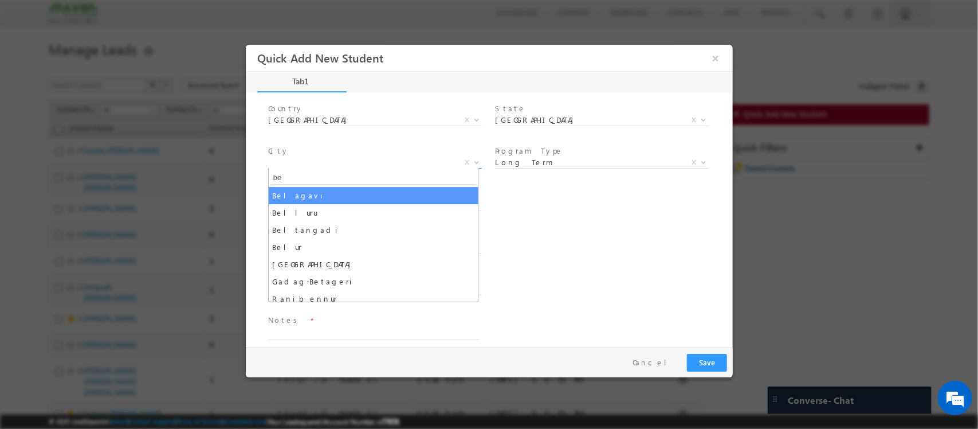
type input "b"
type input "Benga"
select select "Bengaluru"
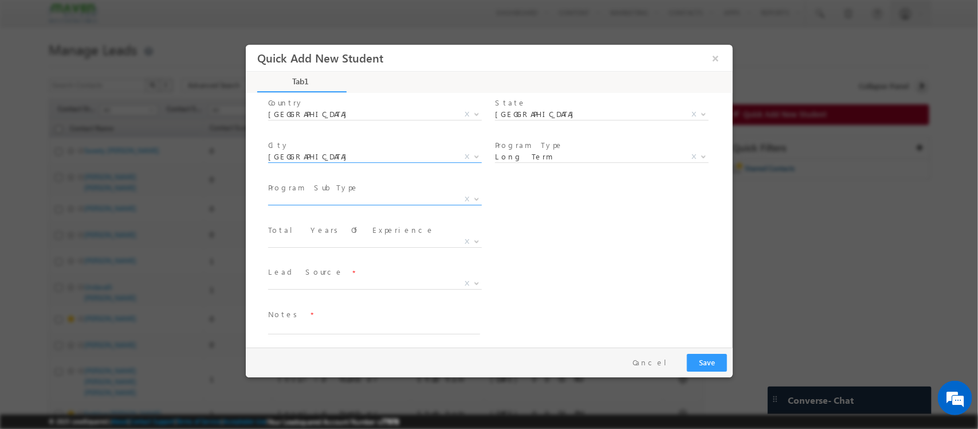
scroll to position [156, 0]
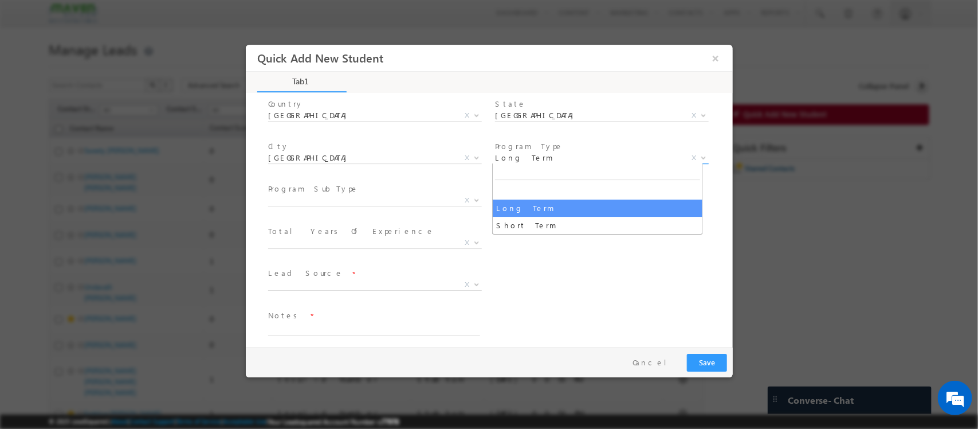
click at [559, 156] on span "Long Term" at bounding box center [588, 157] width 186 height 10
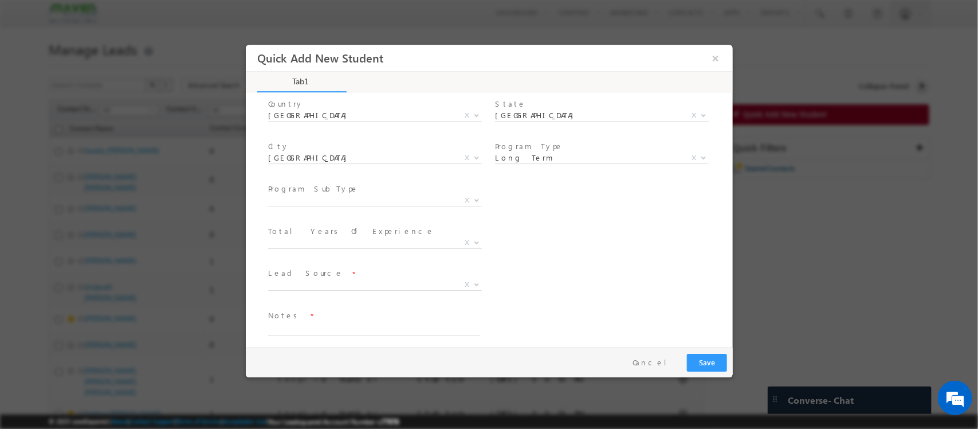
click at [578, 250] on div "Program Category * Offline Blended Pro Blended Weekend Blended Self-Paced X Tot…" at bounding box center [498, 244] width 467 height 42
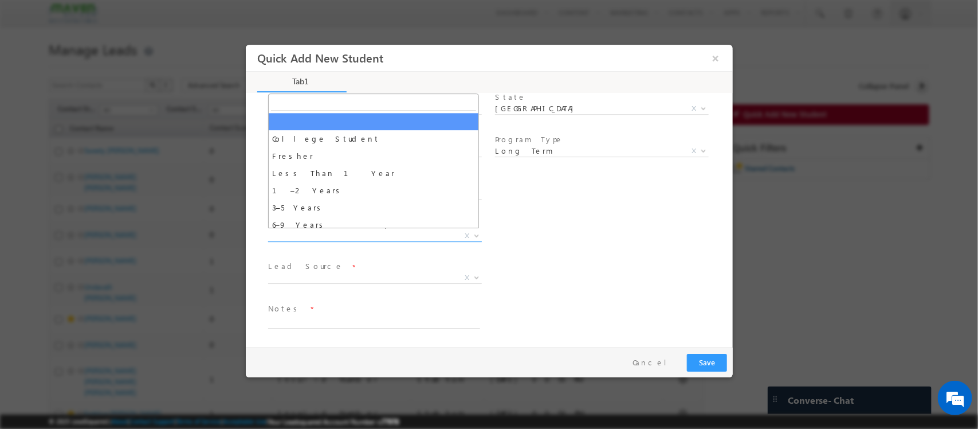
click at [371, 237] on span "X" at bounding box center [375, 235] width 214 height 11
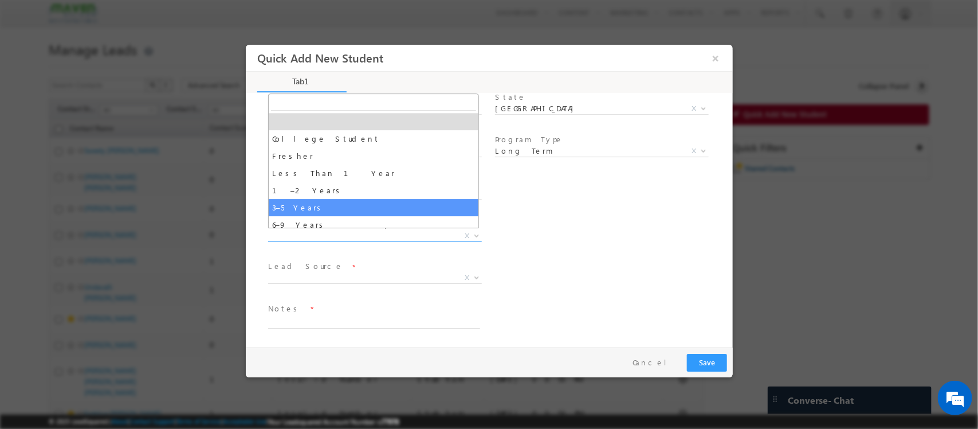
select select "3–5 Years"
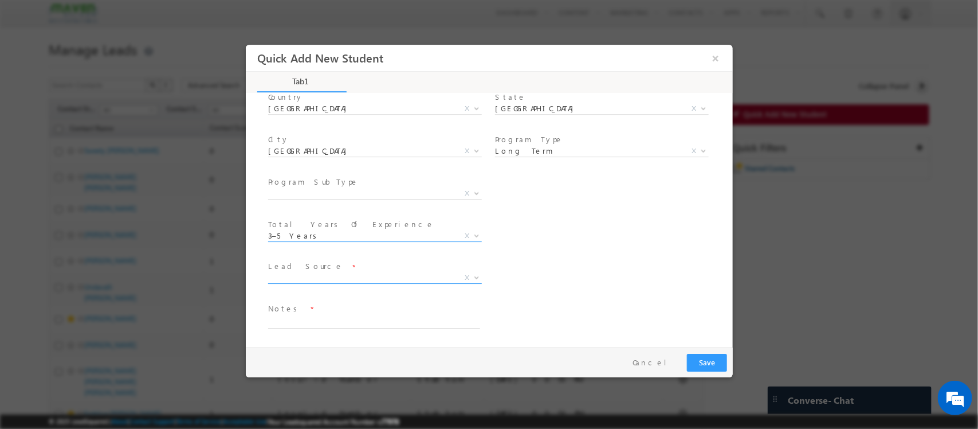
click at [354, 273] on span "X" at bounding box center [375, 277] width 214 height 11
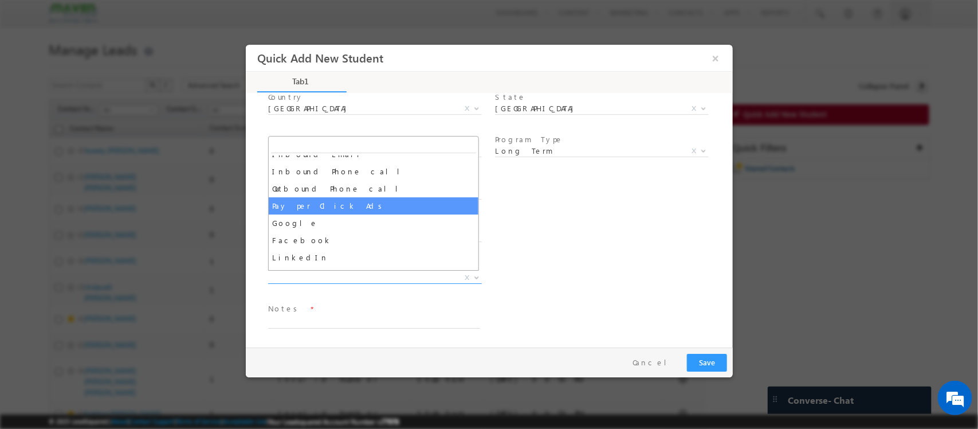
scroll to position [100, 0]
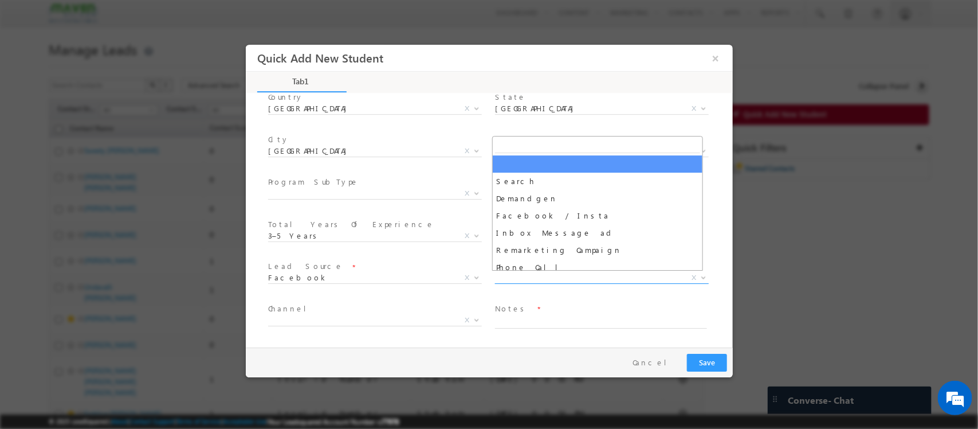
click at [563, 279] on span "X" at bounding box center [602, 277] width 214 height 11
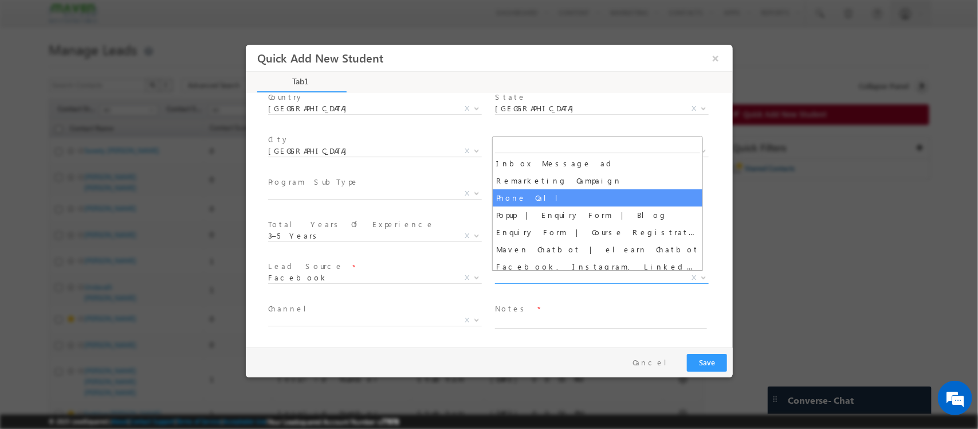
scroll to position [93, 0]
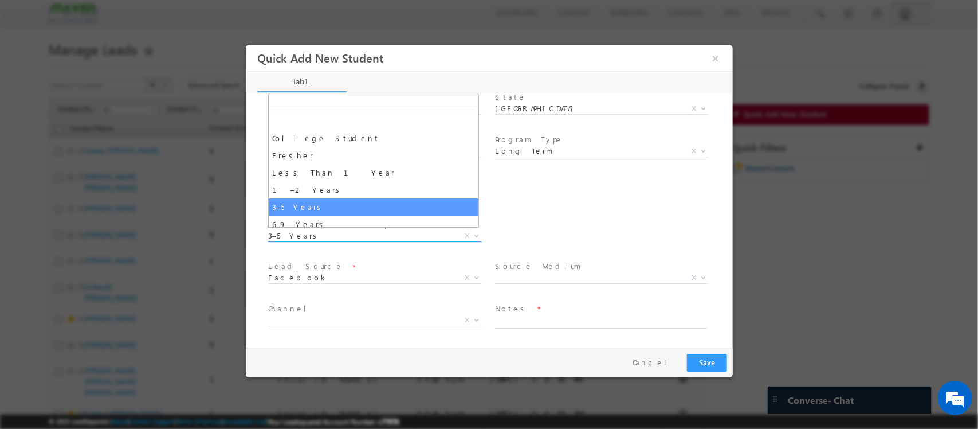
click at [406, 231] on span "3–5 Years" at bounding box center [361, 235] width 186 height 10
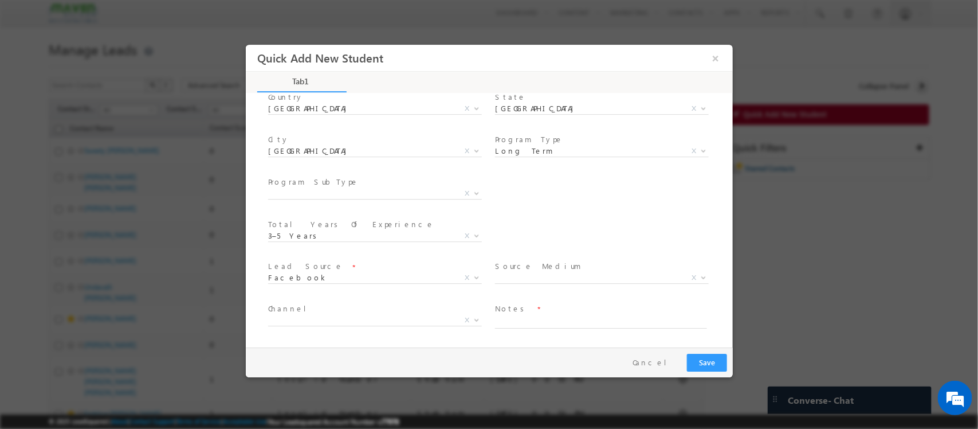
click at [550, 224] on div "Program Category * Offline Blended Pro Blended Weekend Blended Self-Paced X Tot…" at bounding box center [498, 237] width 467 height 42
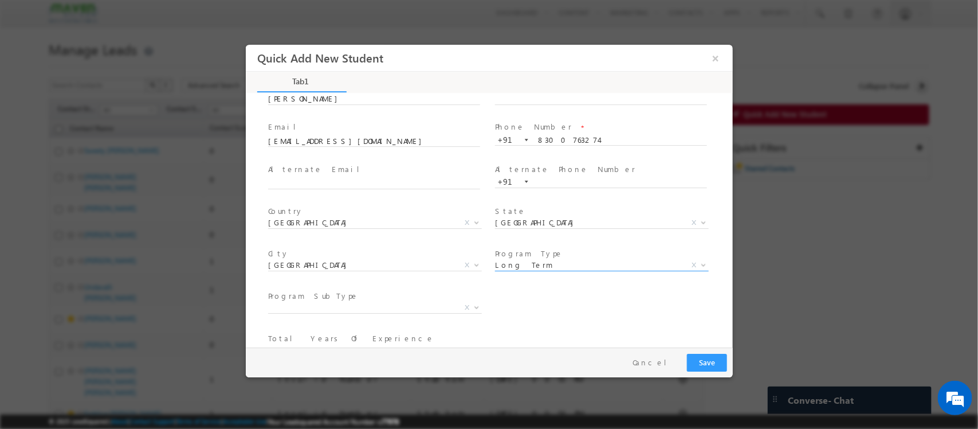
scroll to position [163, 0]
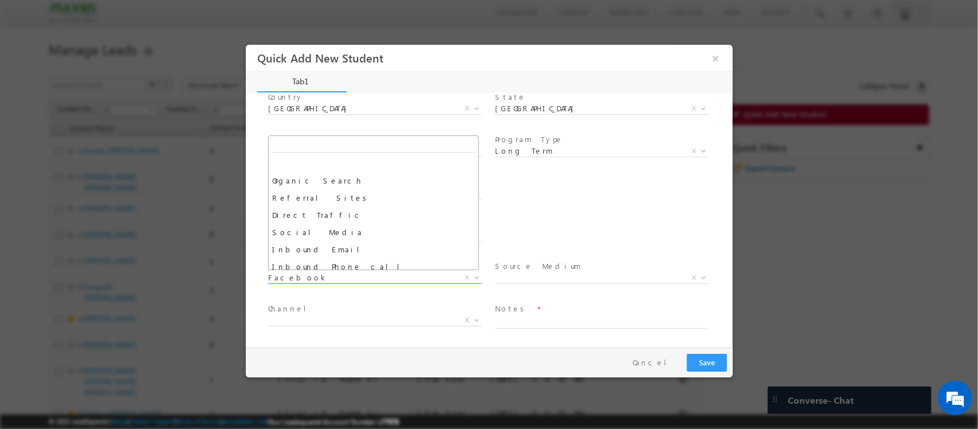
click at [438, 277] on span "Facebook" at bounding box center [361, 277] width 186 height 10
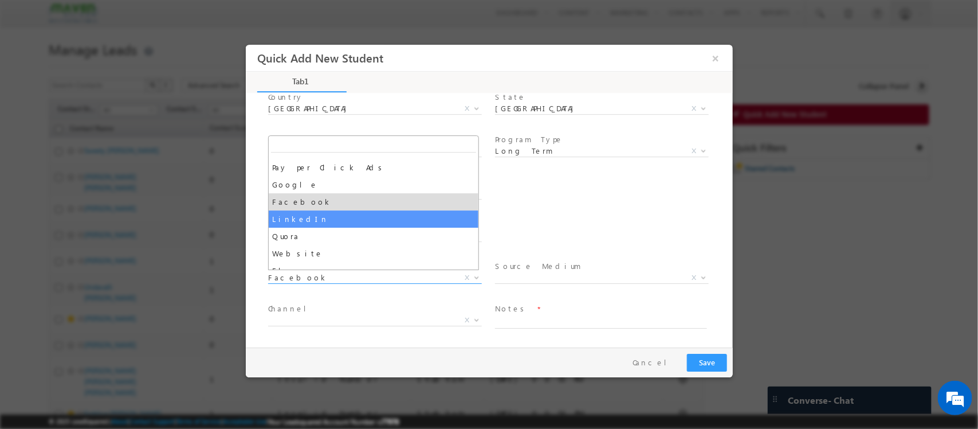
scroll to position [105, 0]
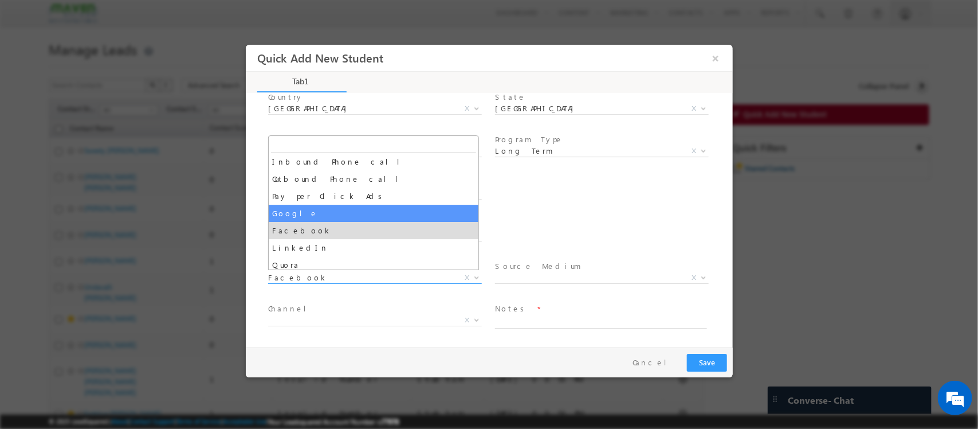
select select "Google"
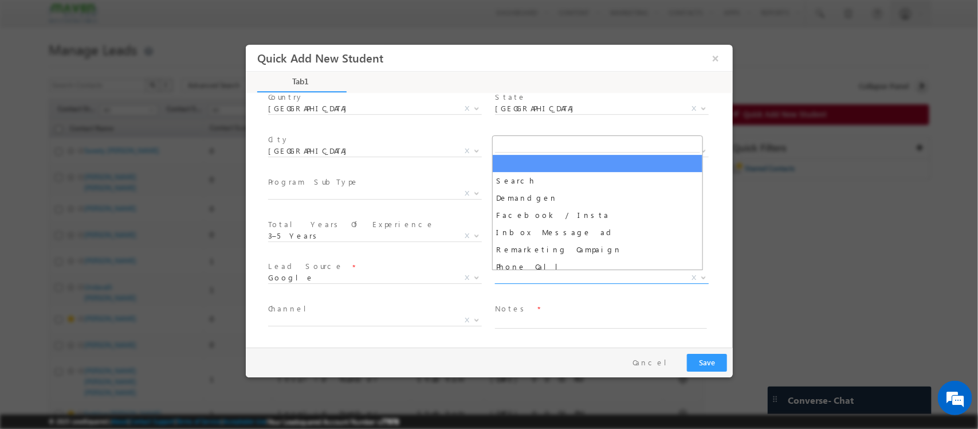
click at [518, 279] on span "X" at bounding box center [602, 277] width 214 height 11
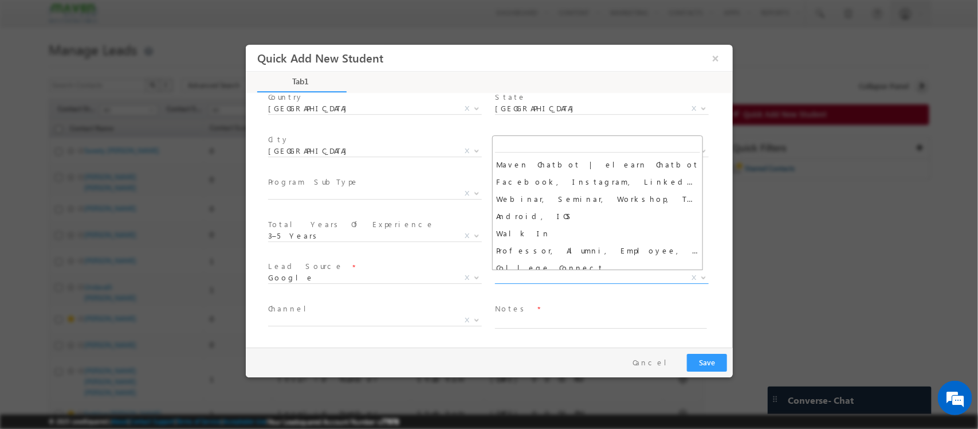
scroll to position [0, 0]
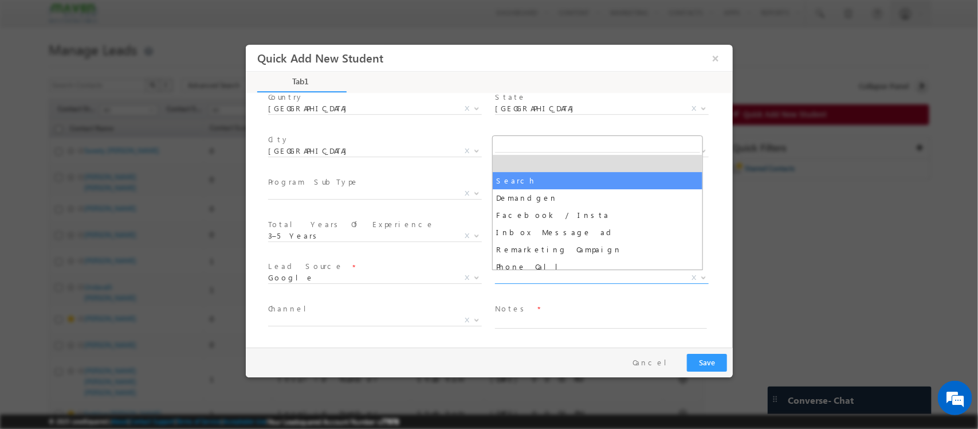
select select "Search"
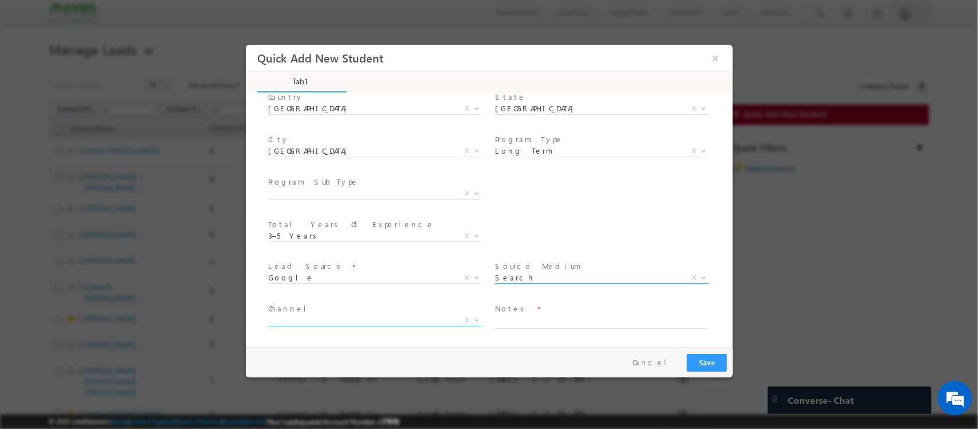
click at [393, 323] on span "X" at bounding box center [375, 320] width 214 height 11
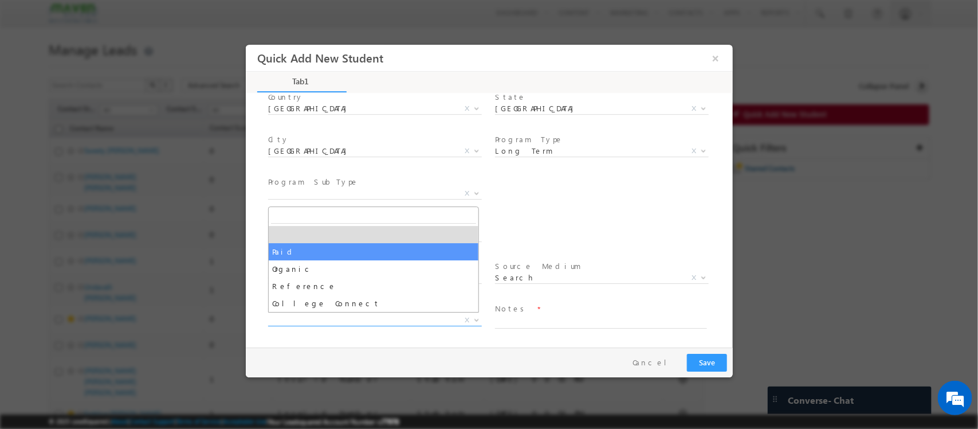
select select "Paid"
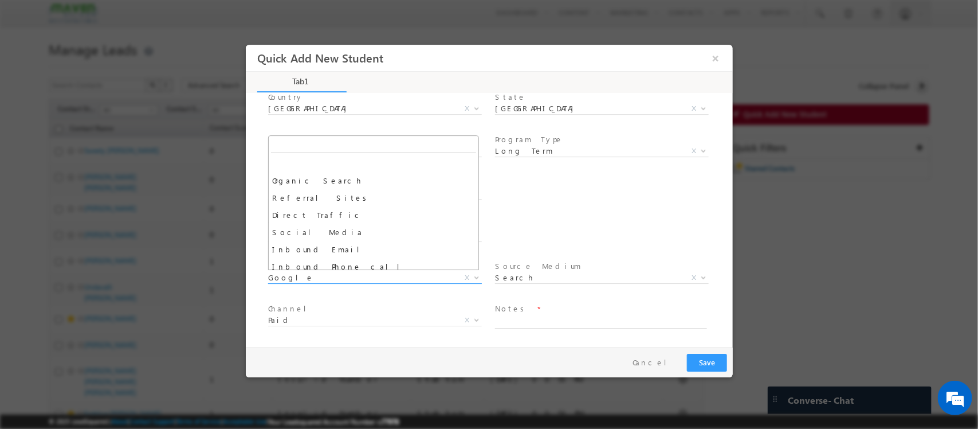
click at [365, 276] on span "Google" at bounding box center [361, 277] width 186 height 10
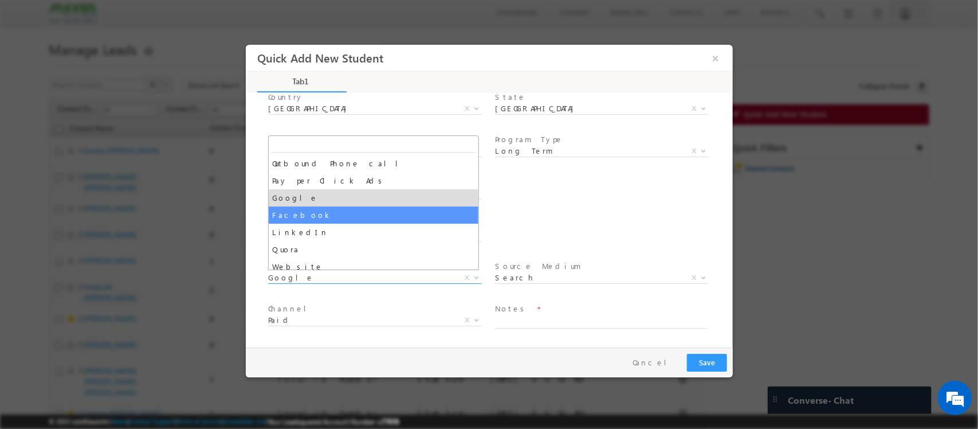
select select "Facebook"
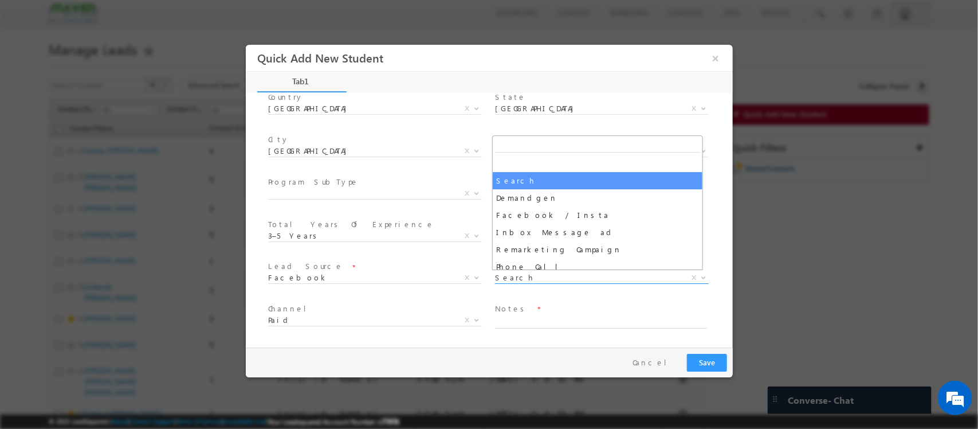
click at [548, 273] on span "Search" at bounding box center [588, 277] width 186 height 10
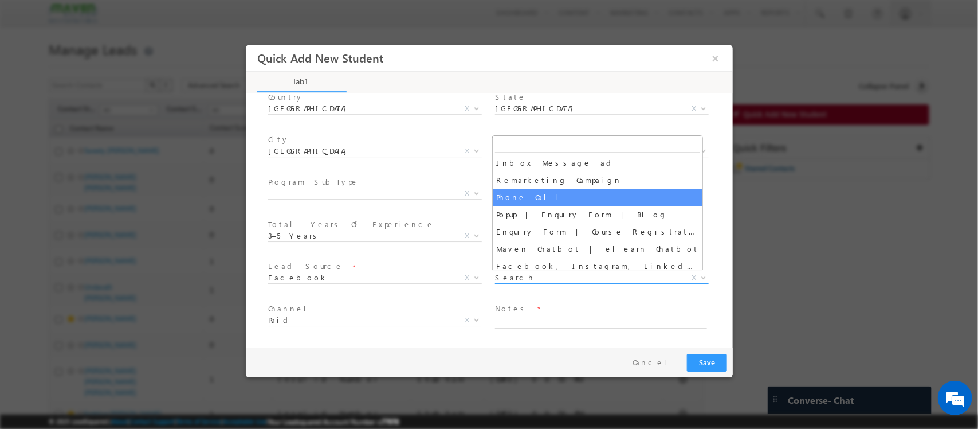
scroll to position [0, 0]
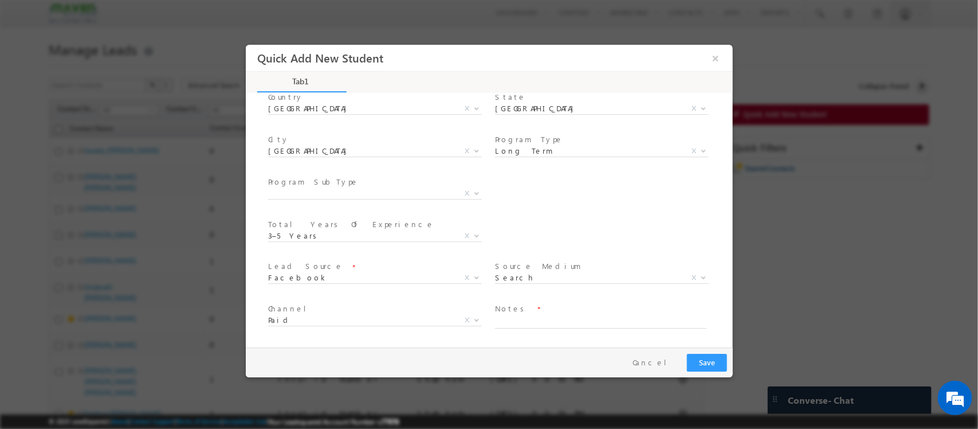
click at [421, 264] on span "Lead Source *" at bounding box center [374, 267] width 212 height 13
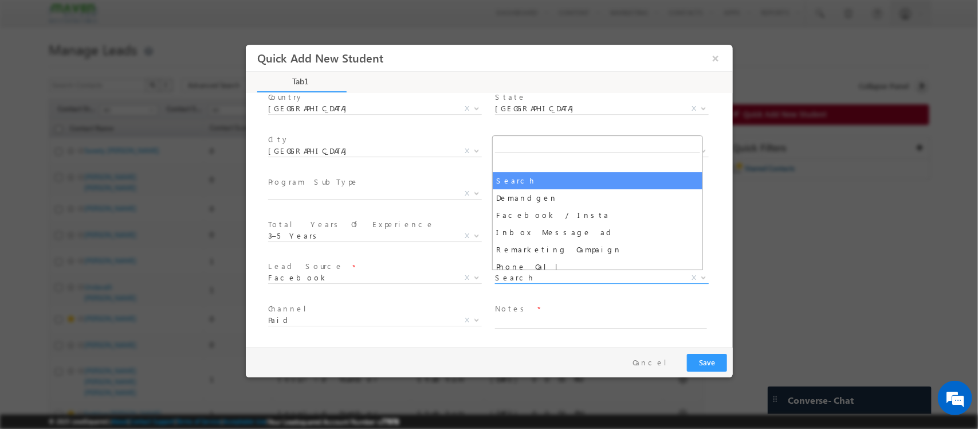
click at [559, 272] on span "Search" at bounding box center [588, 277] width 186 height 10
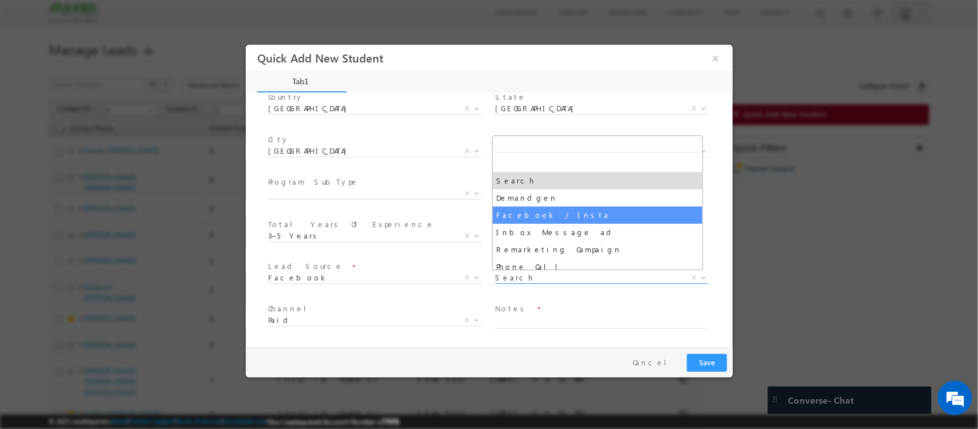
select select "Facebook / Insta"
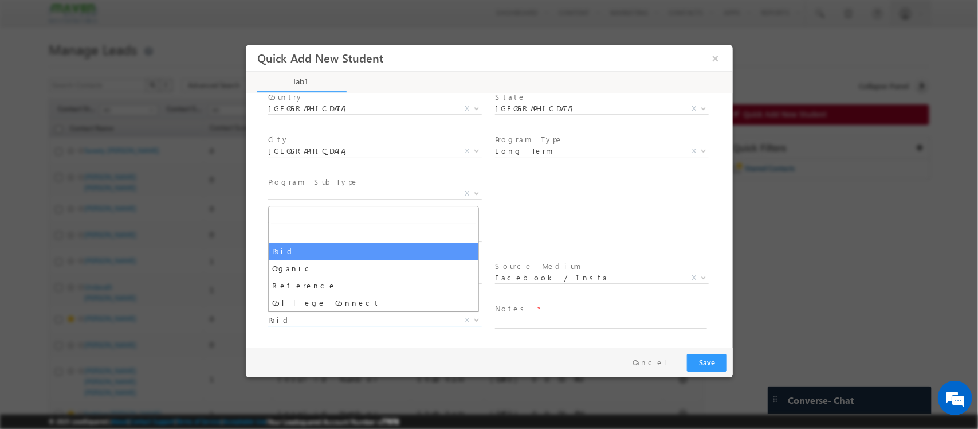
click at [353, 320] on span "Paid" at bounding box center [361, 320] width 186 height 10
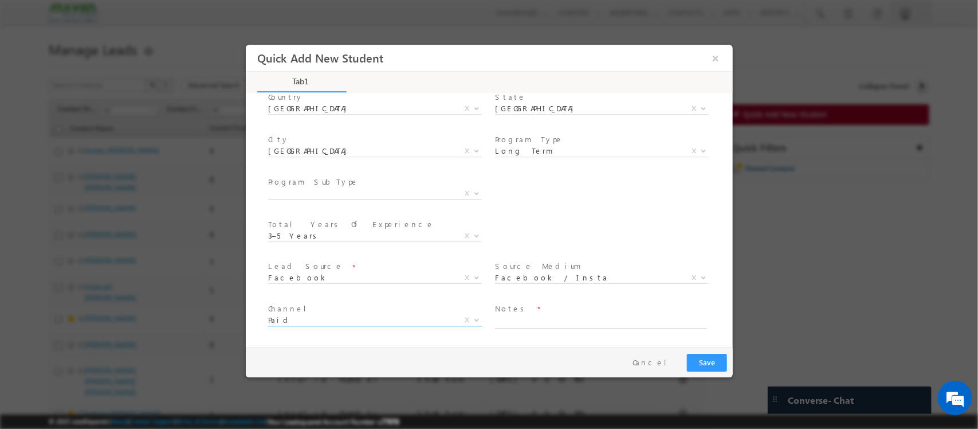
click at [355, 316] on span "Paid" at bounding box center [361, 320] width 186 height 10
click at [561, 188] on div "Program SubType * X Program Name * Executive M.Tech in VLSI Design Advanced VLS…" at bounding box center [498, 195] width 467 height 42
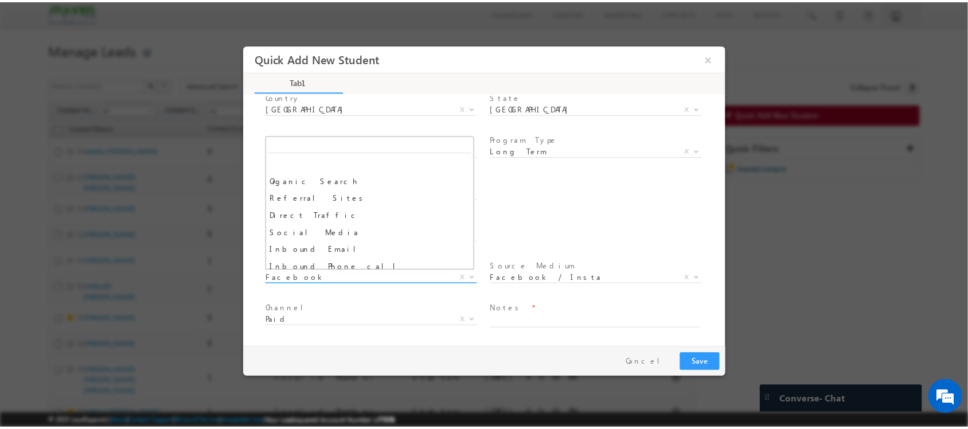
scroll to position [138, 0]
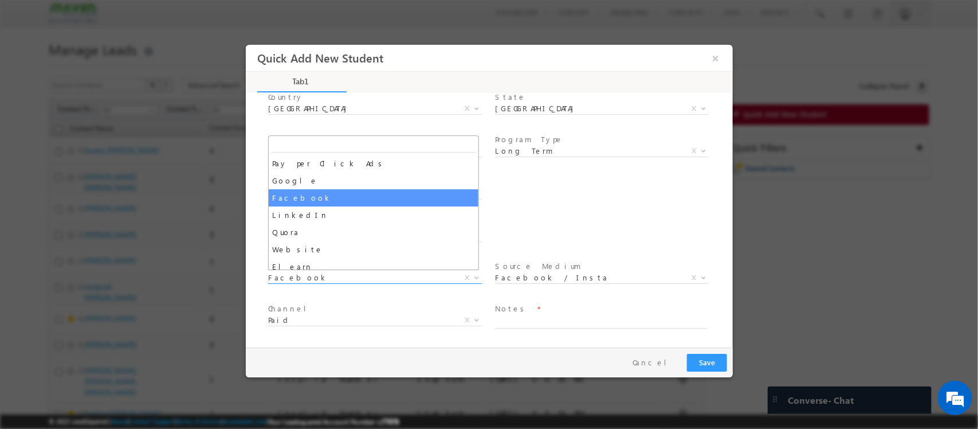
click at [370, 273] on span "Facebook" at bounding box center [361, 277] width 186 height 10
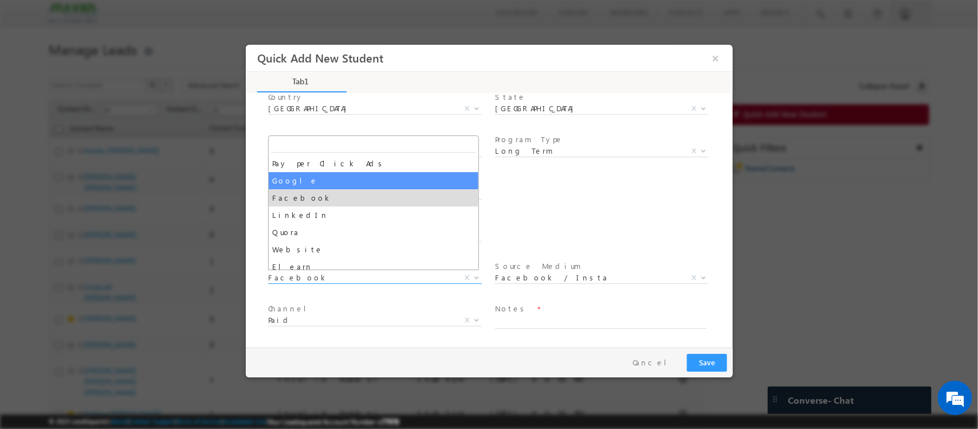
select select "Google"
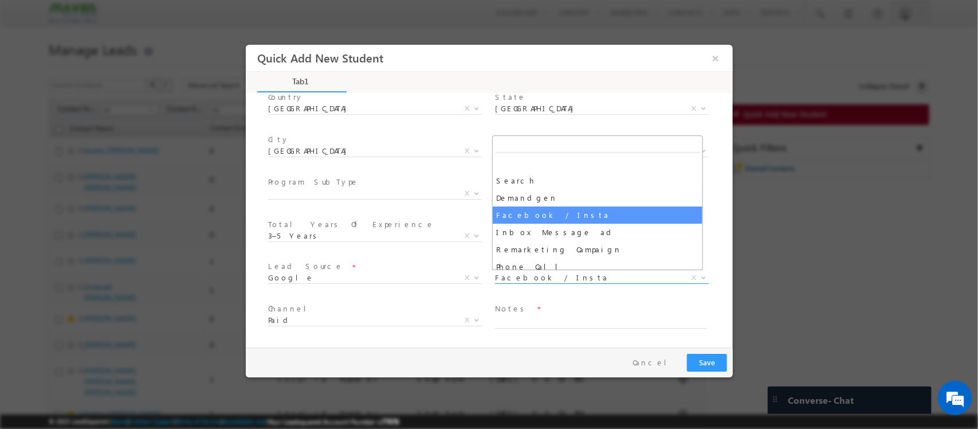
click at [567, 274] on span "Facebook / Insta" at bounding box center [588, 277] width 186 height 10
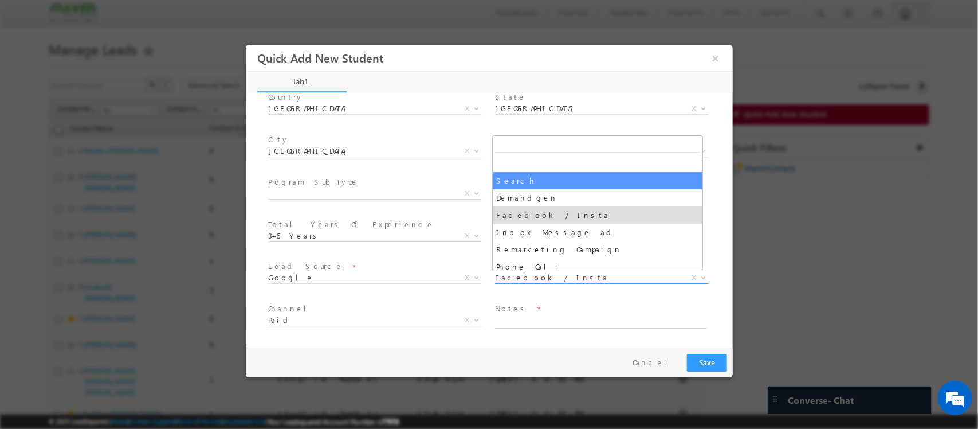
select select "Search"
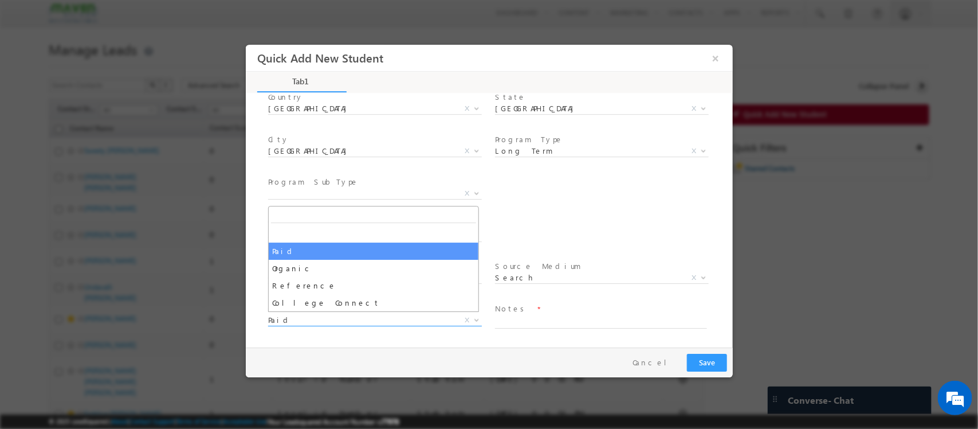
click at [344, 319] on span "Paid" at bounding box center [361, 320] width 186 height 10
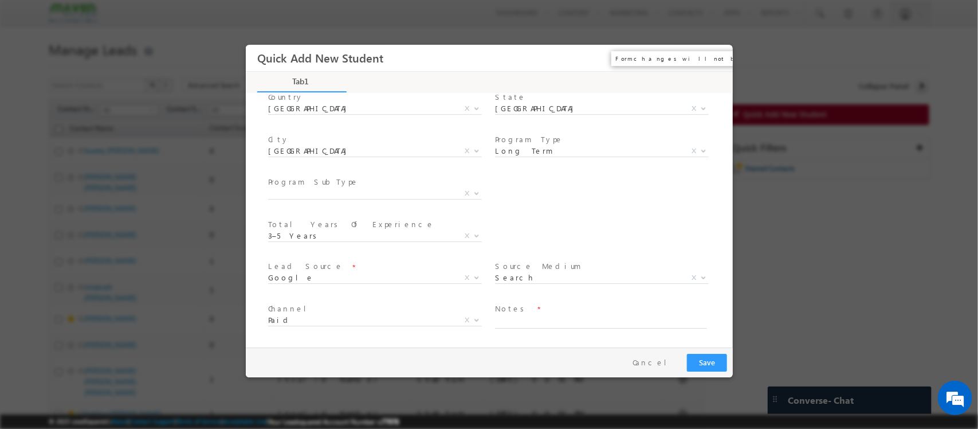
click at [713, 61] on button "×" at bounding box center [715, 58] width 19 height 21
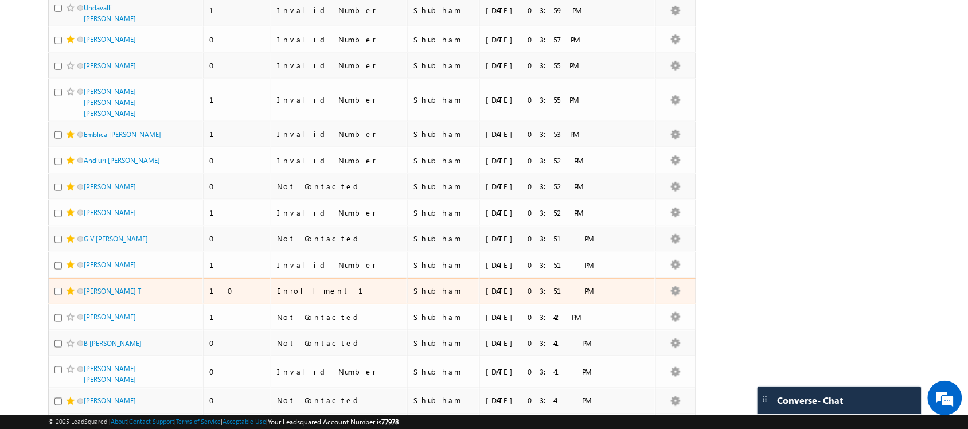
scroll to position [475, 0]
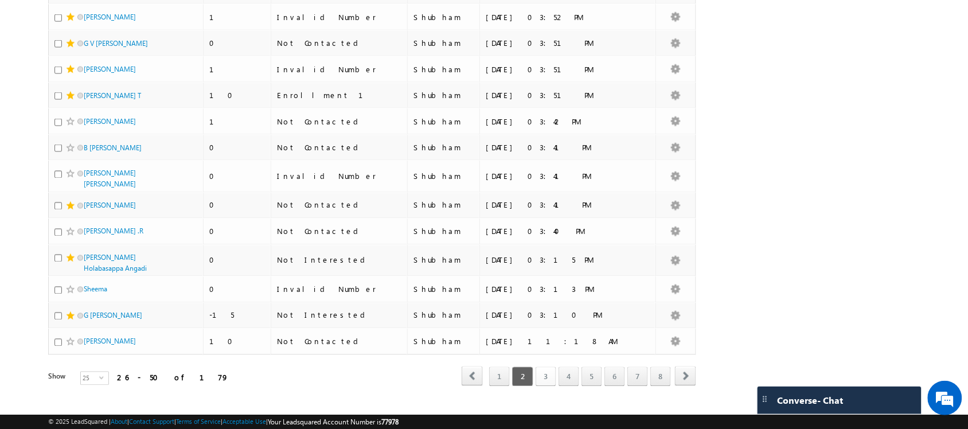
click at [547, 367] on link "3" at bounding box center [545, 376] width 21 height 19
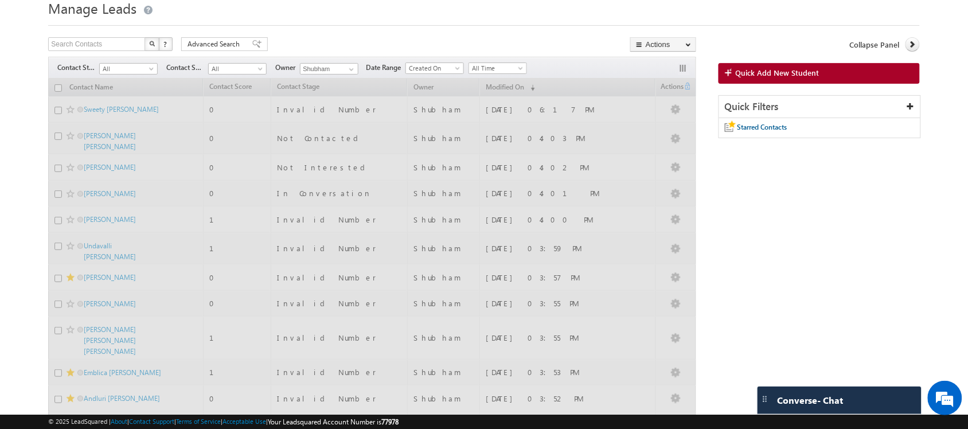
scroll to position [0, 0]
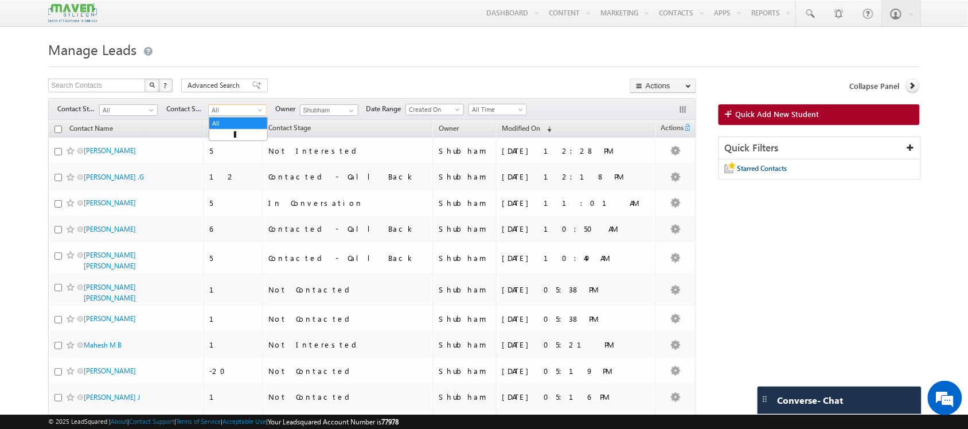
click at [241, 105] on link "All" at bounding box center [237, 109] width 58 height 11
click at [138, 108] on span "All" at bounding box center [127, 110] width 54 height 10
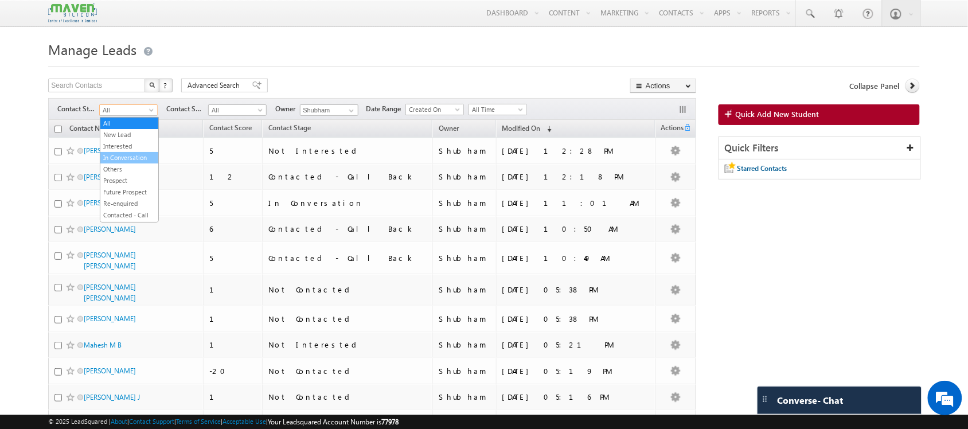
scroll to position [15, 0]
click at [127, 148] on link "In Conversation" at bounding box center [129, 143] width 58 height 10
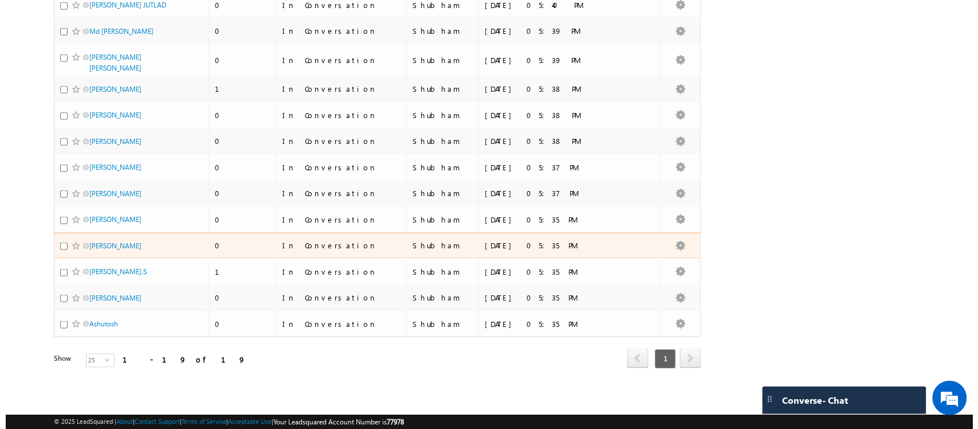
scroll to position [0, 0]
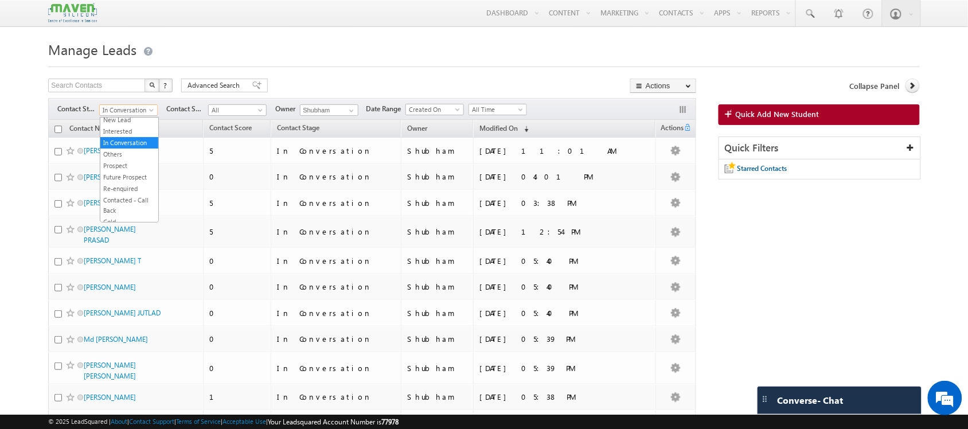
click at [139, 109] on span "In Conversation" at bounding box center [127, 110] width 54 height 10
click at [130, 123] on link "New Lead" at bounding box center [129, 120] width 58 height 10
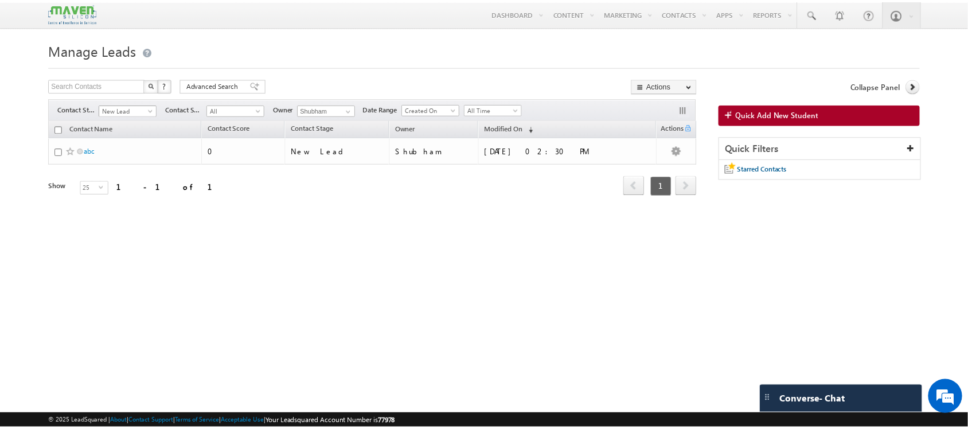
scroll to position [12, 0]
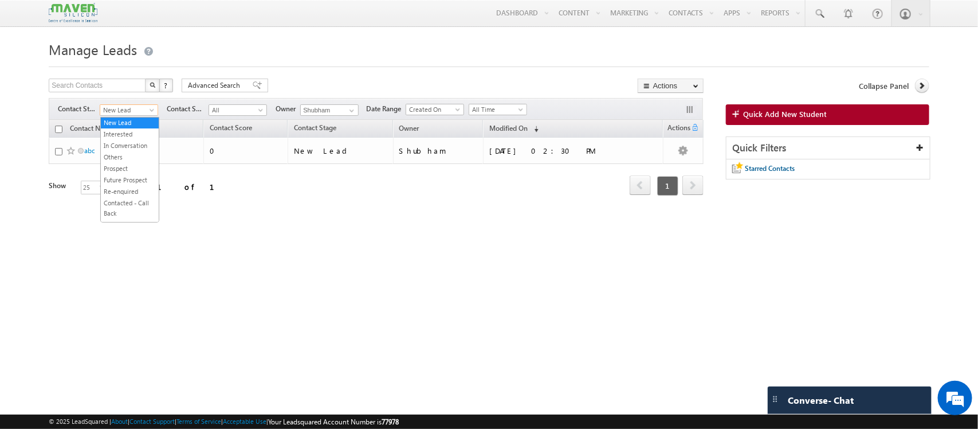
click at [144, 113] on span "New Lead" at bounding box center [127, 110] width 54 height 10
click at [125, 149] on link "In Conversation" at bounding box center [130, 145] width 58 height 10
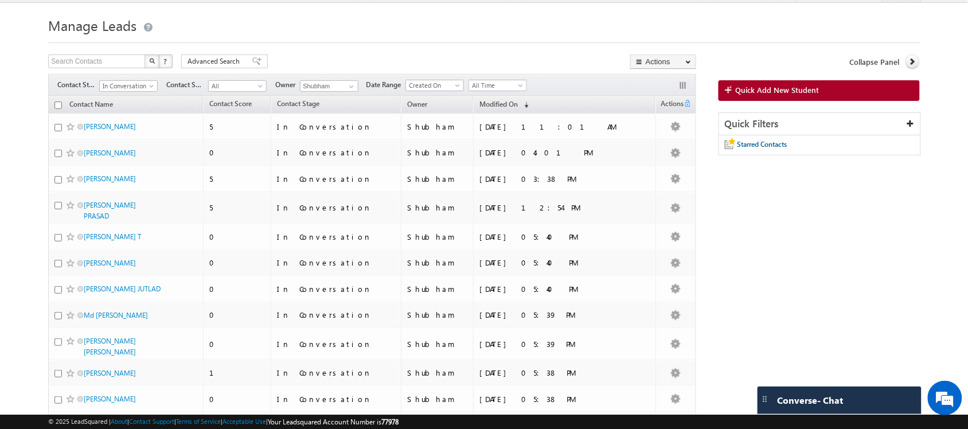
scroll to position [0, 0]
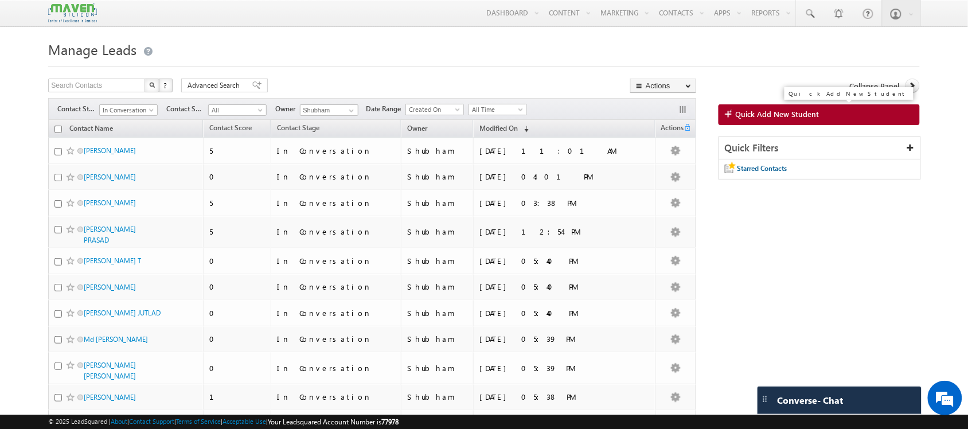
click at [774, 122] on link "Quick Add New Student" at bounding box center [818, 114] width 201 height 21
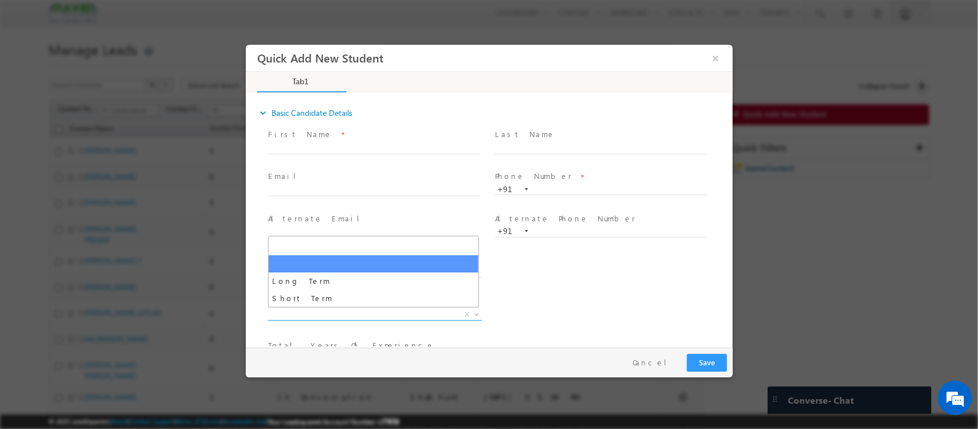
click at [347, 317] on span "X" at bounding box center [375, 314] width 214 height 11
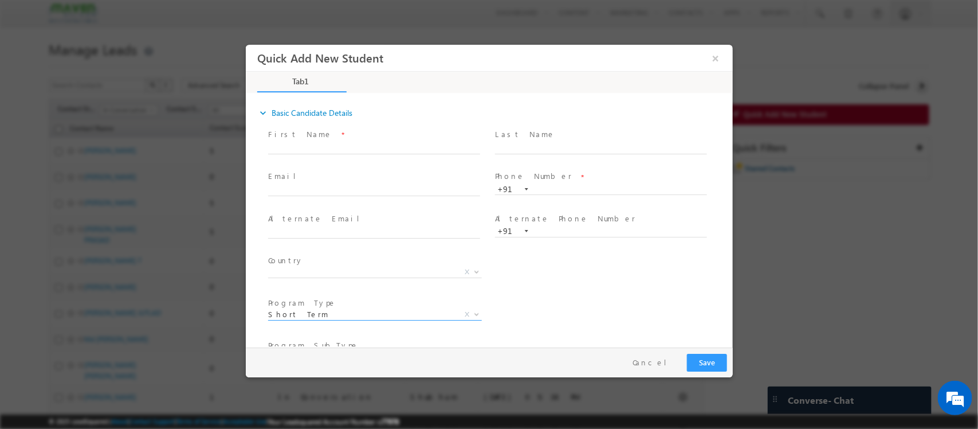
scroll to position [163, 0]
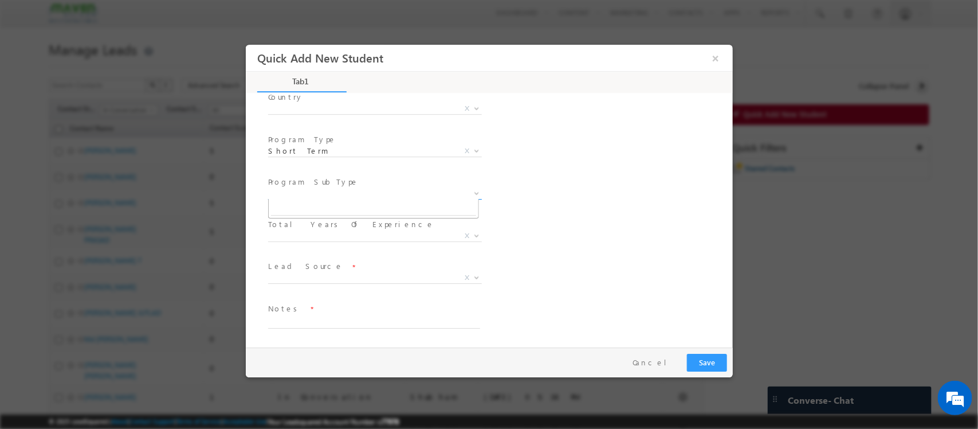
click at [370, 191] on span "X" at bounding box center [375, 193] width 214 height 11
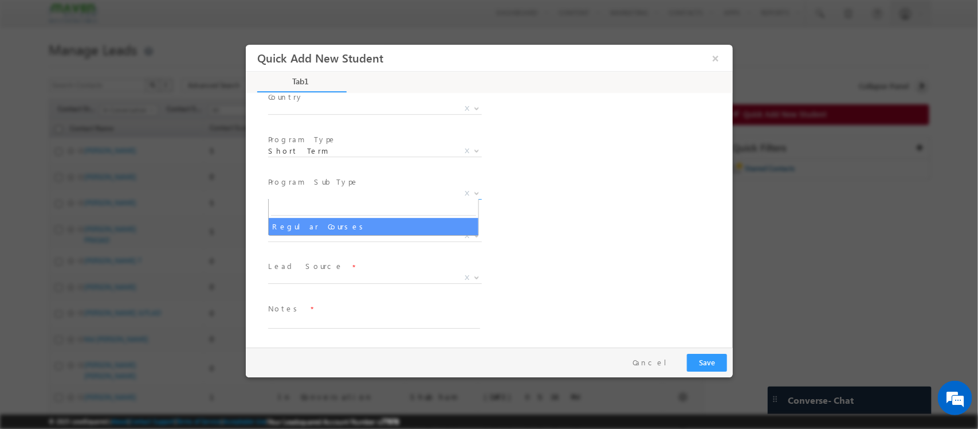
click at [555, 165] on div "City * X Others x Program Type * Long Term Short Term Short Term X" at bounding box center [498, 152] width 467 height 42
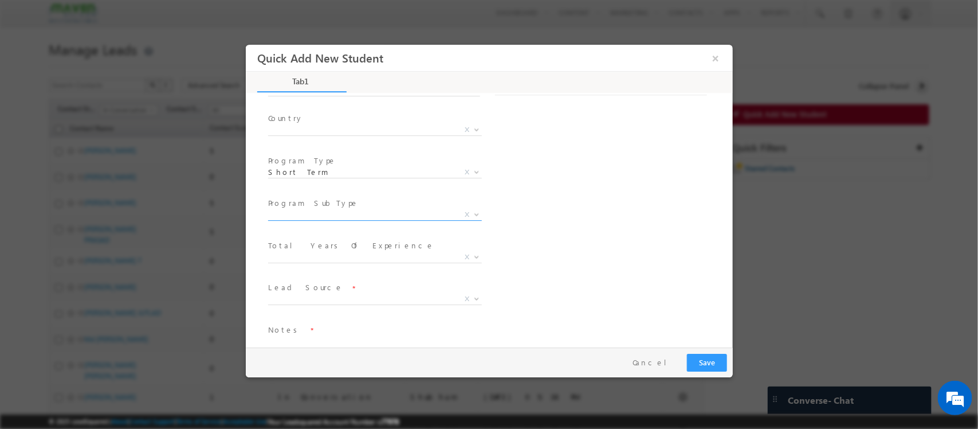
scroll to position [141, 0]
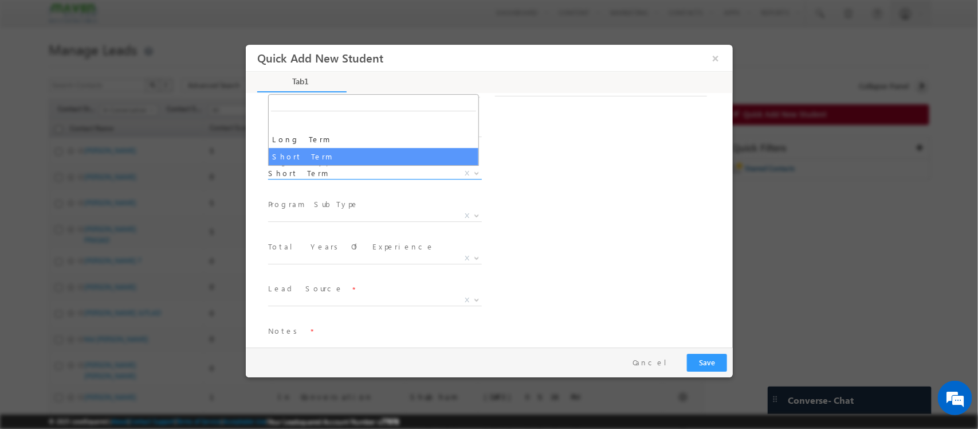
click at [328, 175] on span "Short Term" at bounding box center [361, 173] width 186 height 10
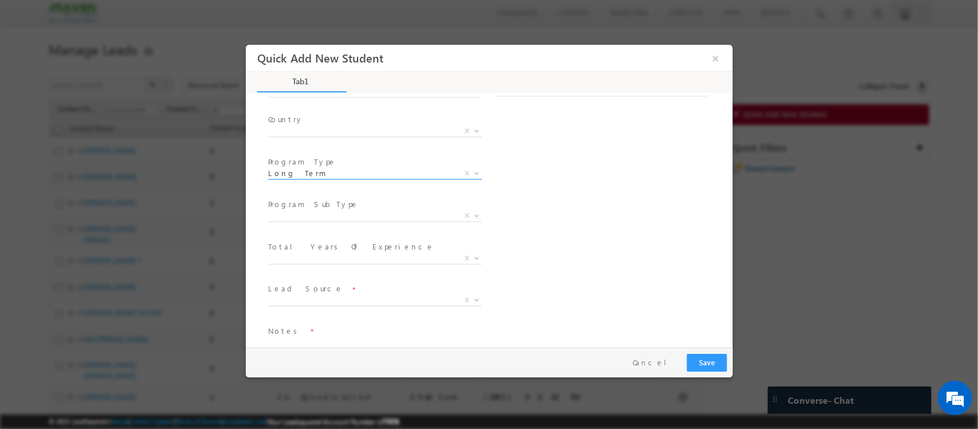
click at [344, 169] on span "Long Term" at bounding box center [361, 173] width 186 height 10
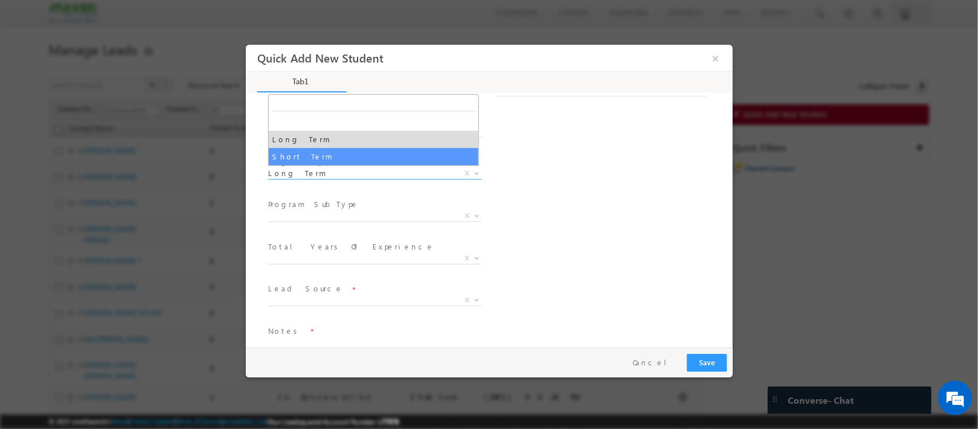
select select "Short Term"
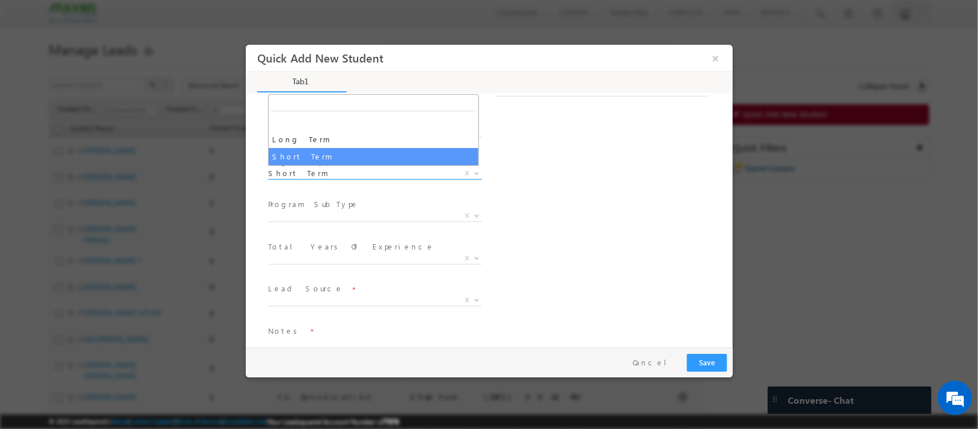
click at [342, 173] on span "Short Term" at bounding box center [361, 173] width 186 height 10
click at [336, 210] on span "X" at bounding box center [375, 215] width 214 height 11
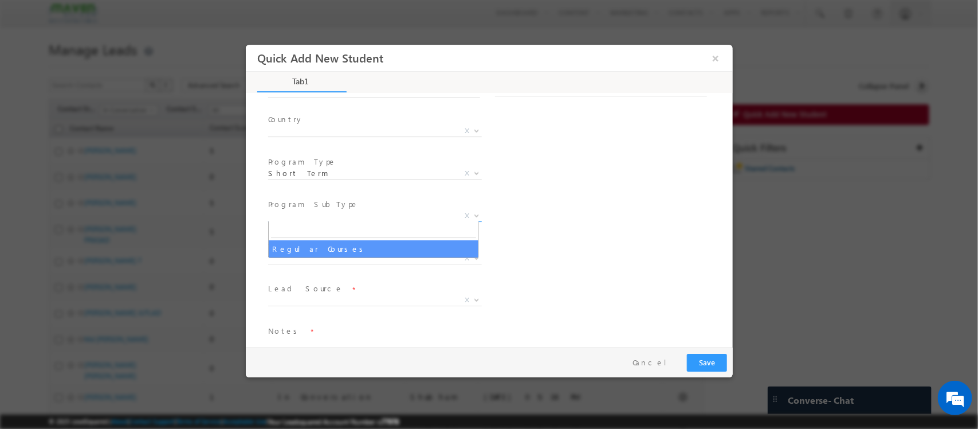
select select "Regular Courses"
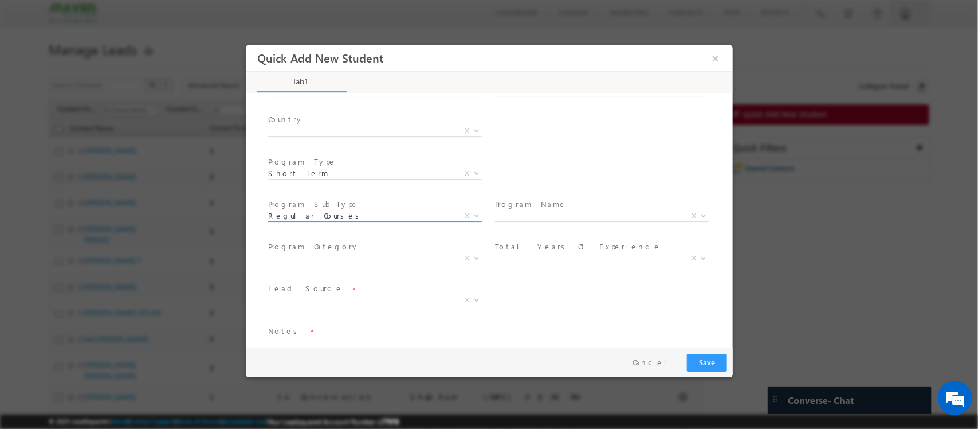
scroll to position [163, 0]
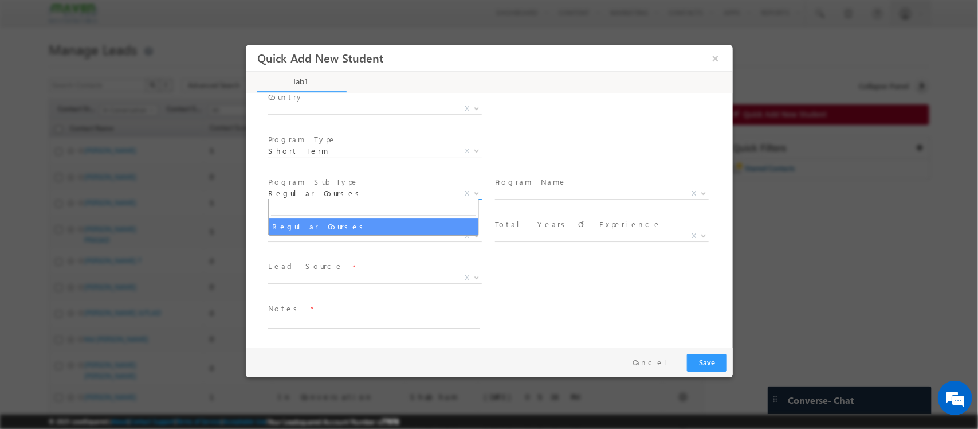
click at [344, 188] on span "Regular Courses" at bounding box center [361, 193] width 186 height 10
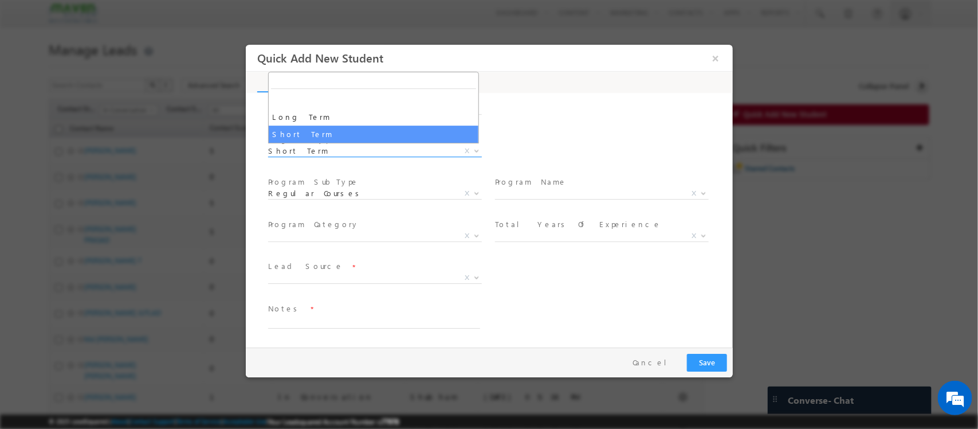
click at [362, 151] on span "Short Term" at bounding box center [361, 151] width 186 height 10
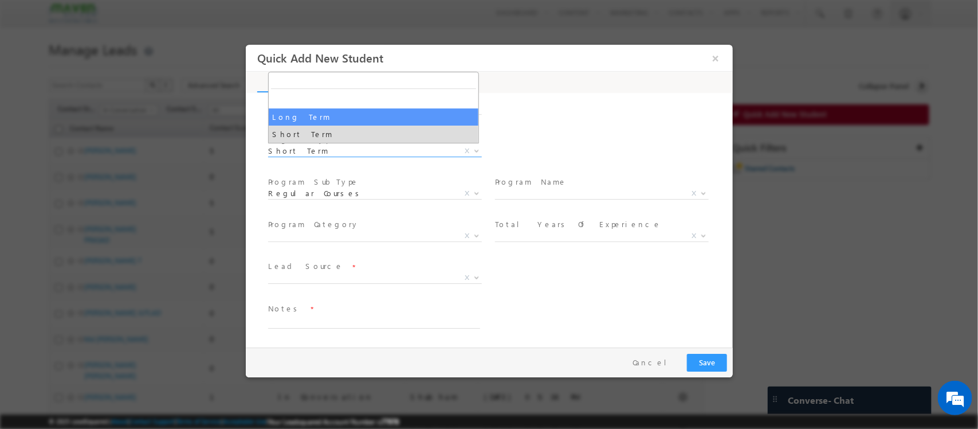
select select "Long Term"
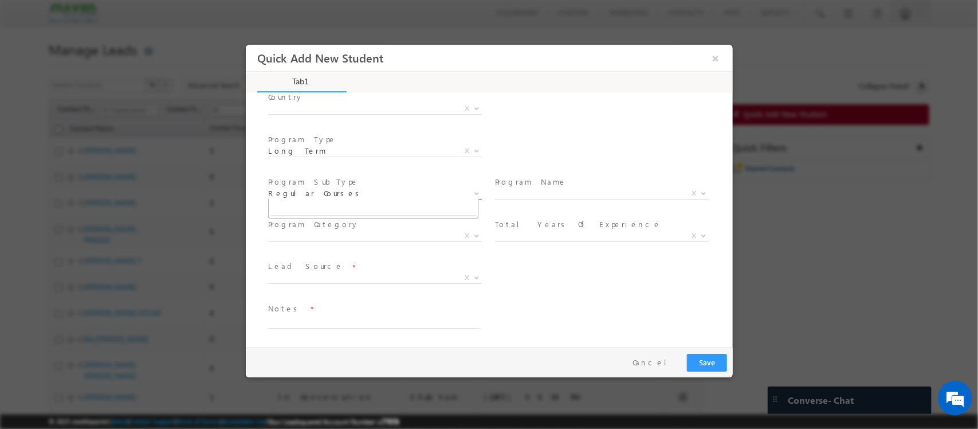
click at [353, 188] on span "Regular Courses" at bounding box center [361, 193] width 186 height 10
click at [541, 194] on span "X" at bounding box center [602, 193] width 214 height 11
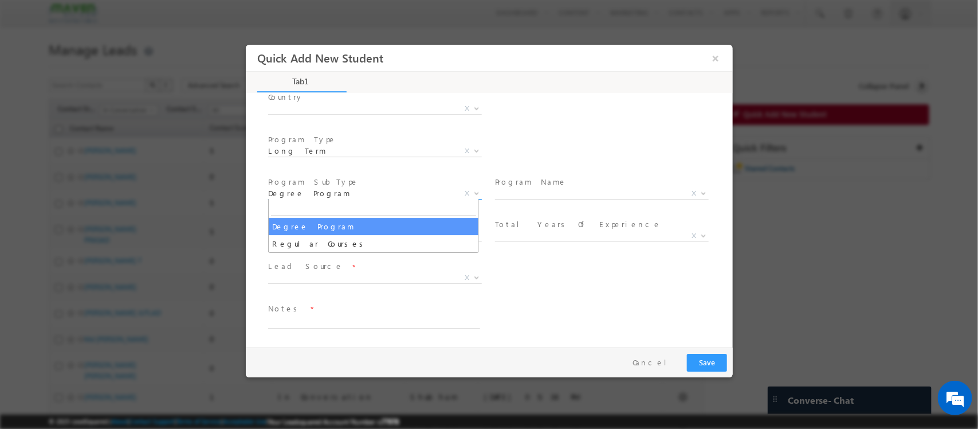
click at [363, 194] on span "Degree Program" at bounding box center [361, 193] width 186 height 10
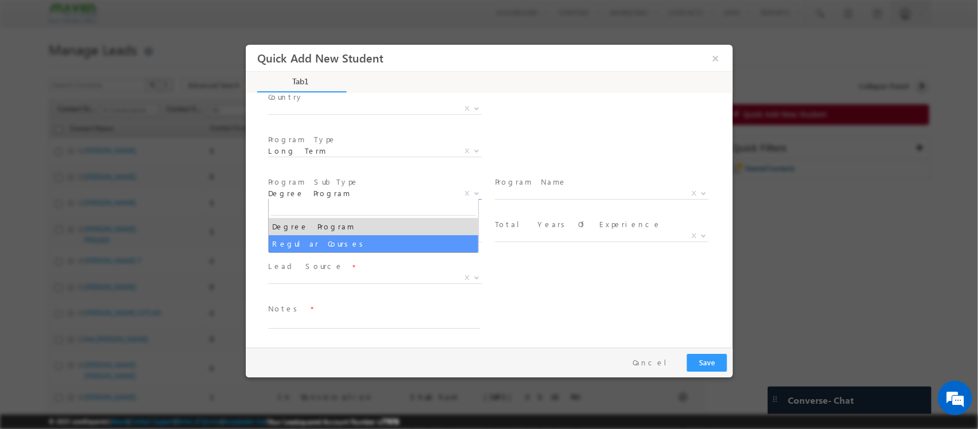
select select "Regular Courses"
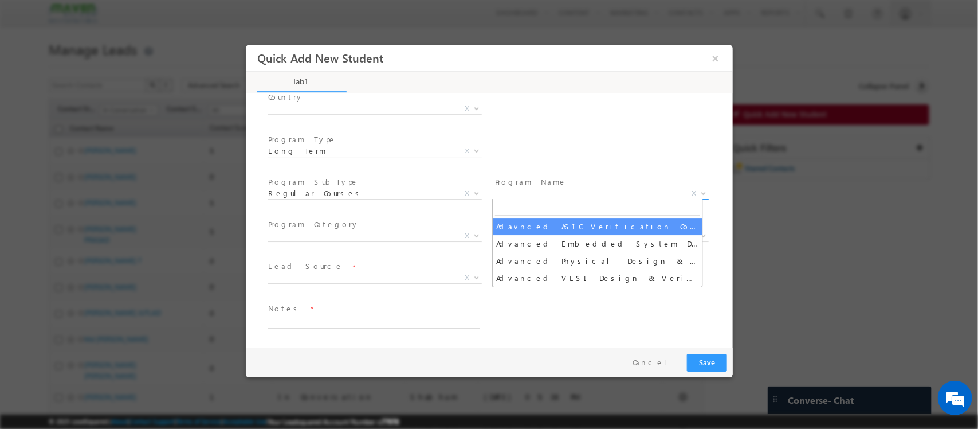
click at [522, 191] on span "X" at bounding box center [602, 193] width 214 height 11
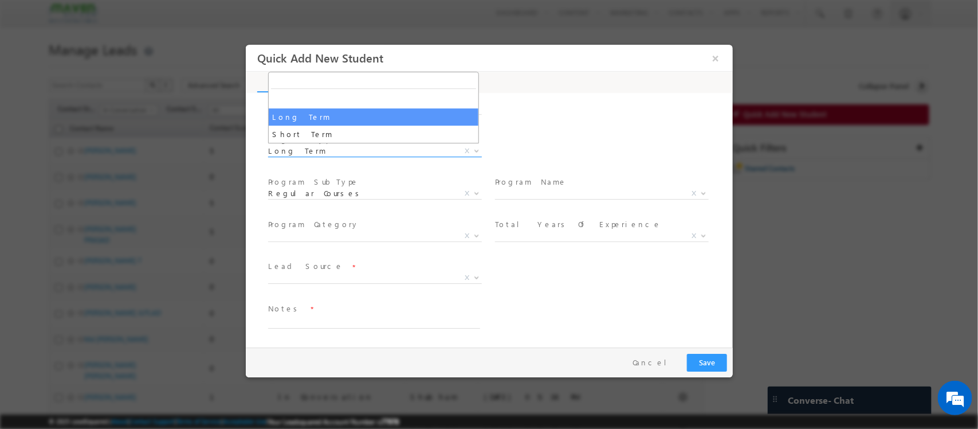
click at [371, 148] on span "Long Term" at bounding box center [361, 151] width 186 height 10
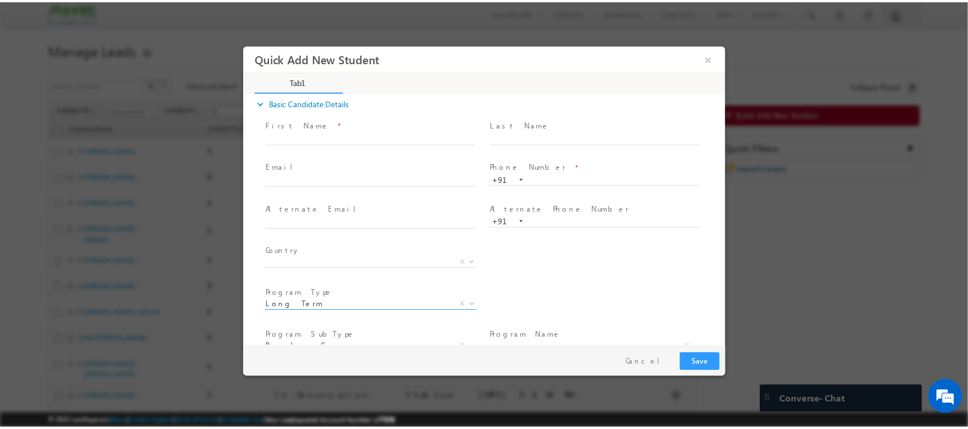
scroll to position [9, 0]
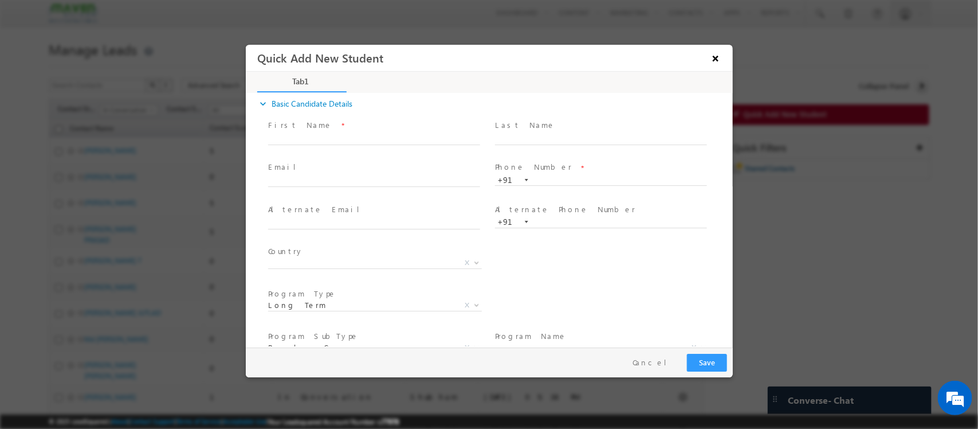
click at [719, 50] on button "×" at bounding box center [715, 58] width 19 height 21
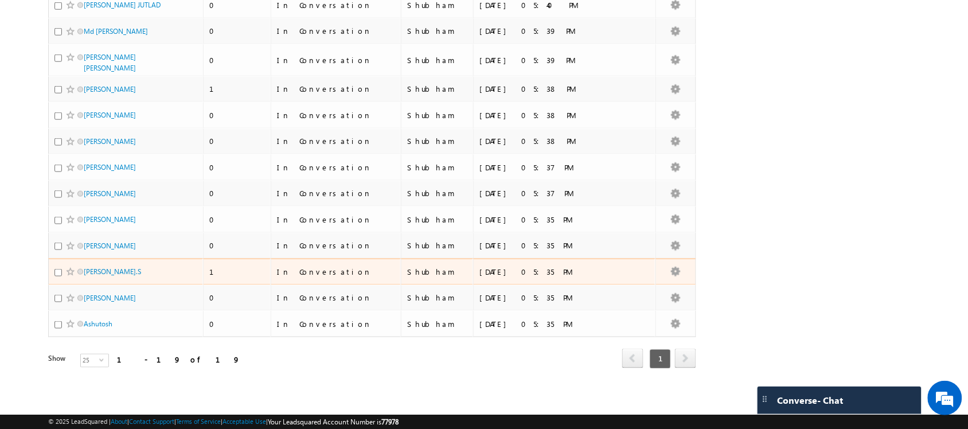
scroll to position [0, 0]
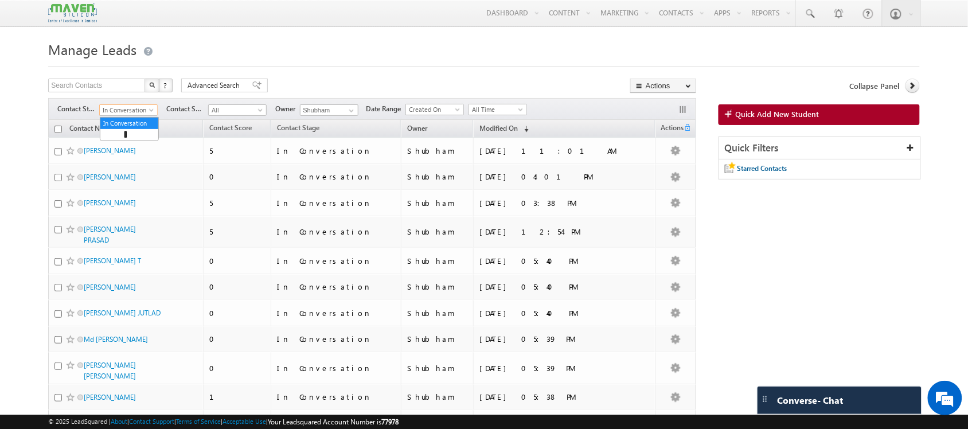
click at [152, 112] on span at bounding box center [152, 112] width 9 height 9
click at [136, 118] on link "All" at bounding box center [129, 123] width 58 height 10
